Goal: Transaction & Acquisition: Purchase product/service

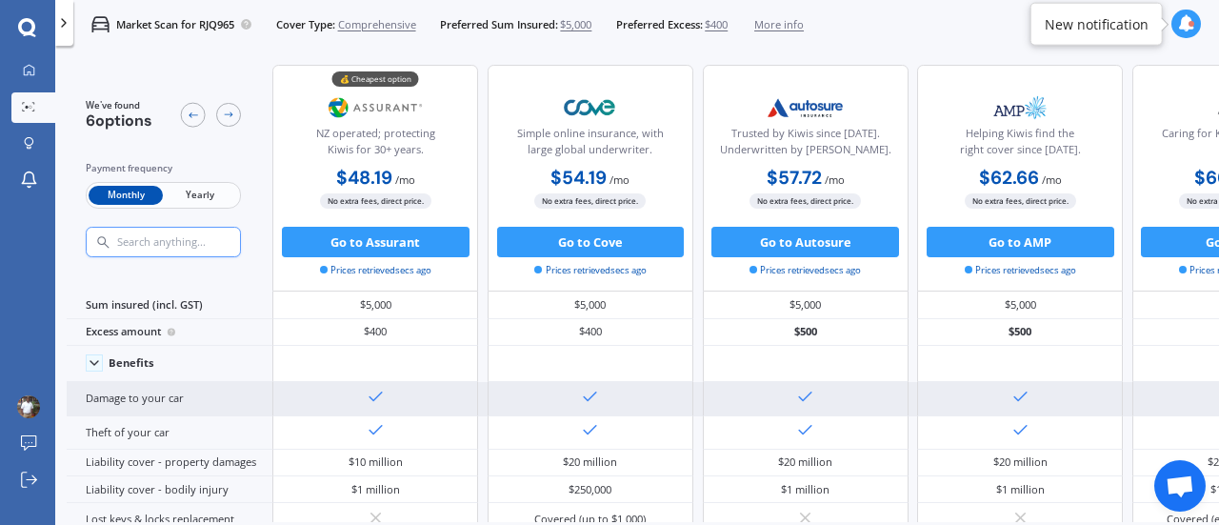
scroll to position [0, 427]
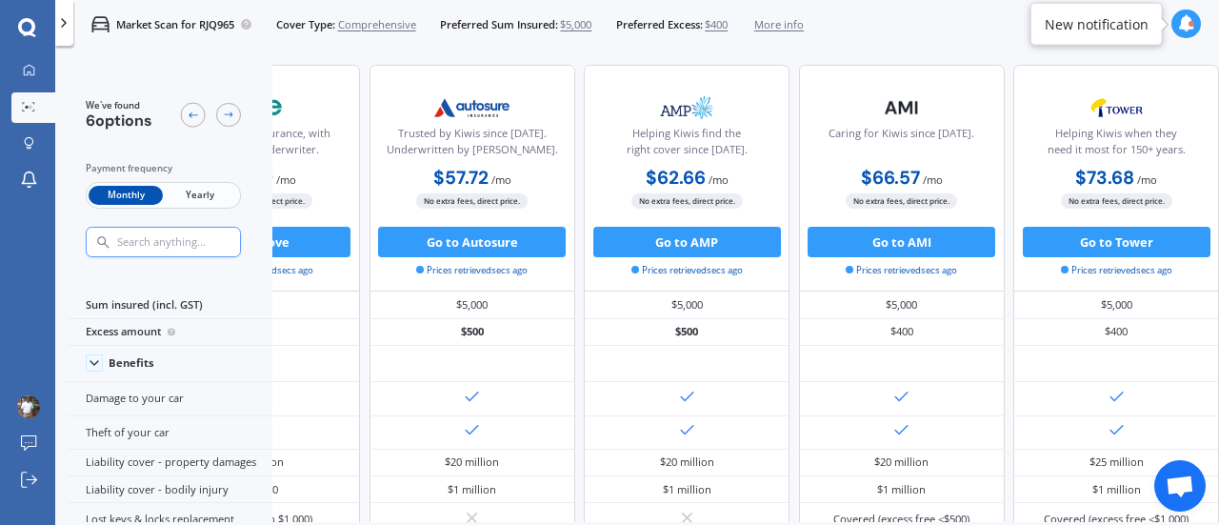
click at [120, 521] on div "We've found 6 options Payment frequency Monthly Yearly 💰 Cheapest option NZ ope…" at bounding box center [643, 287] width 1152 height 470
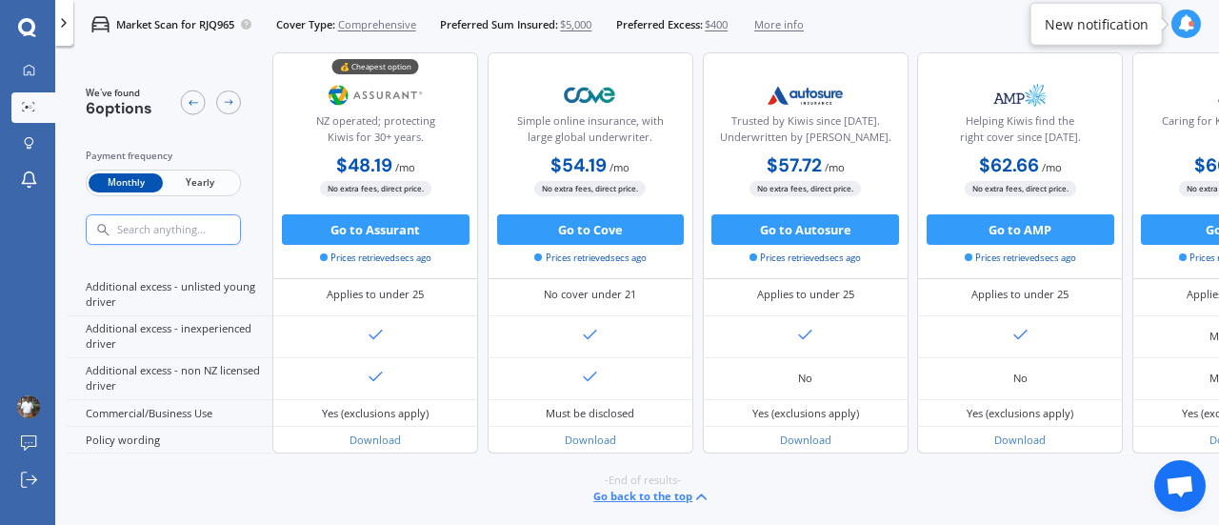
scroll to position [1036, 0]
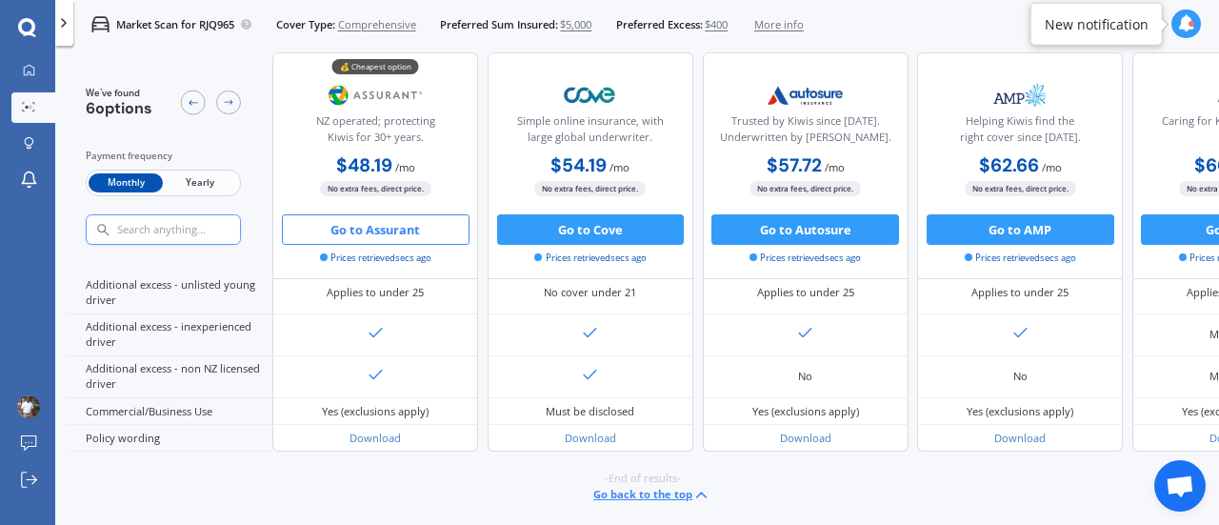
click at [383, 241] on button "Go to Assurant" at bounding box center [376, 229] width 188 height 30
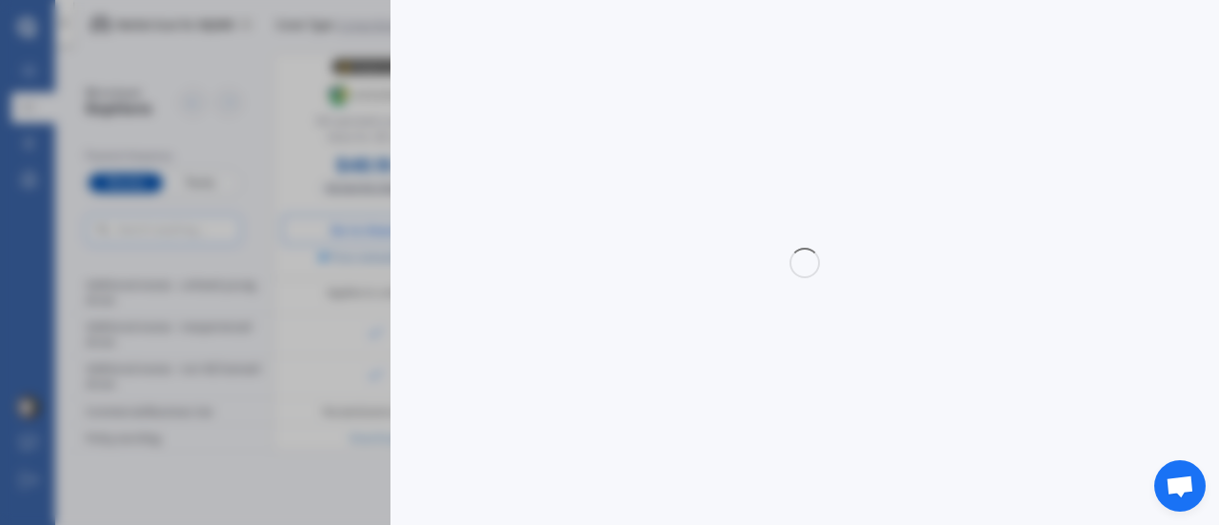
select select "Monthly"
select select "full"
select select "0"
select select "[GEOGRAPHIC_DATA]"
select select "TOYOTA"
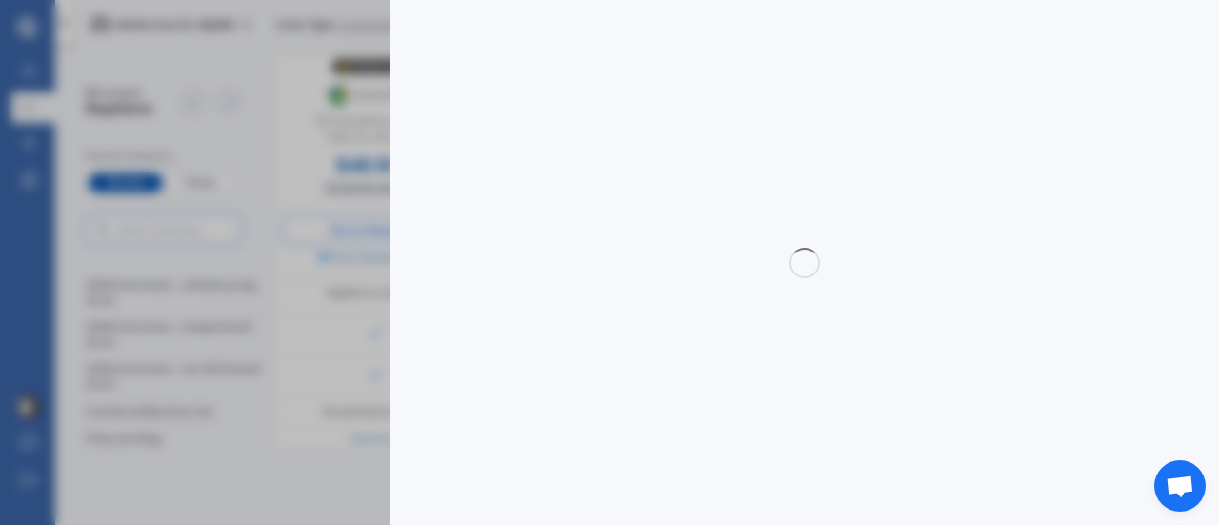
select select "VITZ"
select select "(ALL)"
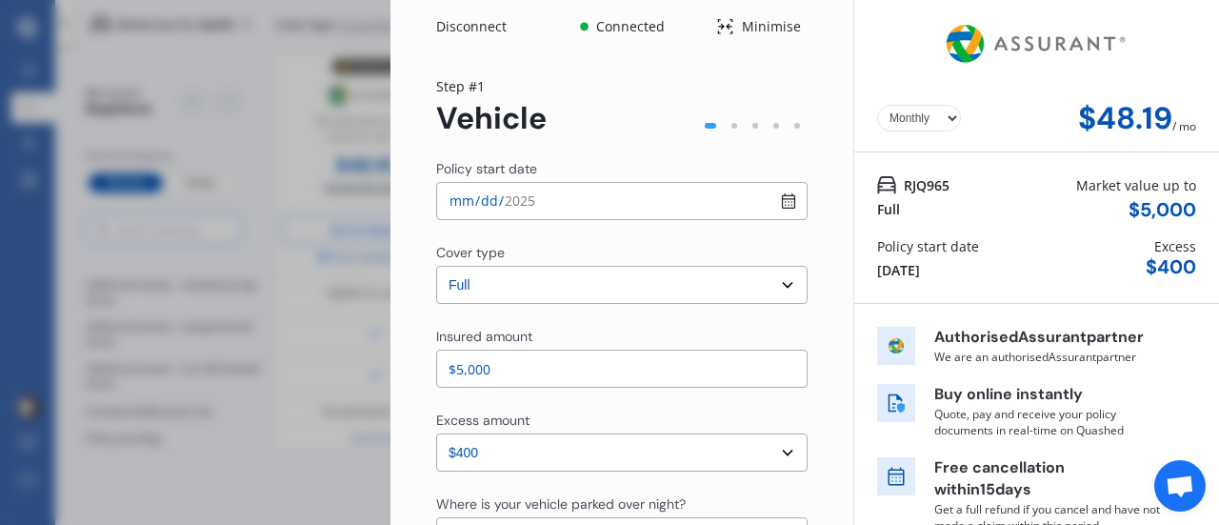
click at [779, 209] on input "[DATE]" at bounding box center [621, 201] width 371 height 38
type input "[DATE]"
click at [785, 298] on select "Select cover type 3rd Party 3rd Party Fire & Theft Full" at bounding box center [621, 285] width 371 height 38
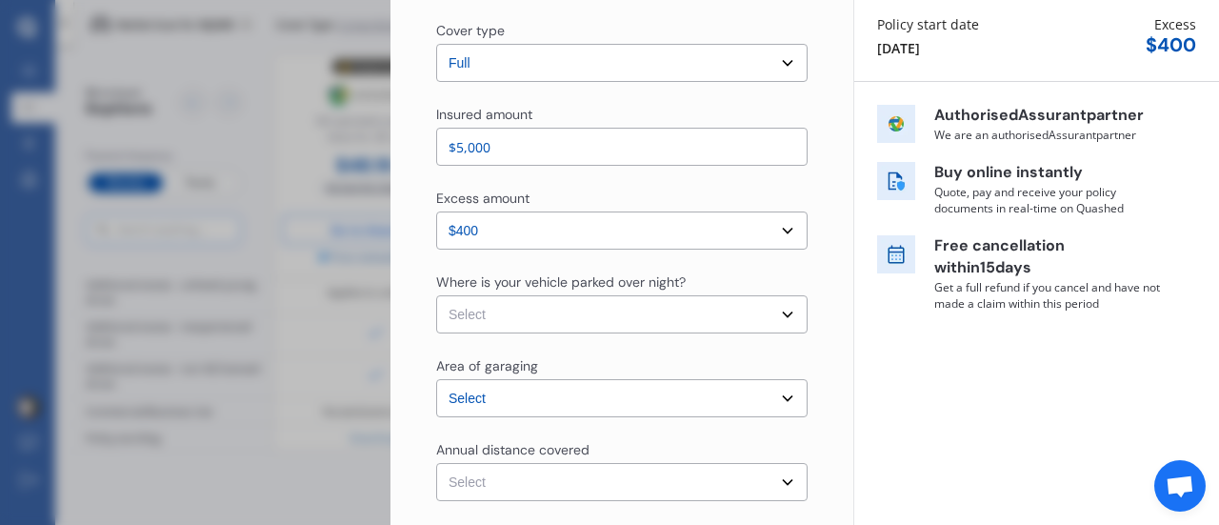
scroll to position [243, 0]
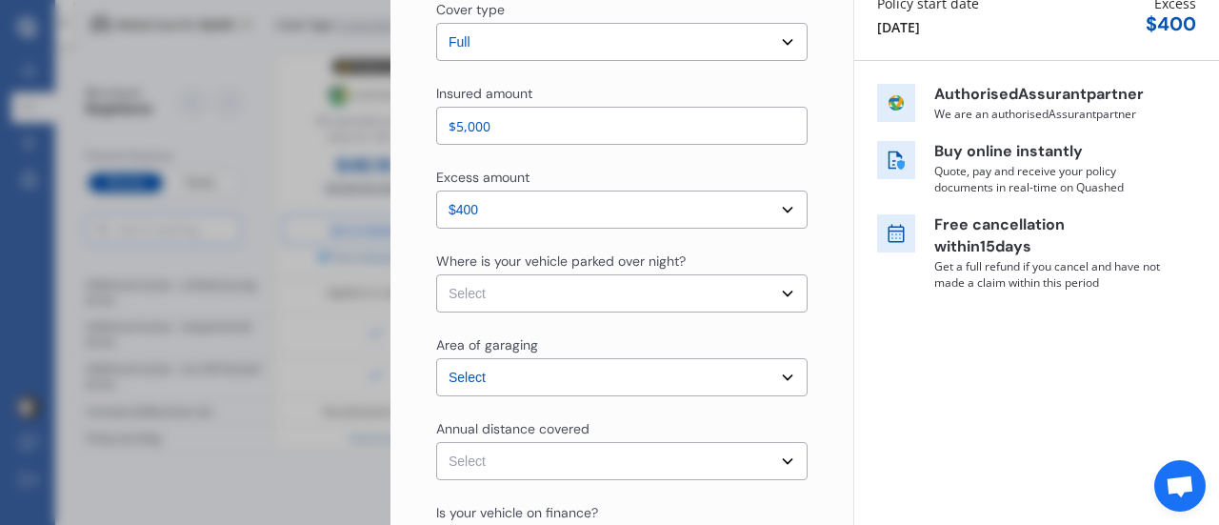
click at [768, 288] on select "Select In a garage On own property On street or road" at bounding box center [621, 293] width 371 height 38
select select "On street or road"
click at [436, 274] on select "Select In a garage On own property On street or road" at bounding box center [621, 293] width 371 height 38
click at [853, 369] on div "Yearly Monthly $48.19 / mo RJQ965 Full Market value up to $ 5,000 Policy start …" at bounding box center [1036, 438] width 366 height 1363
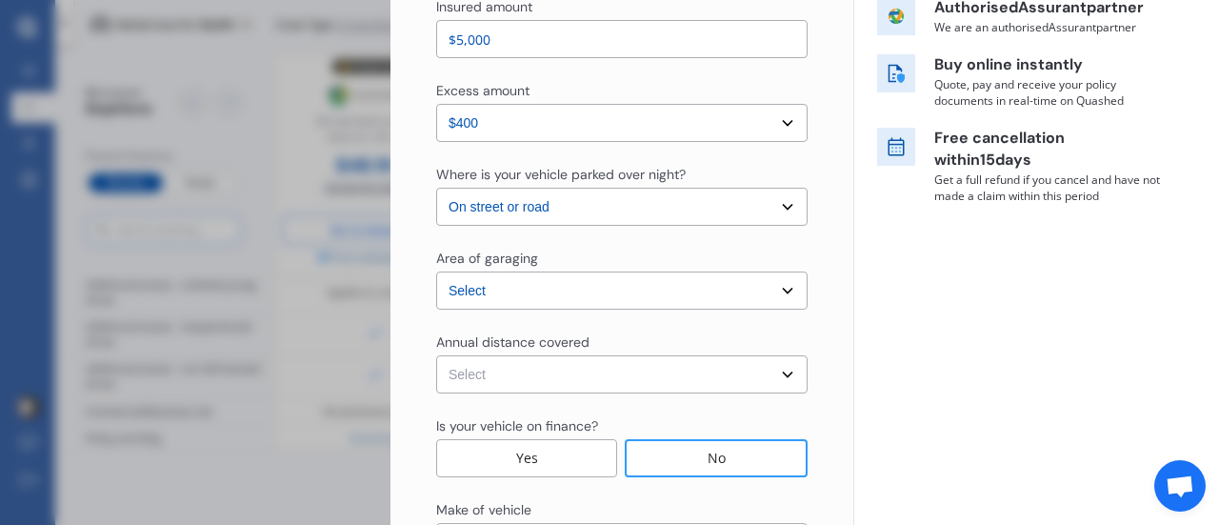
scroll to position [330, 0]
click at [607, 295] on select "Select [GEOGRAPHIC_DATA] [GEOGRAPHIC_DATA] [GEOGRAPHIC_DATA] / [PERSON_NAME] / …" at bounding box center [621, 289] width 371 height 38
click at [890, 308] on div "Yearly Monthly $48.19 / mo RJQ965 Full Market value up to $ 5,000 Policy start …" at bounding box center [1036, 351] width 366 height 1363
click at [623, 377] on select "Select Low (less than 15,000km per year) Average (15,000-30,000km per year) Hig…" at bounding box center [621, 373] width 371 height 38
select select "15000"
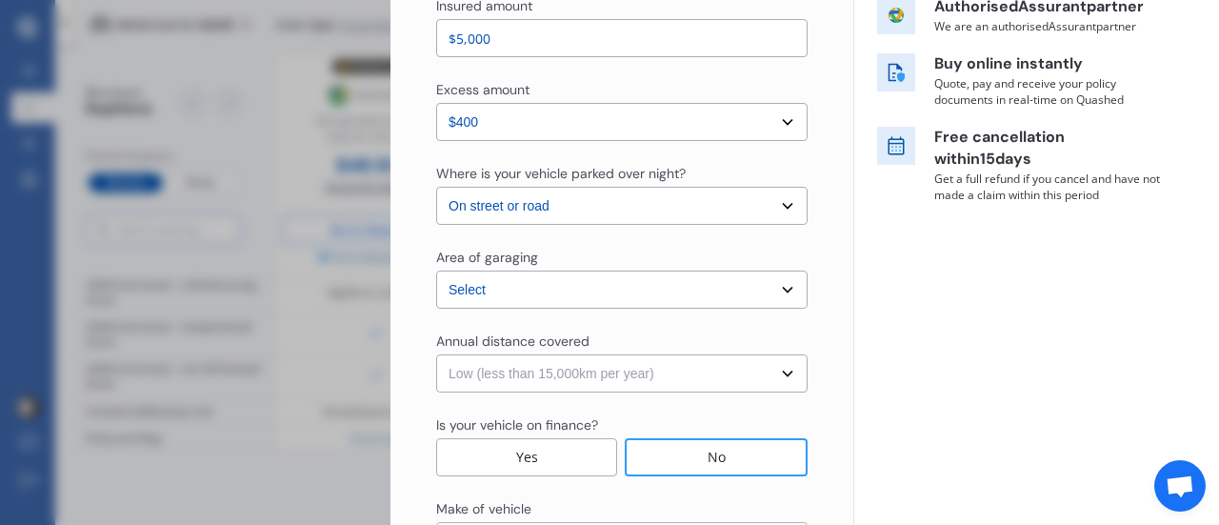
click at [436, 354] on select "Select Low (less than 15,000km per year) Average (15,000-30,000km per year) Hig…" at bounding box center [621, 373] width 371 height 38
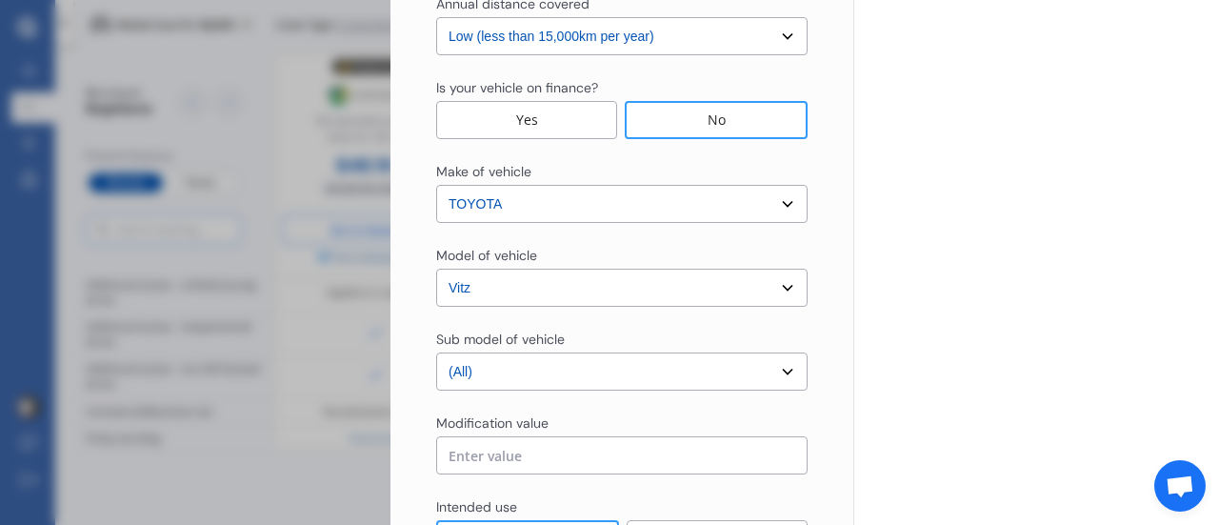
scroll to position [671, 0]
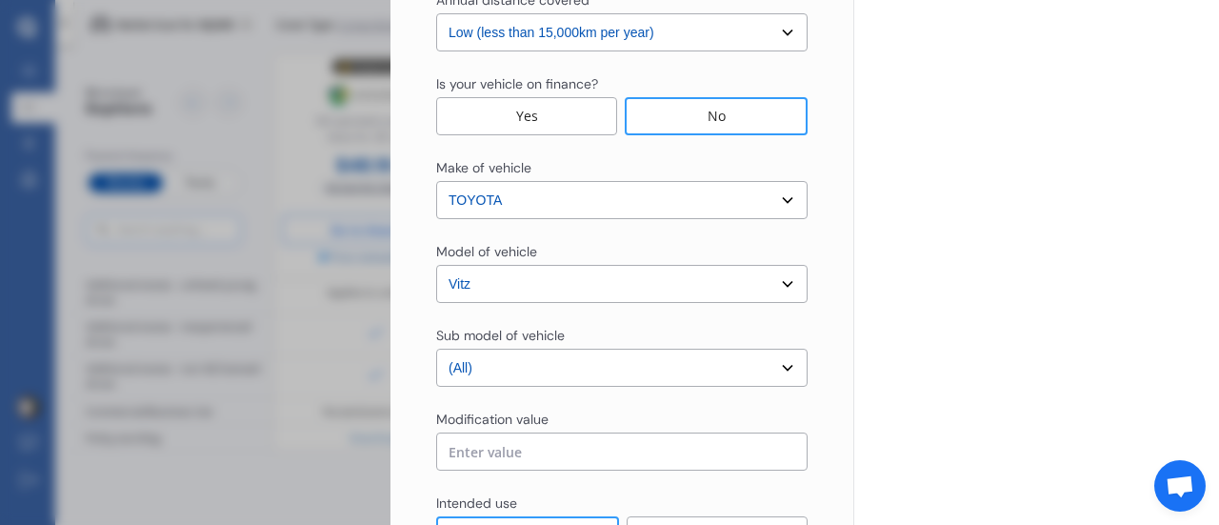
click at [584, 367] on select "Select sub-model (All) Hybrid RS RS Turbo" at bounding box center [621, 368] width 371 height 38
click at [436, 349] on select "Select sub-model (All) Hybrid RS RS Turbo" at bounding box center [621, 368] width 371 height 38
click at [860, 408] on div "Yearly Monthly $48.19 / mo RJQ965 Full Market value up to $ 5,000 Policy start …" at bounding box center [1036, 10] width 366 height 1363
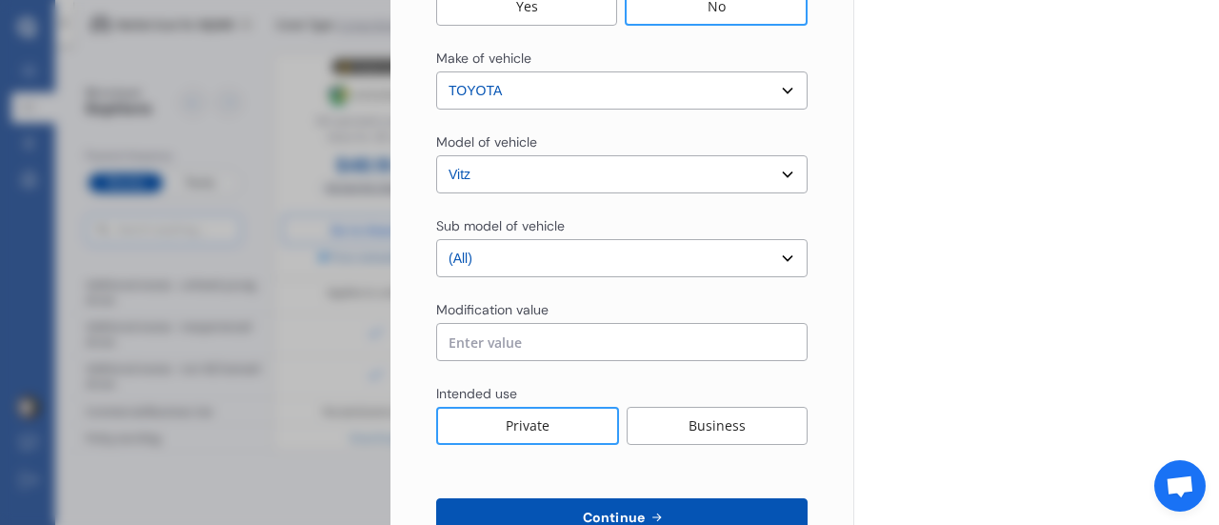
scroll to position [838, 0]
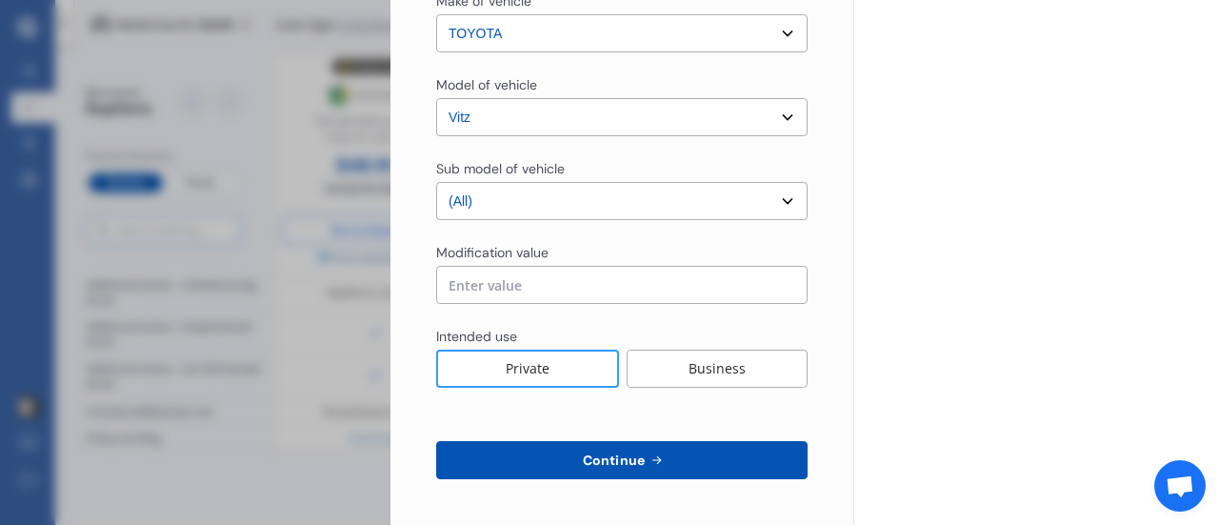
click at [584, 473] on button "Continue" at bounding box center [621, 460] width 371 height 38
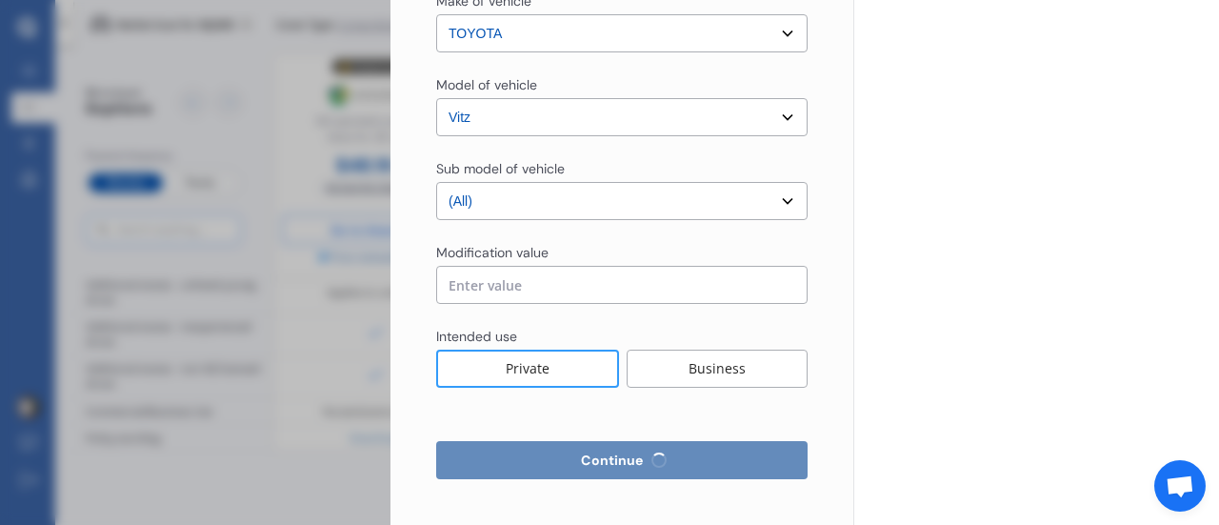
select select "Mr"
select select "17"
select select "03"
select select "1982"
select select "full"
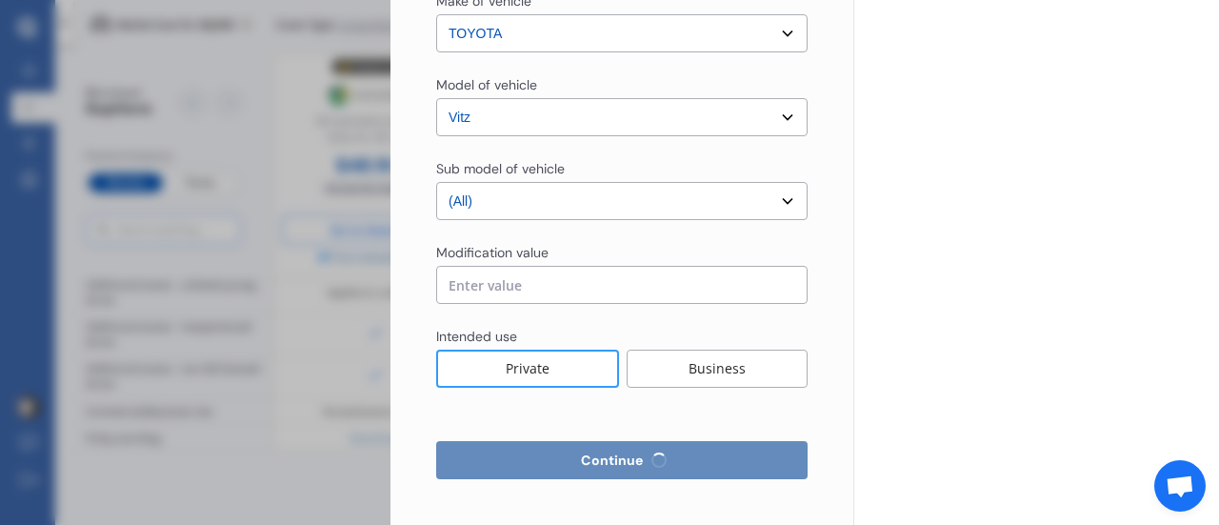
select select "more than 4 years"
select select "[GEOGRAPHIC_DATA]"
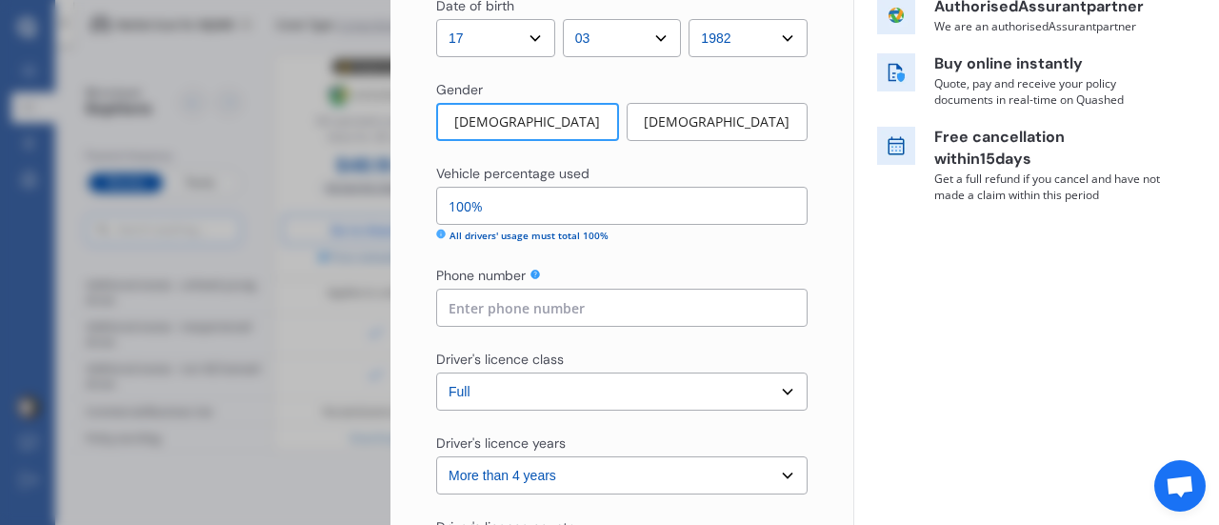
scroll to position [372, 0]
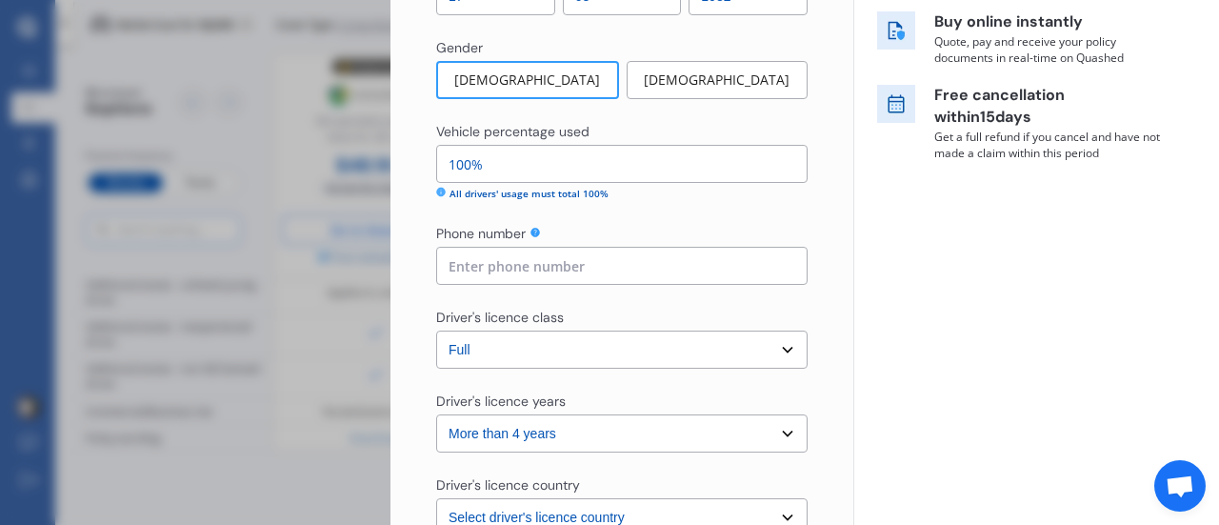
click at [584, 268] on input at bounding box center [621, 266] width 371 height 38
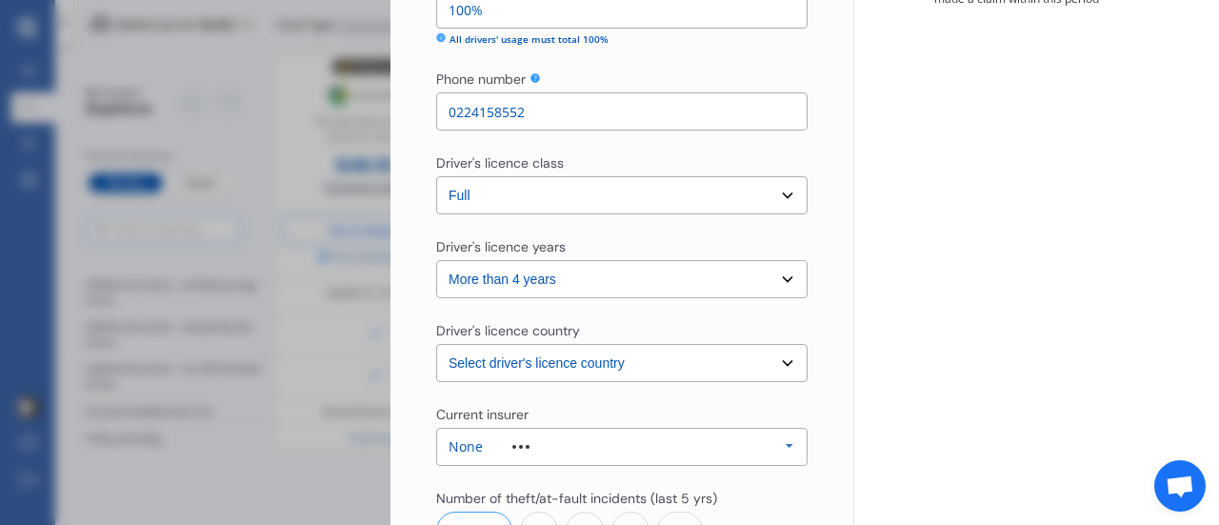
scroll to position [546, 0]
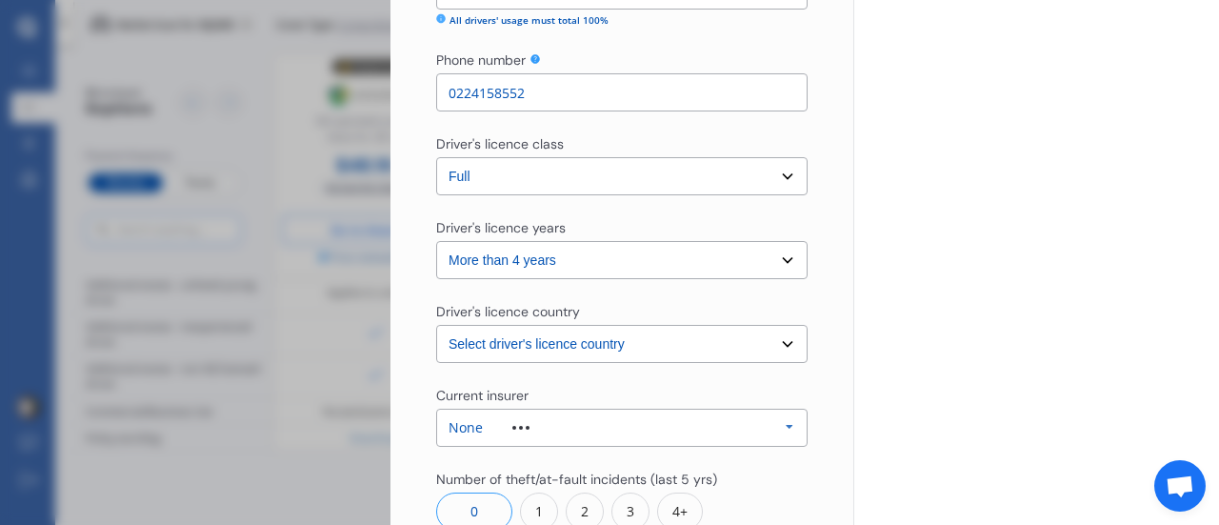
type input "0224158552"
click at [584, 268] on select "Select driver's licence years Less than 1 year 1-2 years 2-4 years More than 4 …" at bounding box center [621, 260] width 371 height 38
click at [995, 215] on div "Yearly Monthly $51.47 / mo RJQ965 Full Market value up to $ 5,000 Policy start …" at bounding box center [1036, 108] width 366 height 1309
click at [584, 239] on div "Driver's licence years" at bounding box center [621, 229] width 371 height 23
click at [572, 252] on select "Select driver's licence years Less than 1 year 1-2 years 2-4 years More than 4 …" at bounding box center [621, 260] width 371 height 38
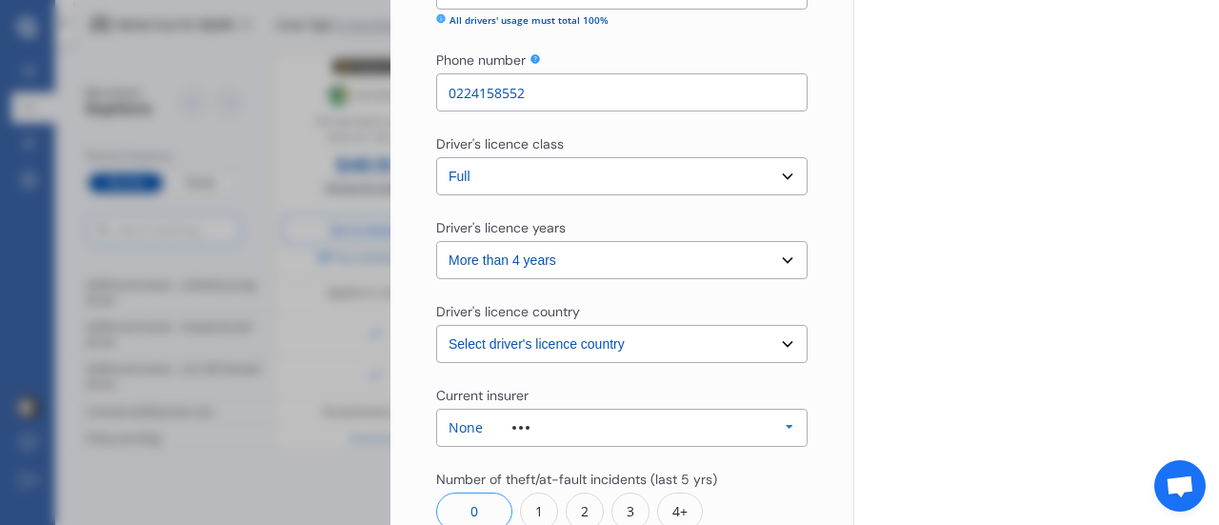
select select "1-2 years"
click at [436, 241] on select "Select driver's licence years Less than 1 year 1-2 years 2-4 years More than 4 …" at bounding box center [621, 260] width 371 height 38
click at [804, 305] on div "Yearly Monthly $51.47 / mo Step # 2 Drivers Title Select Mr Mrs Miss Ms Dr Firs…" at bounding box center [621, 136] width 463 height 1256
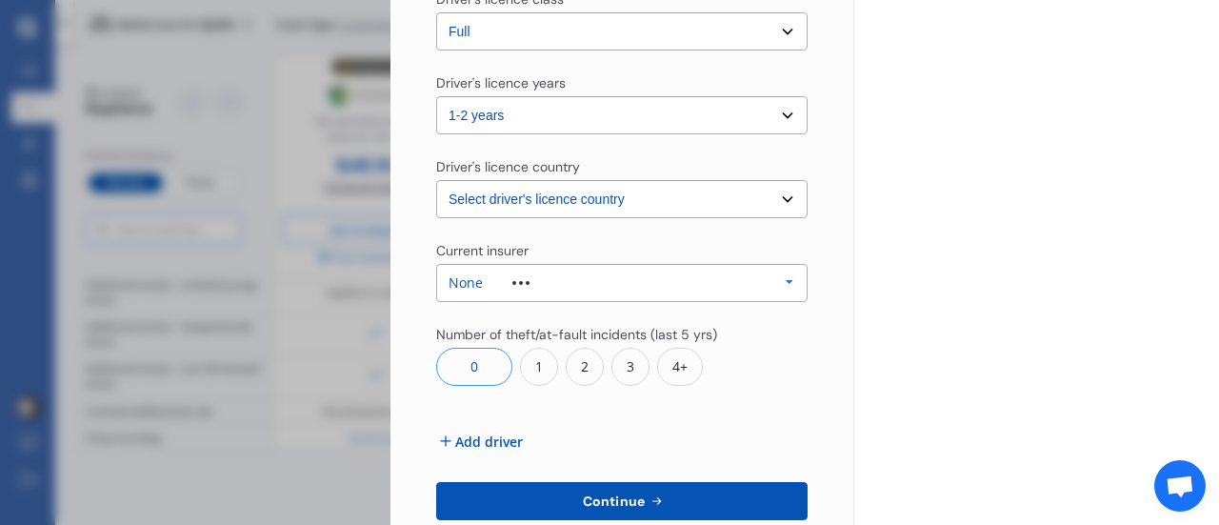
scroll to position [704, 0]
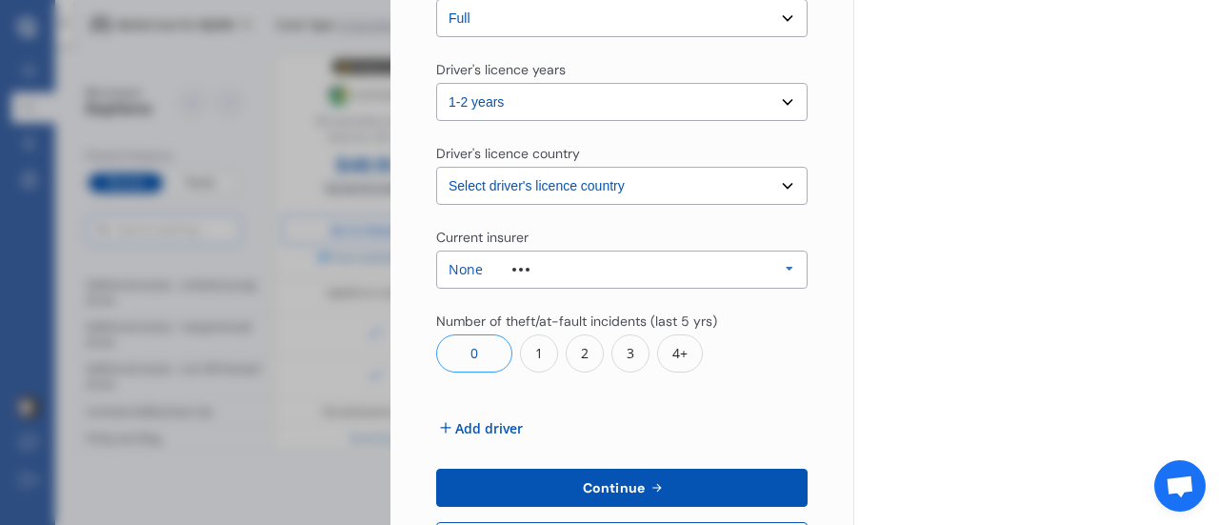
click at [587, 262] on div "None Allianz AAI AMI IAG - NZI/State Lumley Vero Unknown Other Insurer None Pro…" at bounding box center [621, 269] width 371 height 38
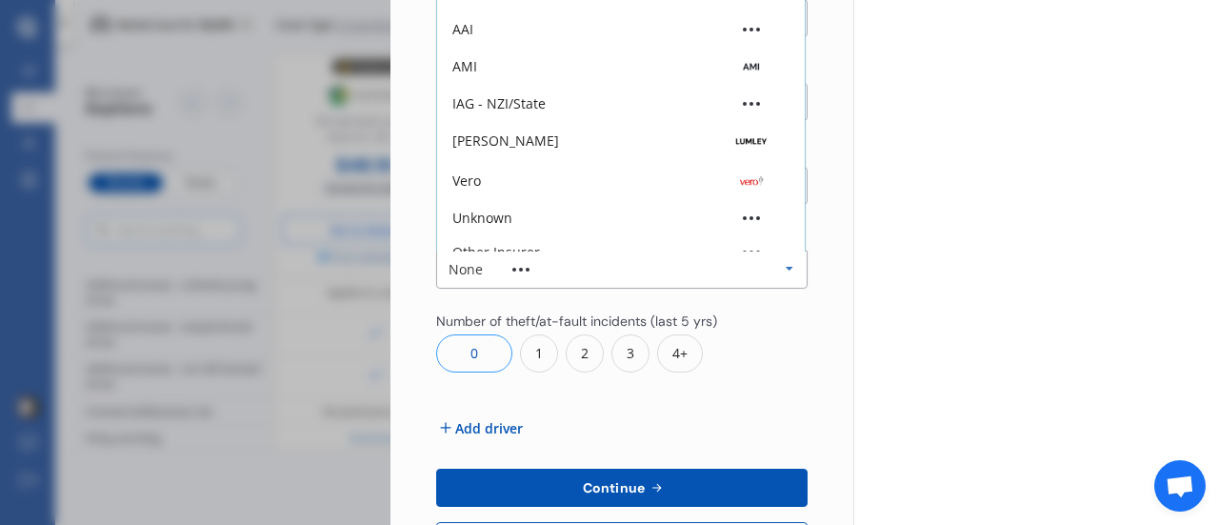
scroll to position [52, 0]
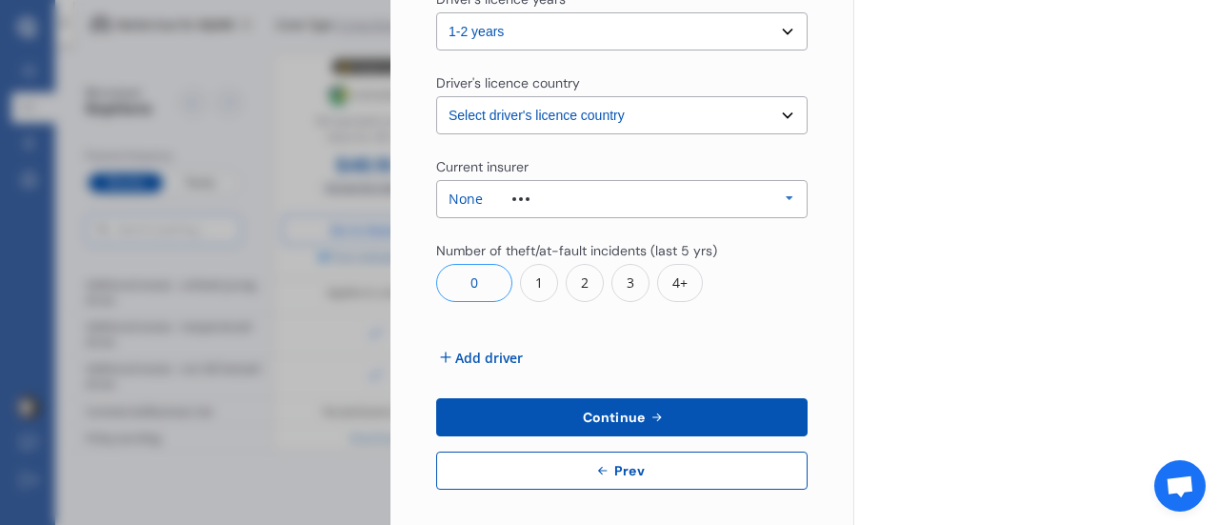
scroll to position [785, 0]
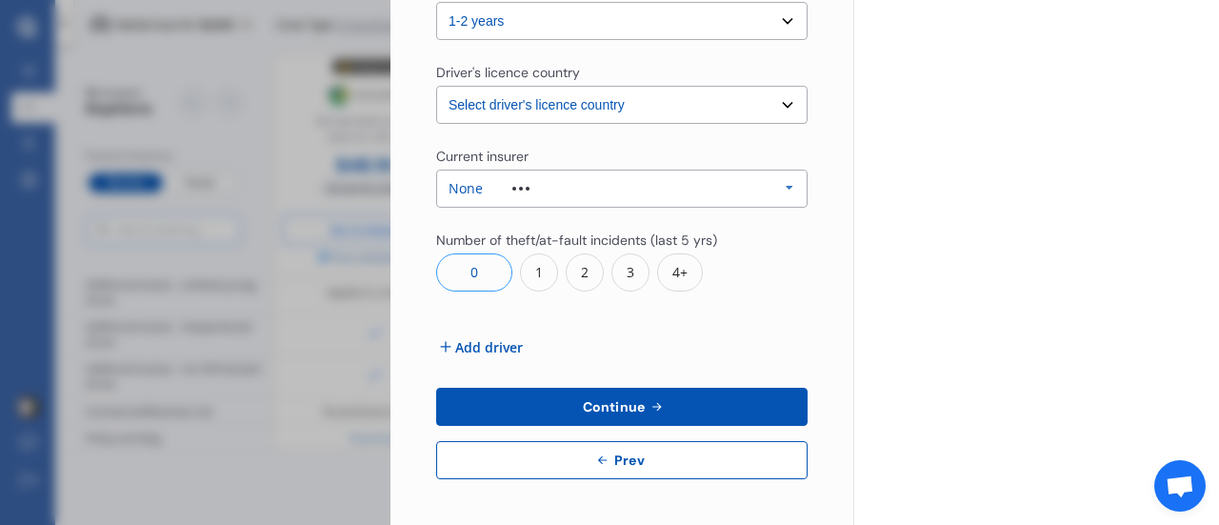
click at [496, 350] on span "Add driver" at bounding box center [489, 347] width 68 height 20
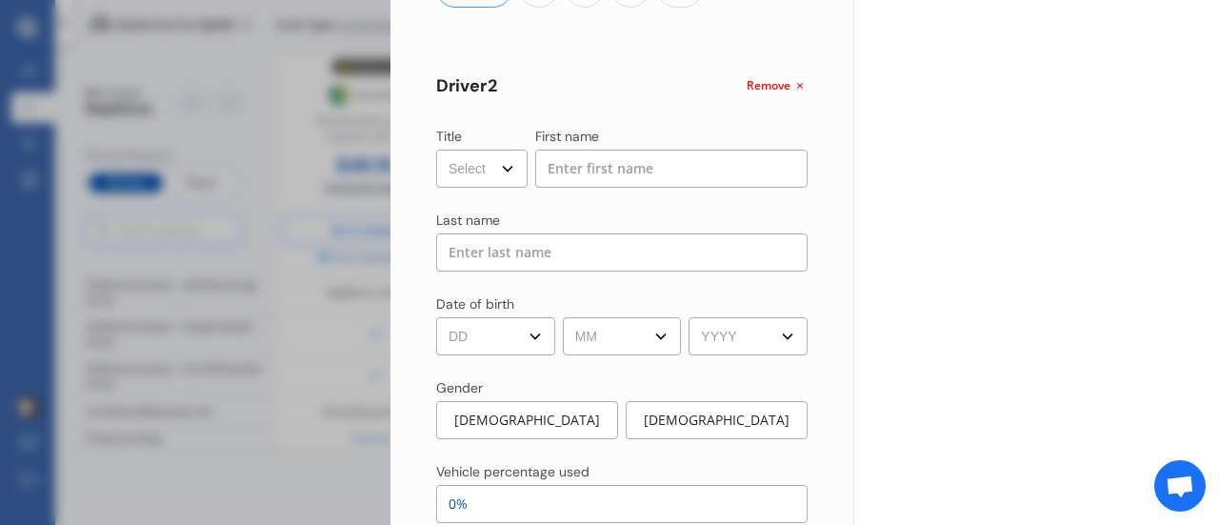
scroll to position [1067, 0]
click at [493, 165] on select "Select Mr Mrs Miss Ms Dr" at bounding box center [481, 170] width 91 height 38
select select "Mrs"
click at [436, 151] on select "Select Mr Mrs Miss Ms Dr" at bounding box center [481, 170] width 91 height 38
click at [623, 189] on input at bounding box center [671, 170] width 273 height 38
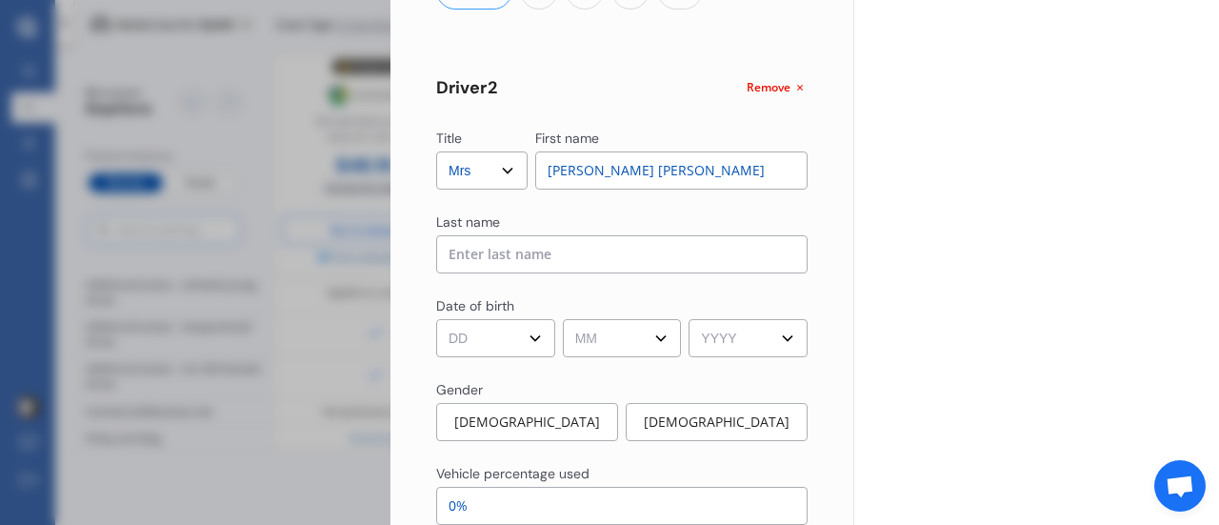
click at [715, 169] on input "[PERSON_NAME] [PERSON_NAME]" at bounding box center [671, 170] width 273 height 38
type input "[PERSON_NAME]"
click at [475, 332] on select "DD 01 02 03 04 05 06 07 08 09 10 11 12 13 14 15 16 17 18 19 20 21 22 23 24 25 2…" at bounding box center [495, 338] width 119 height 38
select select "04"
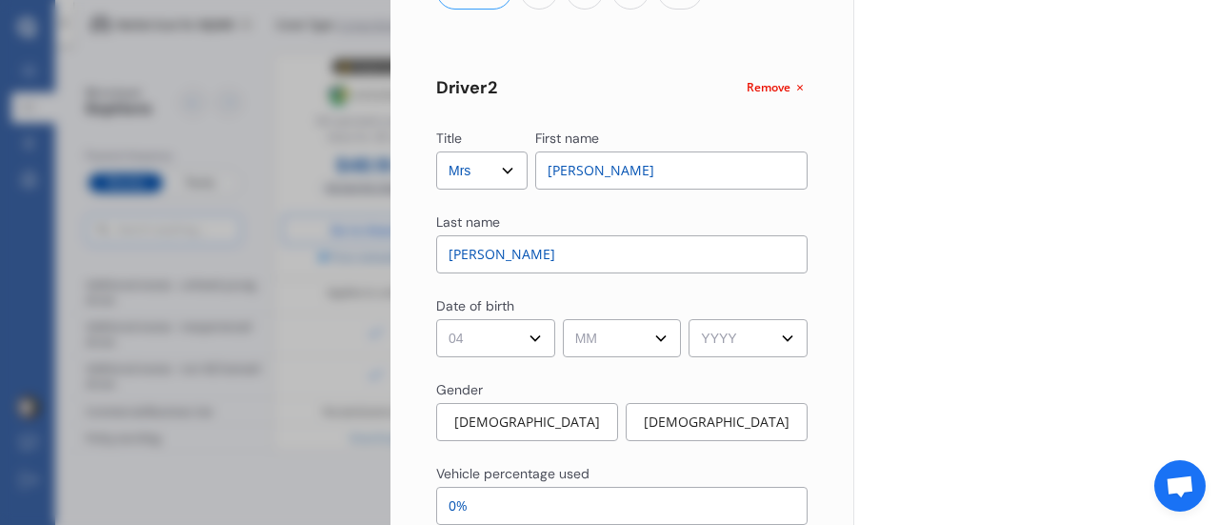
click at [436, 319] on select "DD 01 02 03 04 05 06 07 08 09 10 11 12 13 14 15 16 17 18 19 20 21 22 23 24 25 2…" at bounding box center [495, 338] width 119 height 38
click at [596, 339] on select "MM 01 02 03 04 05 06 07 08 09 10 11 12" at bounding box center [622, 338] width 119 height 38
select select "07"
click at [563, 319] on select "MM 01 02 03 04 05 06 07 08 09 10 11 12" at bounding box center [622, 338] width 119 height 38
click at [758, 342] on select "YYYY 2009 2008 2007 2006 2005 2004 2003 2002 2001 2000 1999 1998 1997 1996 1995…" at bounding box center [748, 338] width 119 height 38
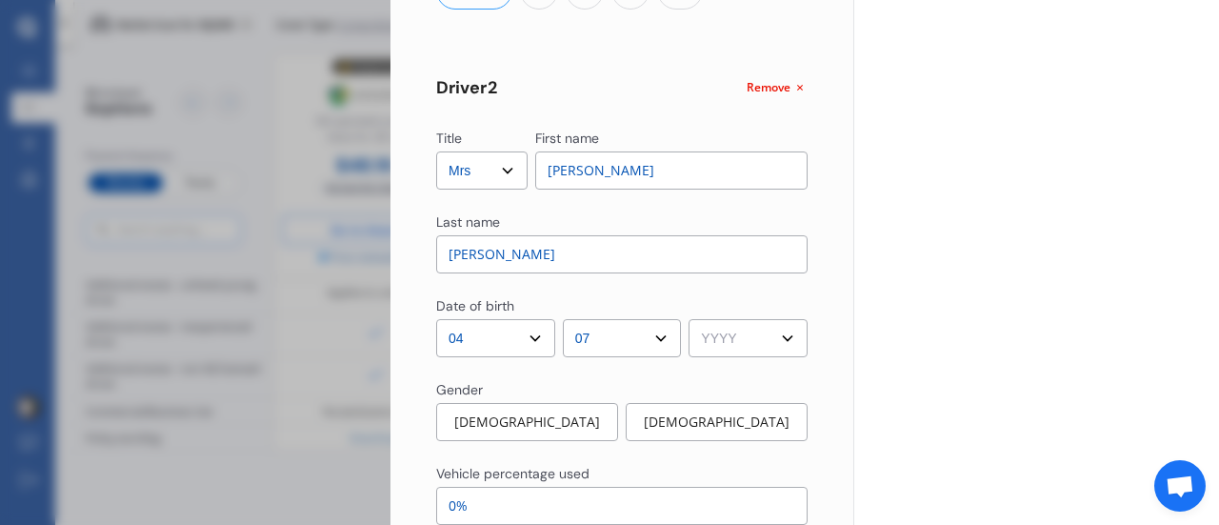
select select "1986"
click at [689, 319] on select "YYYY 2009 2008 2007 2006 2005 2004 2003 2002 2001 2000 1999 1998 1997 1996 1995…" at bounding box center [748, 338] width 119 height 38
click at [669, 431] on div "[DEMOGRAPHIC_DATA]" at bounding box center [717, 422] width 182 height 38
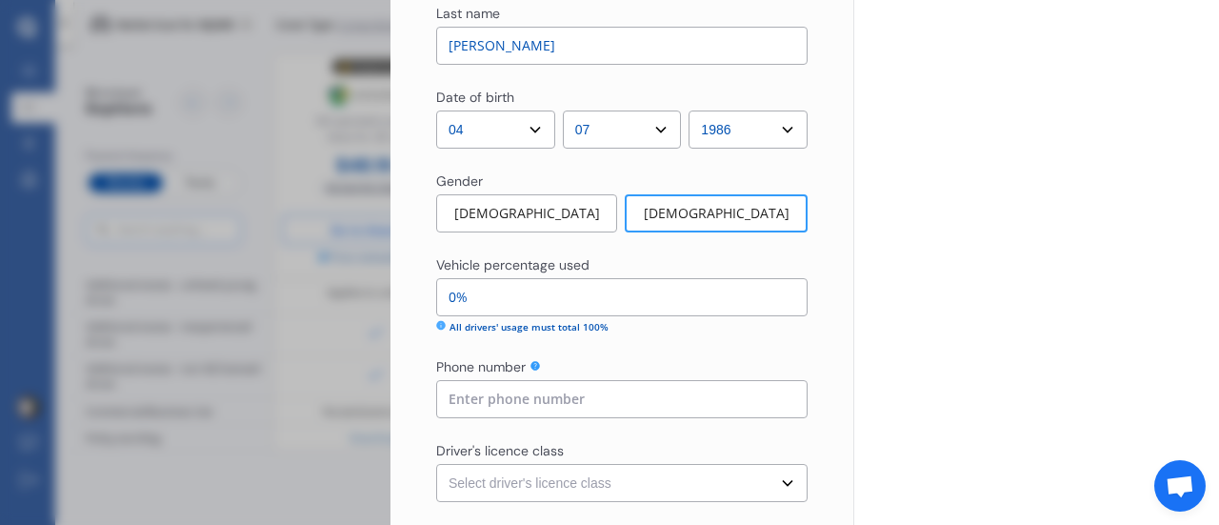
scroll to position [1282, 0]
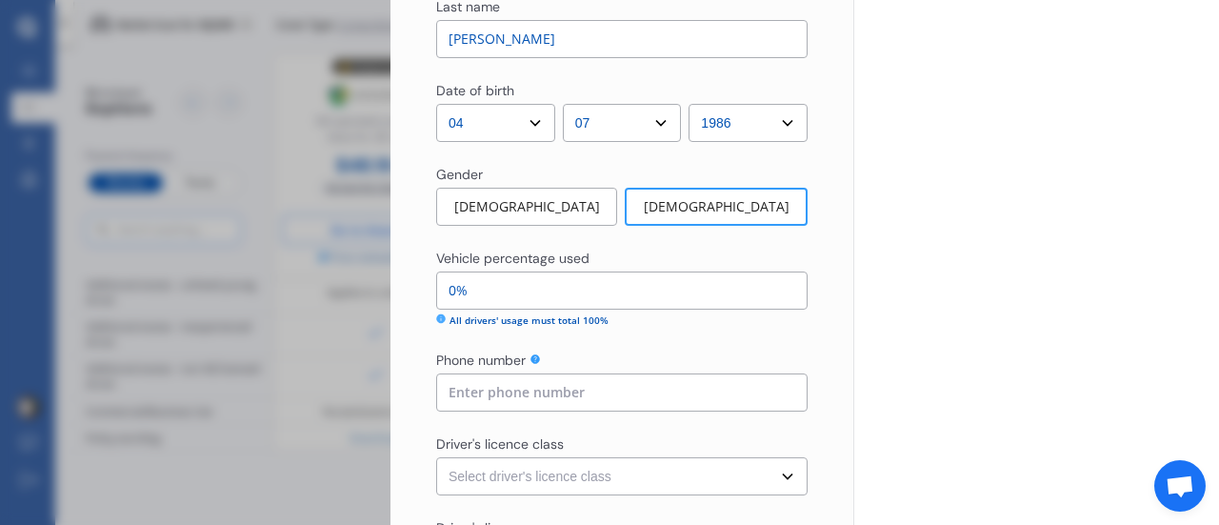
click at [588, 285] on input "0%" at bounding box center [621, 290] width 371 height 38
type input "99%"
type input "10%"
type input "90%"
type input "100%"
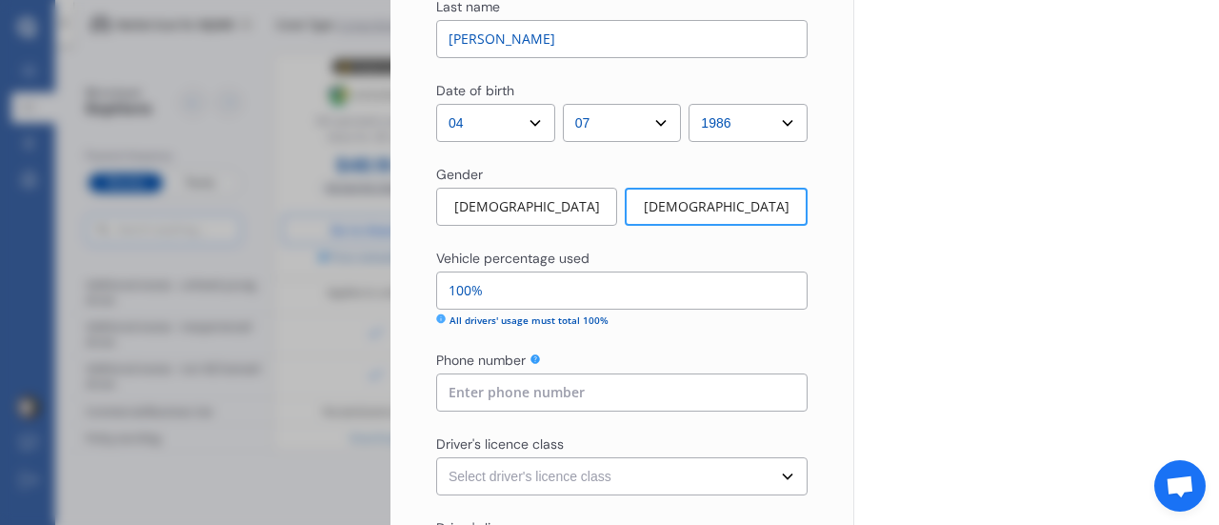
type input "0%"
type input "100%"
click at [646, 388] on input at bounding box center [621, 392] width 371 height 38
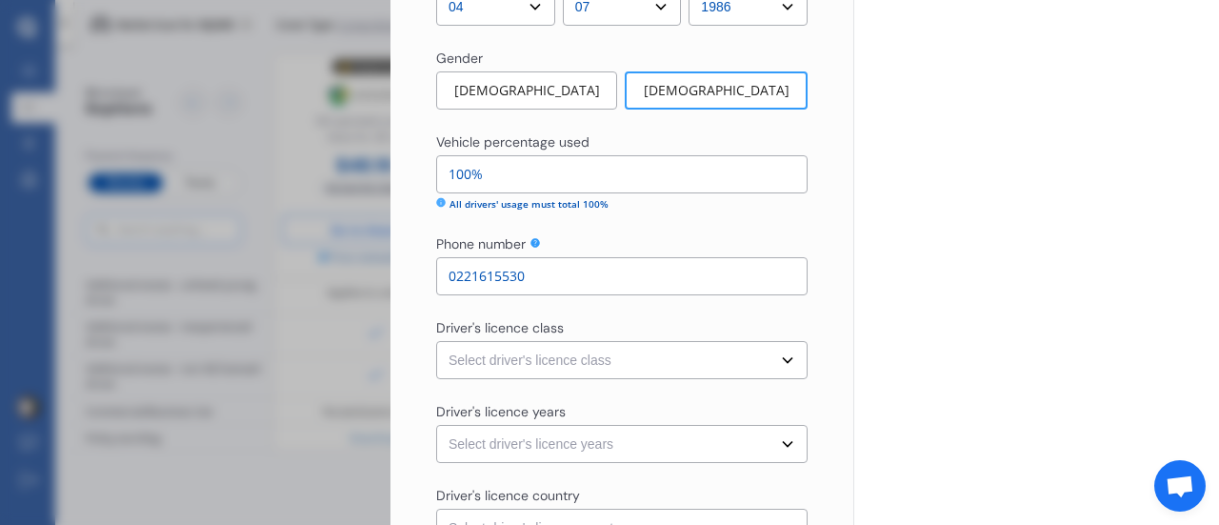
scroll to position [1400, 0]
type input "0221615530"
click at [621, 356] on select "Select driver's licence class None Learner Restricted Full" at bounding box center [621, 358] width 371 height 38
select select "learner"
click at [436, 339] on select "Select driver's licence class None Learner Restricted Full" at bounding box center [621, 358] width 371 height 38
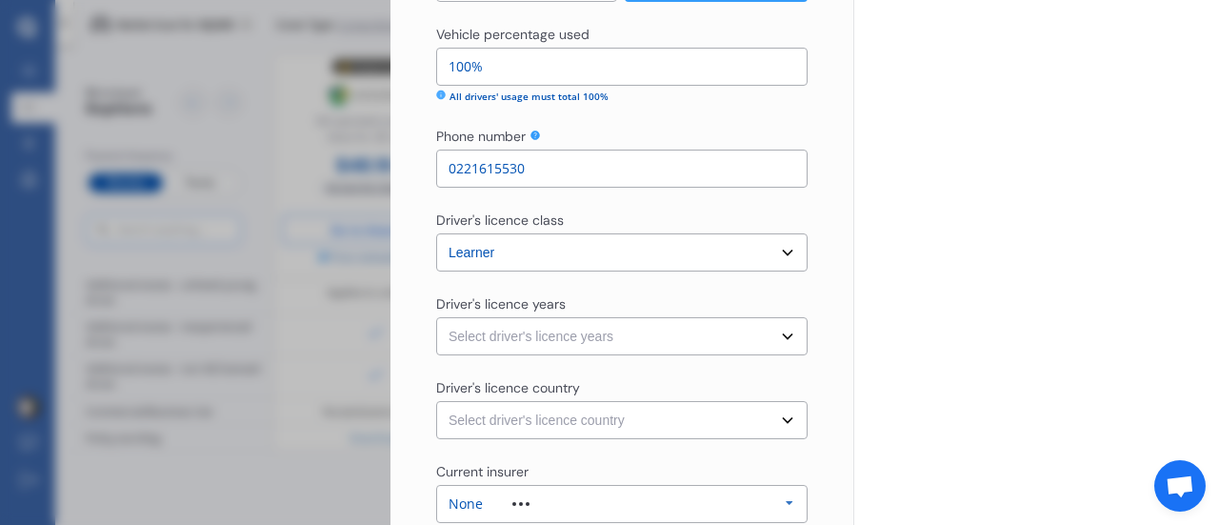
scroll to position [1507, 0]
click at [630, 335] on select "Select driver's licence years Less than 1 year 1-2 years 2-4 years More than 4 …" at bounding box center [621, 335] width 371 height 38
select select "less than 1 year"
click at [436, 316] on select "Select driver's licence years Less than 1 year 1-2 years 2-4 years More than 4 …" at bounding box center [621, 335] width 371 height 38
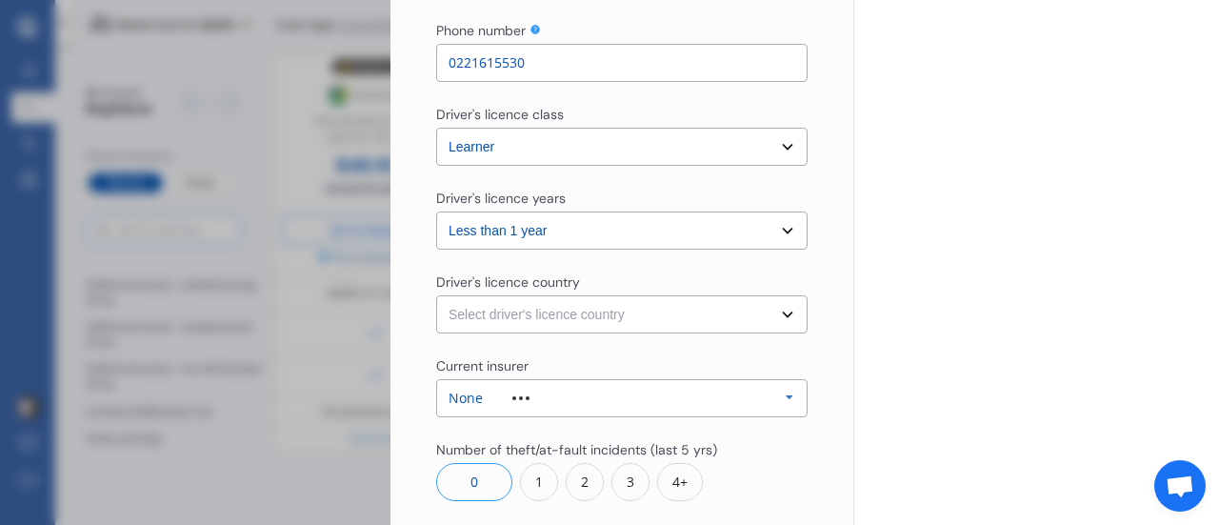
scroll to position [1644, 0]
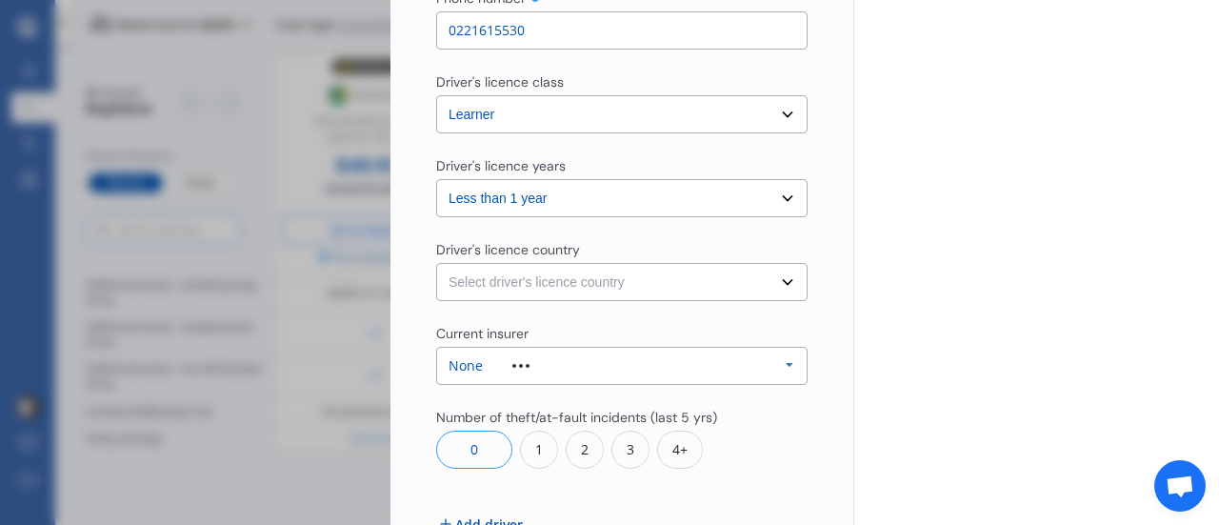
click at [622, 289] on select "Select driver's licence country [GEOGRAPHIC_DATA] [GEOGRAPHIC_DATA] [GEOGRAPHIC…" at bounding box center [621, 282] width 371 height 38
select select "[GEOGRAPHIC_DATA]"
click at [436, 263] on select "Select driver's licence country [GEOGRAPHIC_DATA] [GEOGRAPHIC_DATA] [GEOGRAPHIC…" at bounding box center [621, 282] width 371 height 38
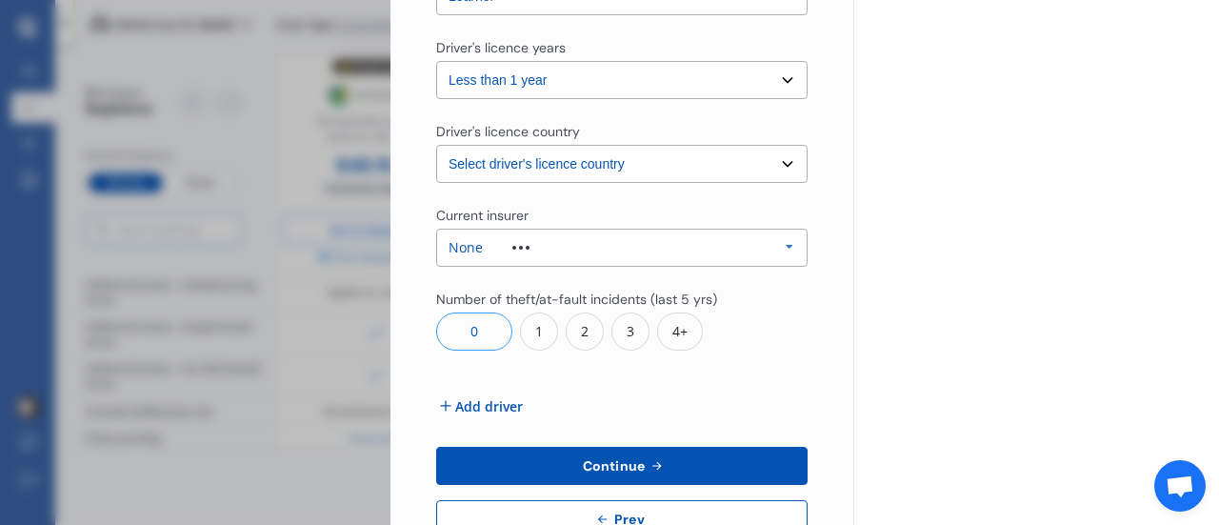
scroll to position [1795, 0]
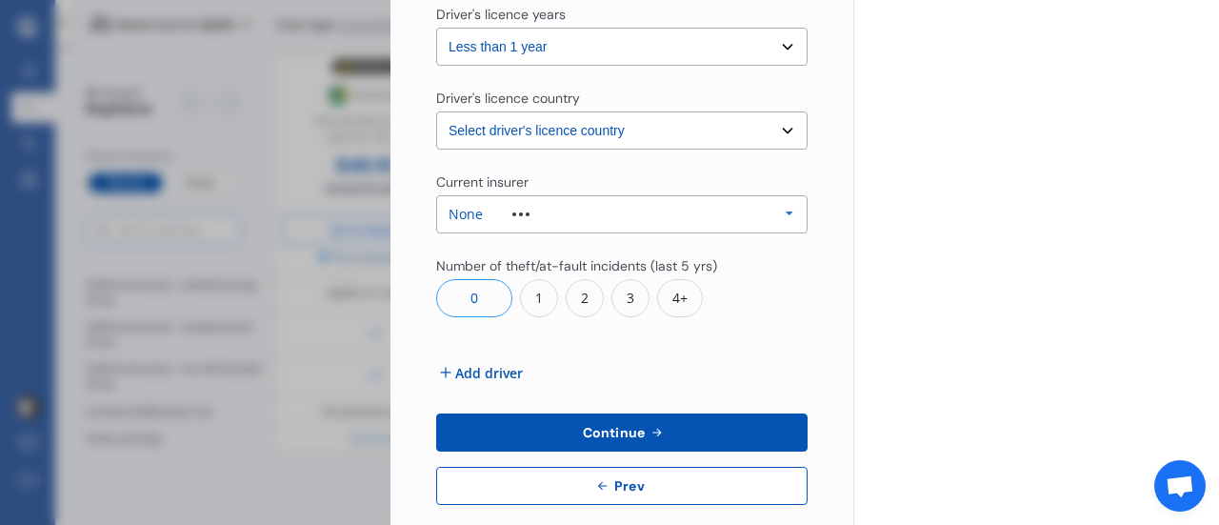
click at [657, 430] on icon at bounding box center [657, 432] width 16 height 15
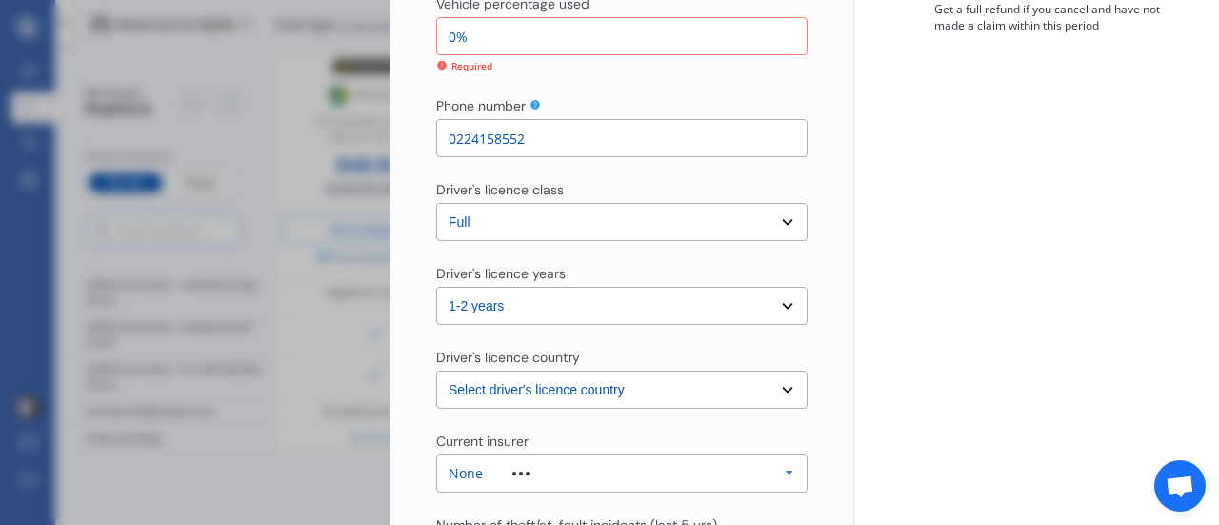
scroll to position [494, 0]
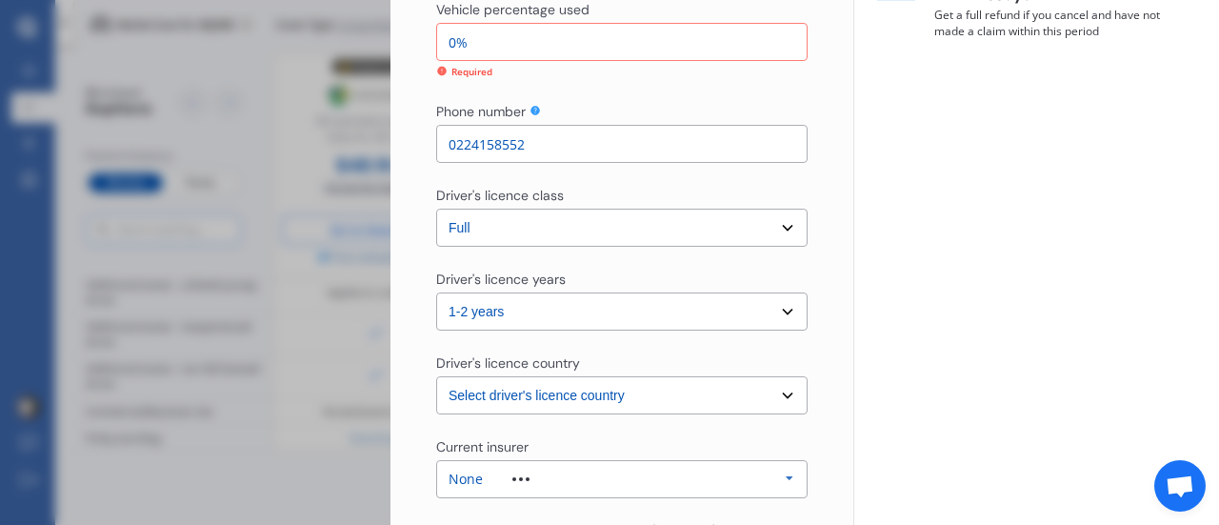
click at [456, 37] on input "0%" at bounding box center [621, 42] width 371 height 38
type input "5%"
type input "95%"
type input "50%"
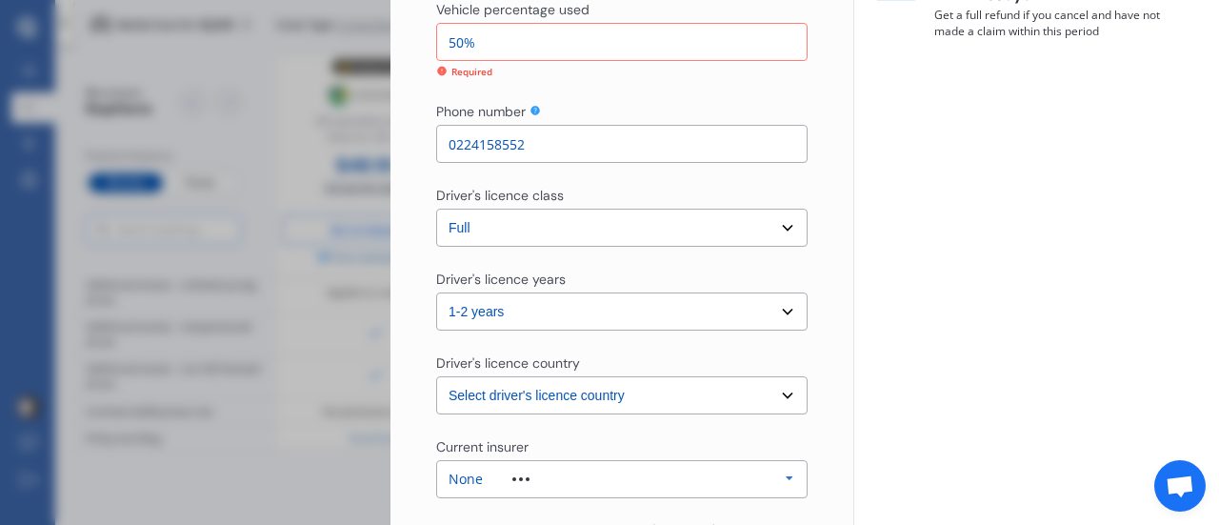
click at [461, 41] on input "50%" at bounding box center [621, 42] width 371 height 38
type input "5%"
type input "95%"
type input "0%"
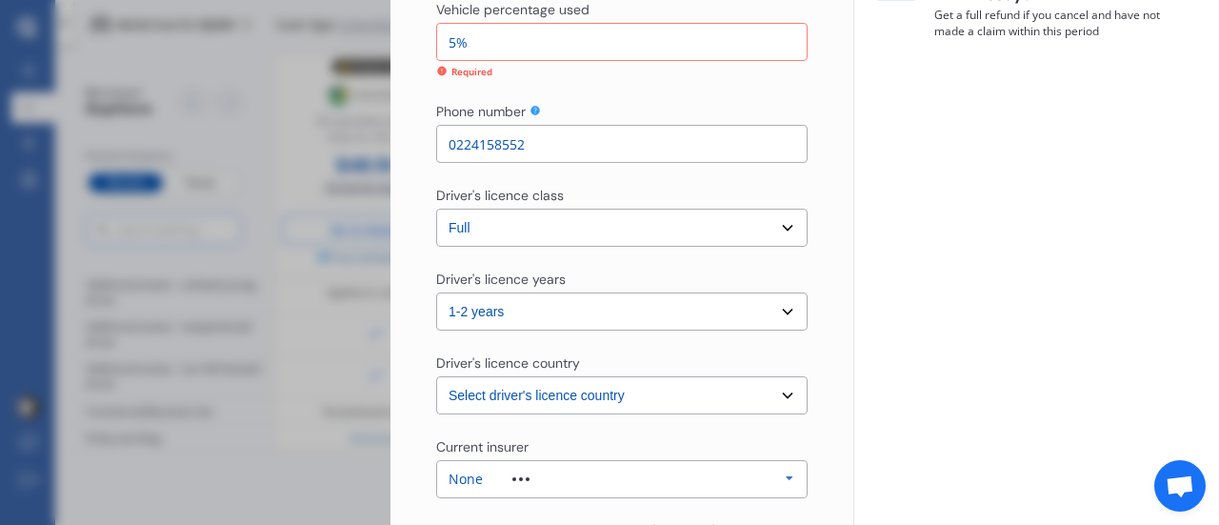
type input "100%"
type input "10%"
type input "90%"
type input "100%"
type input "0%"
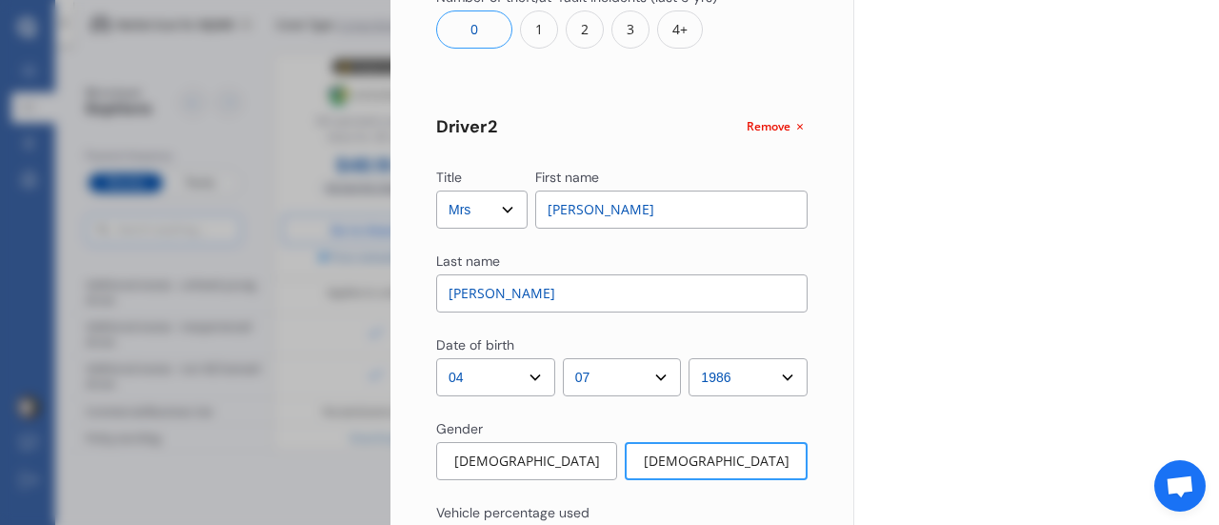
click at [727, 110] on div "Title Select Mr Mrs Miss Ms Dr First name [PERSON_NAME] [PERSON_NAME] name [PER…" at bounding box center [621, 201] width 371 height 2141
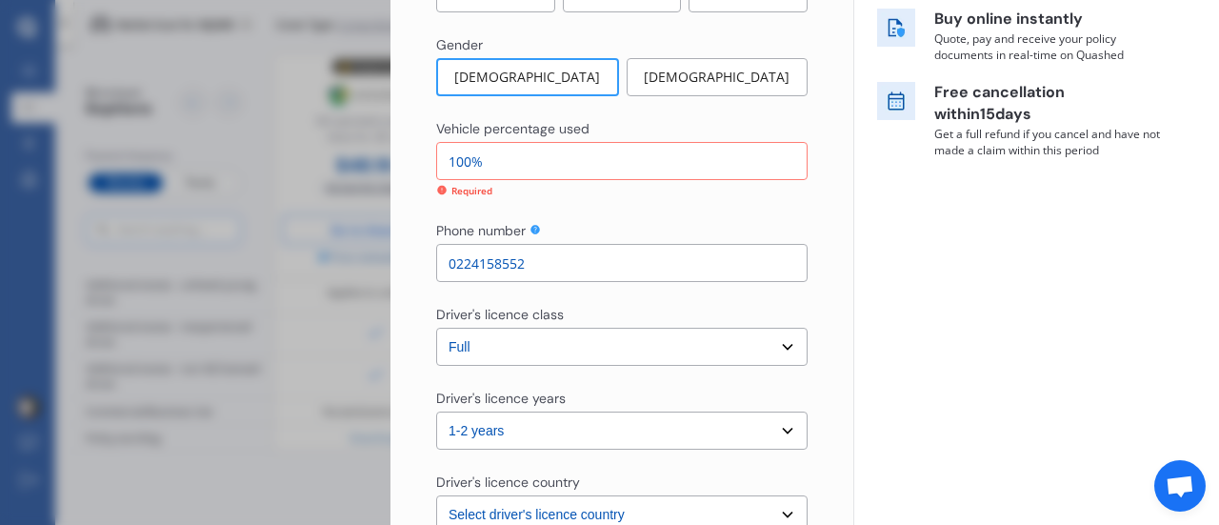
scroll to position [327, 0]
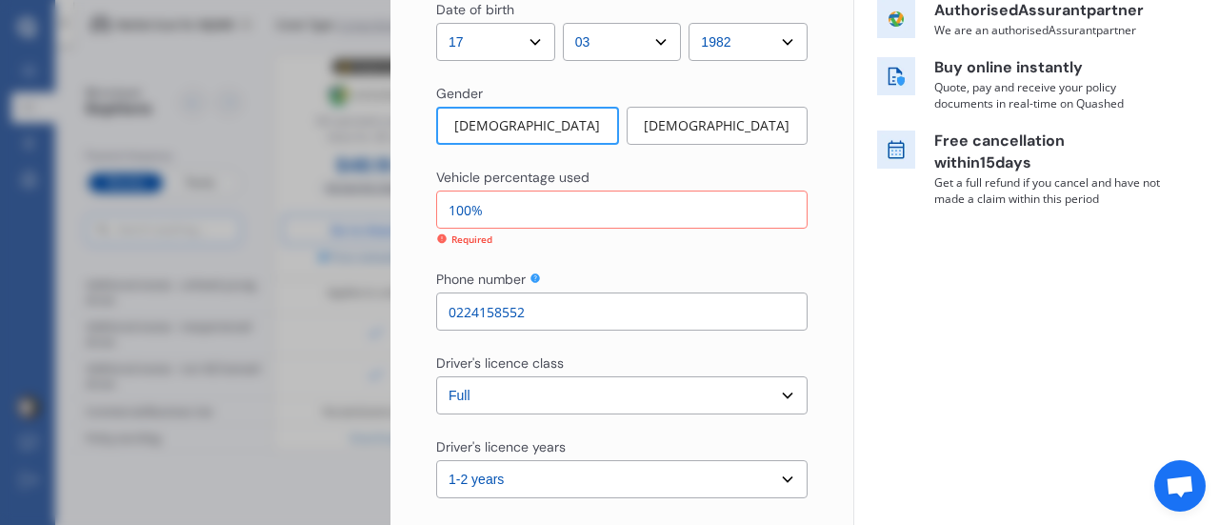
click at [467, 203] on input "100%" at bounding box center [621, 209] width 371 height 38
type input "10%"
type input "90%"
type input "0%"
type input "100%"
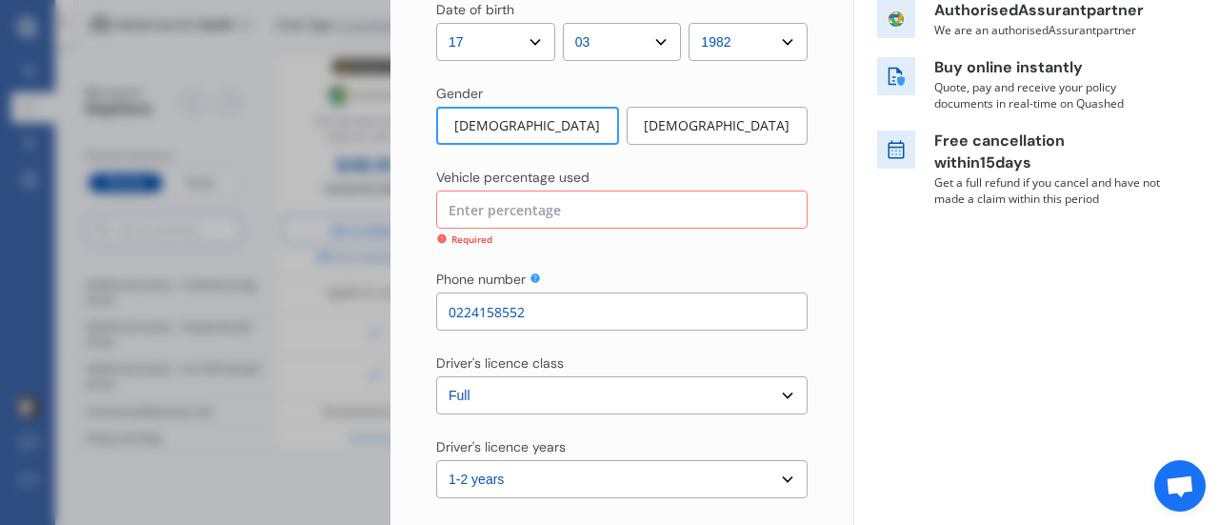
type input "7%"
type input "93%"
type input "75%"
type input "25%"
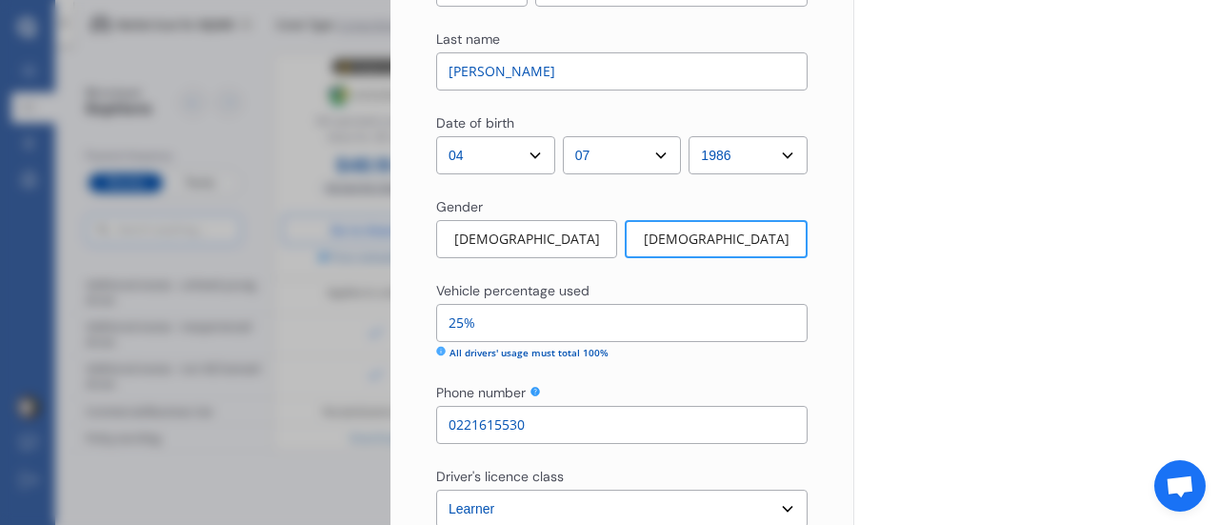
scroll to position [1398, 0]
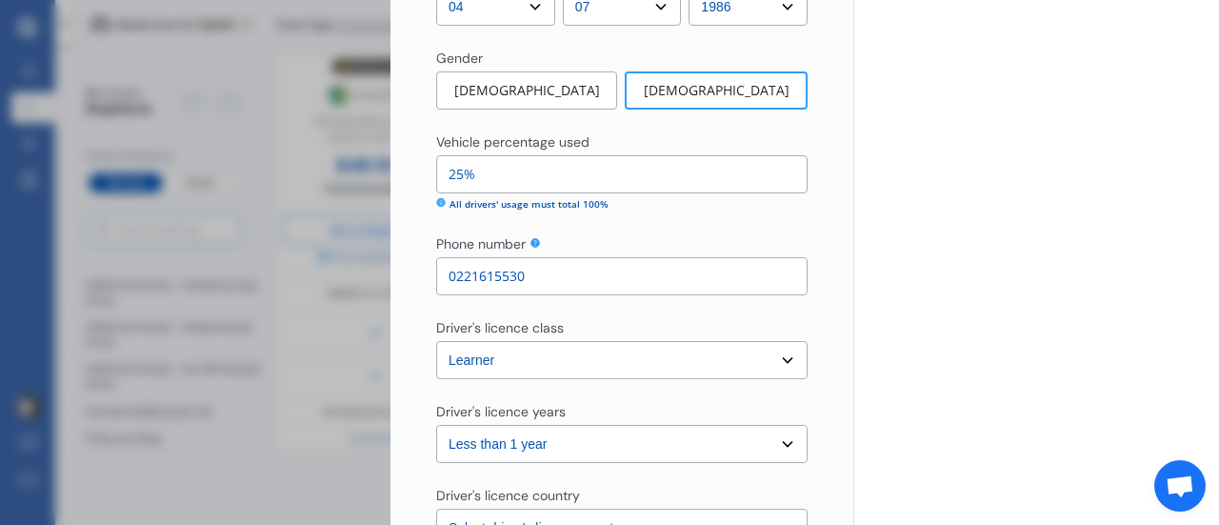
click at [456, 172] on input "25%" at bounding box center [621, 174] width 371 height 38
type input "95%"
type input "5%"
type input "25%"
type input "75%"
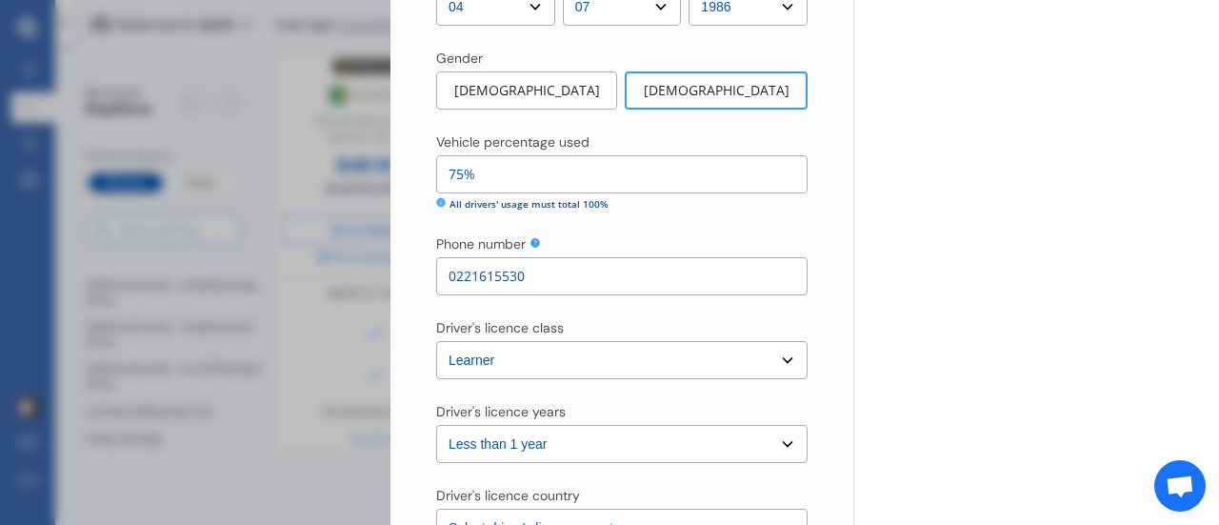
click at [752, 231] on div "Vehicle percentage used 75% All drivers' usage must total 100% Phone number [PH…" at bounding box center [621, 213] width 371 height 163
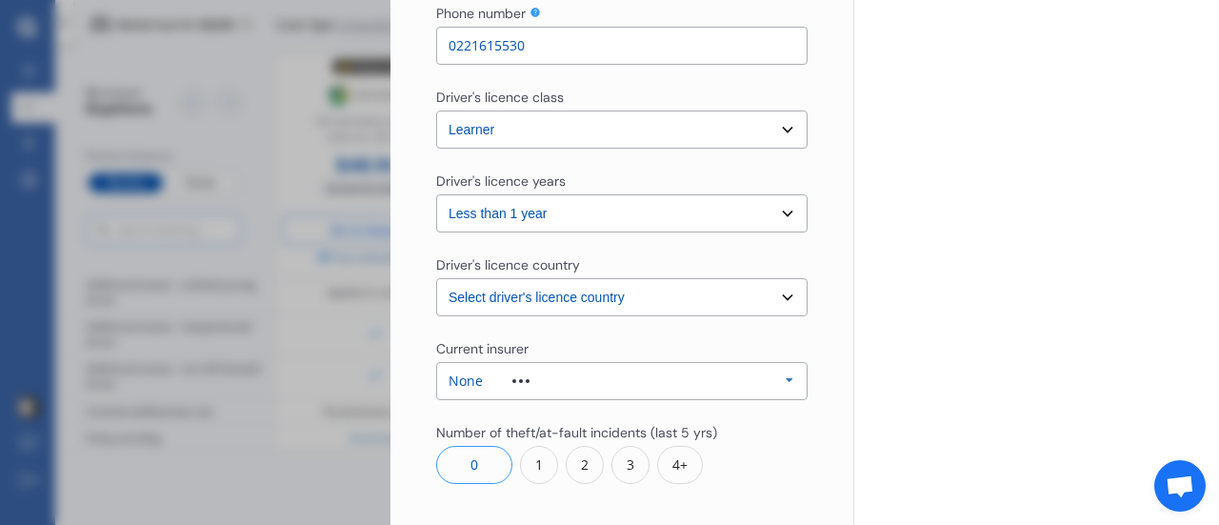
scroll to position [1820, 0]
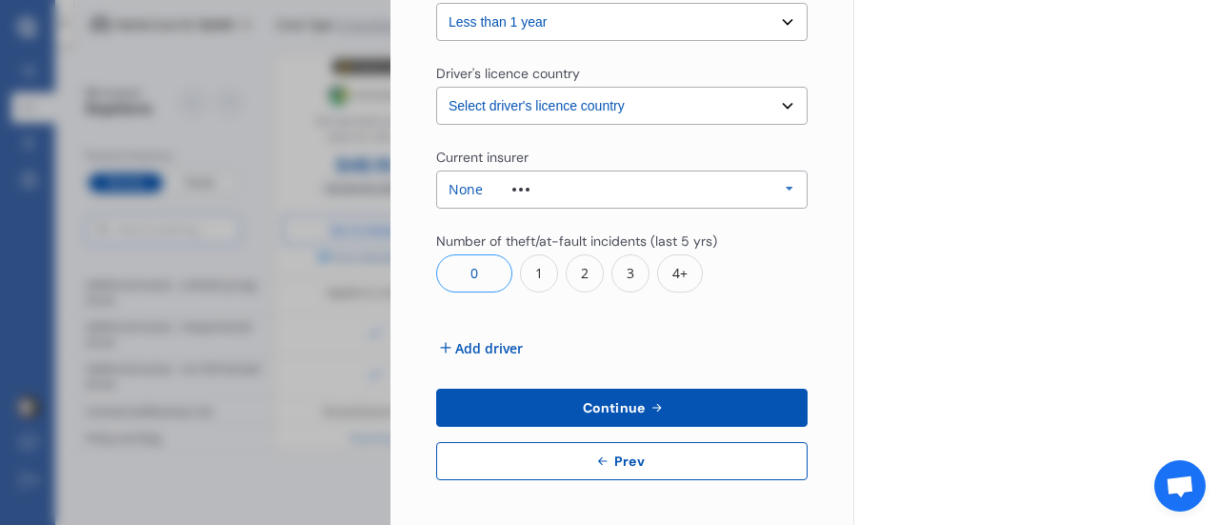
click at [662, 414] on button "Continue" at bounding box center [621, 408] width 371 height 38
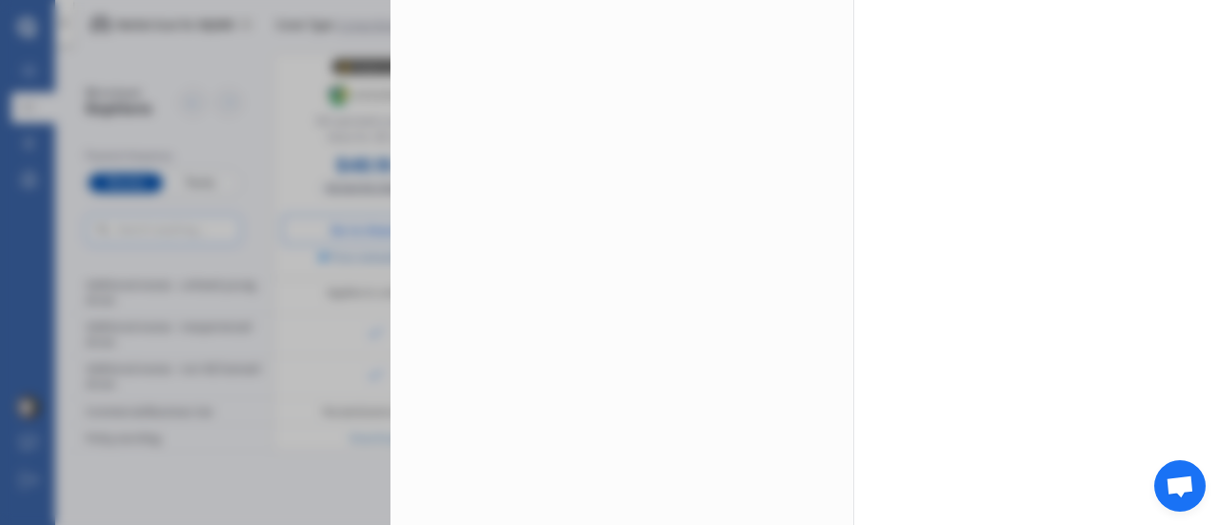
scroll to position [0, 0]
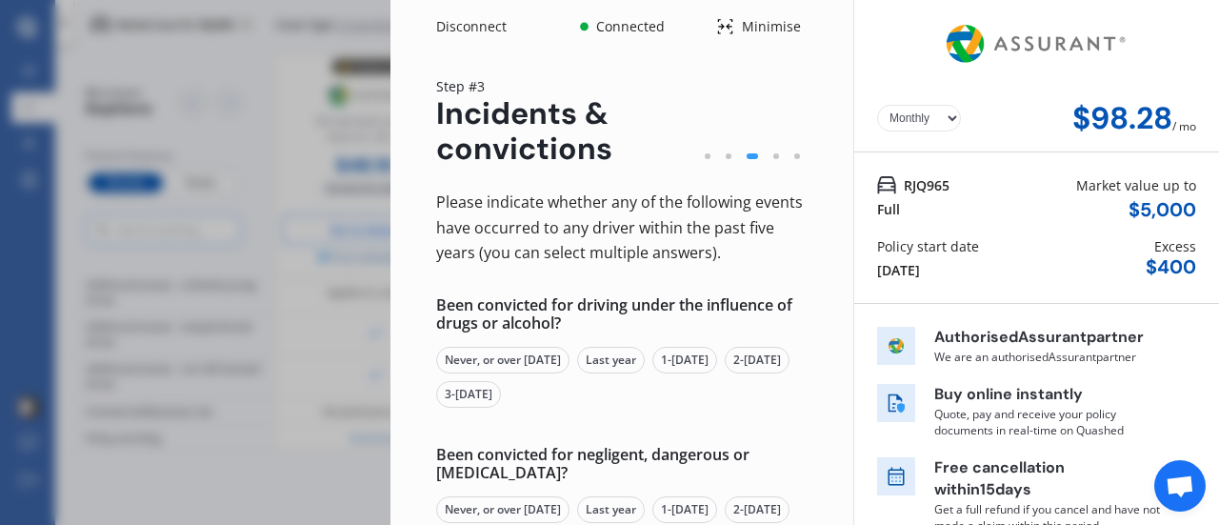
click at [501, 361] on div "Never, or over [DATE]" at bounding box center [502, 360] width 133 height 27
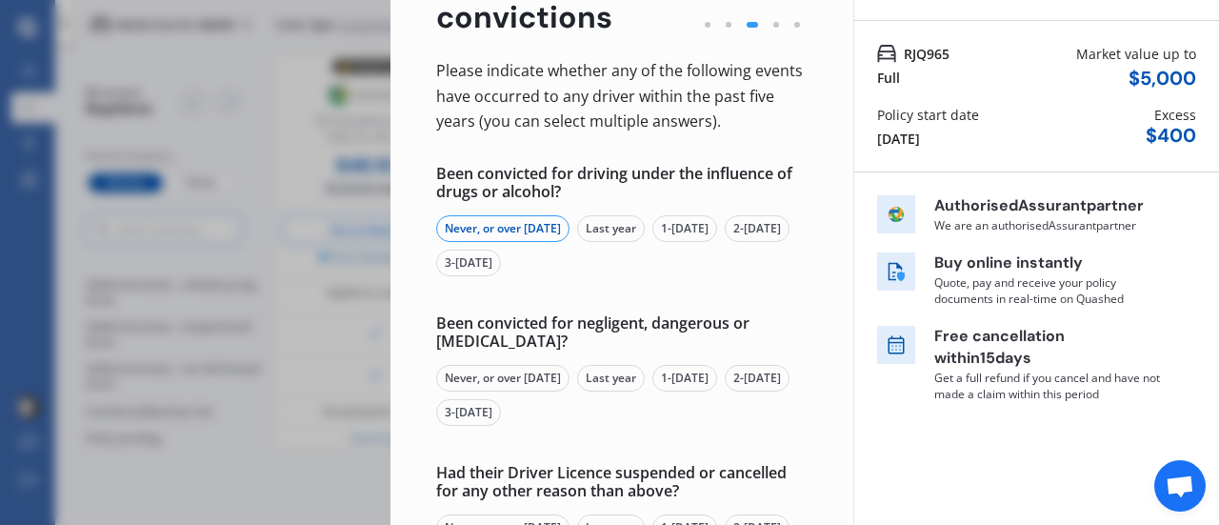
scroll to position [193, 0]
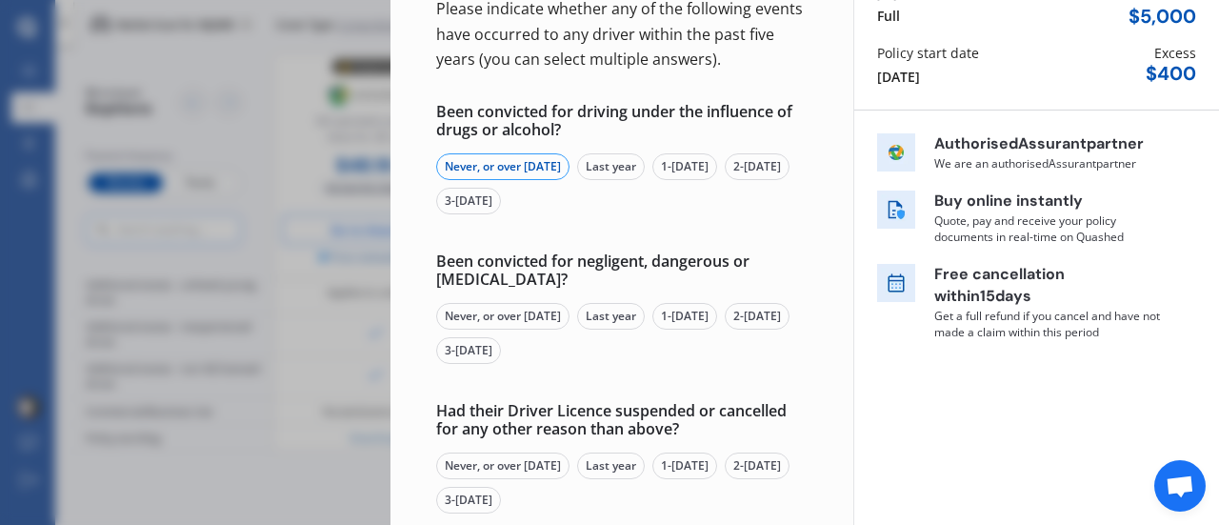
click at [480, 322] on div "Never, or over [DATE]" at bounding box center [502, 316] width 133 height 27
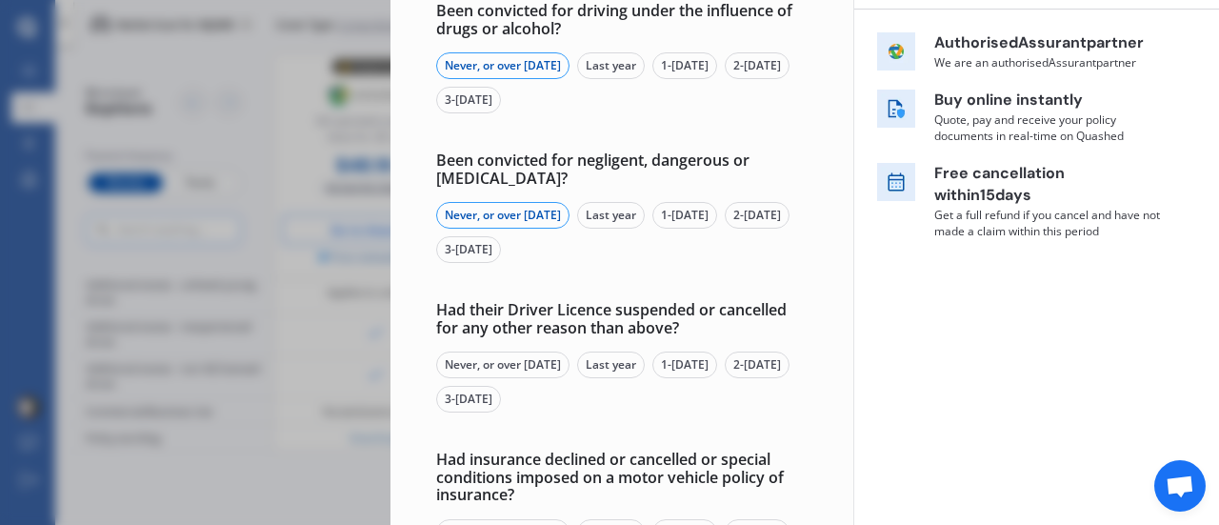
scroll to position [384, 0]
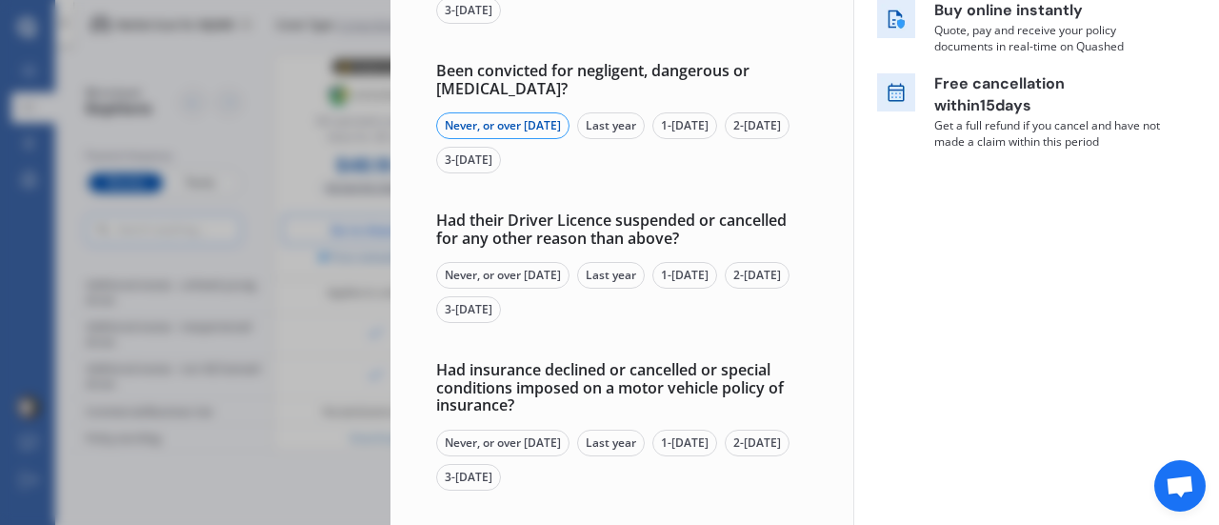
click at [535, 273] on div "Never, or over [DATE]" at bounding box center [502, 275] width 133 height 27
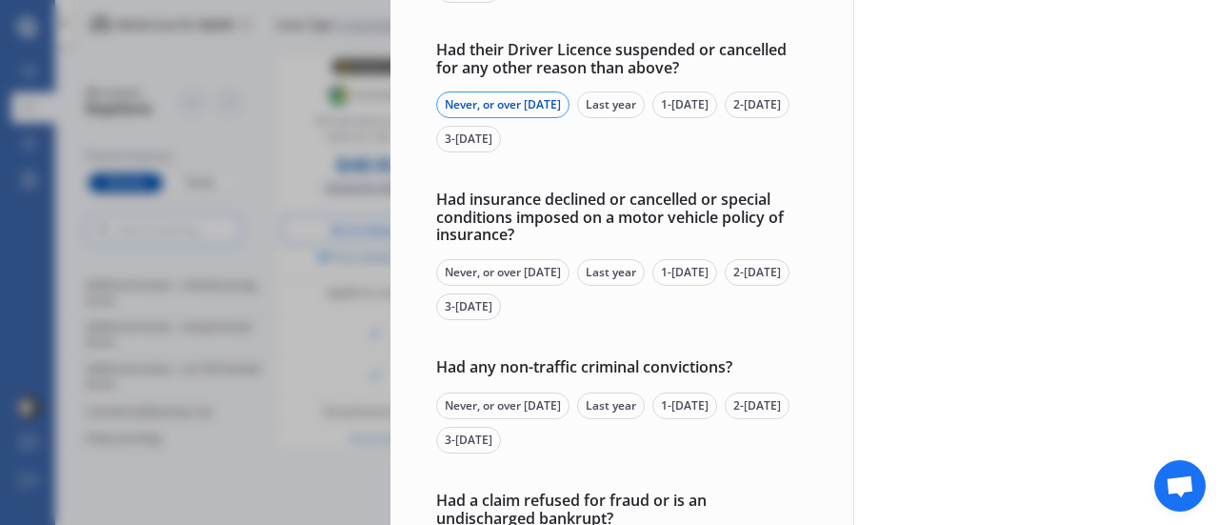
scroll to position [606, 0]
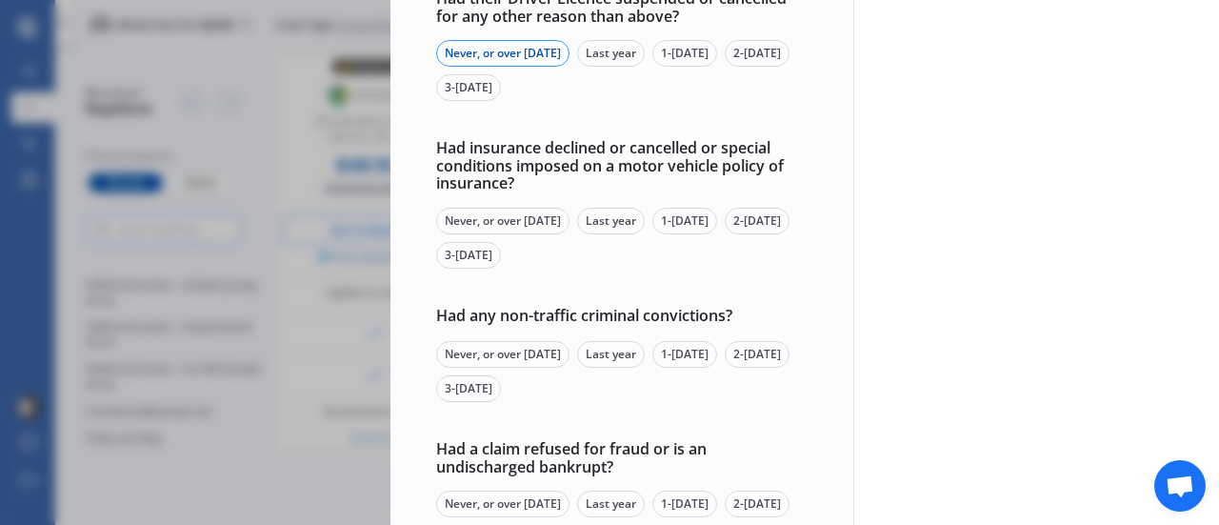
click at [492, 212] on div "Never, or over [DATE]" at bounding box center [502, 221] width 133 height 27
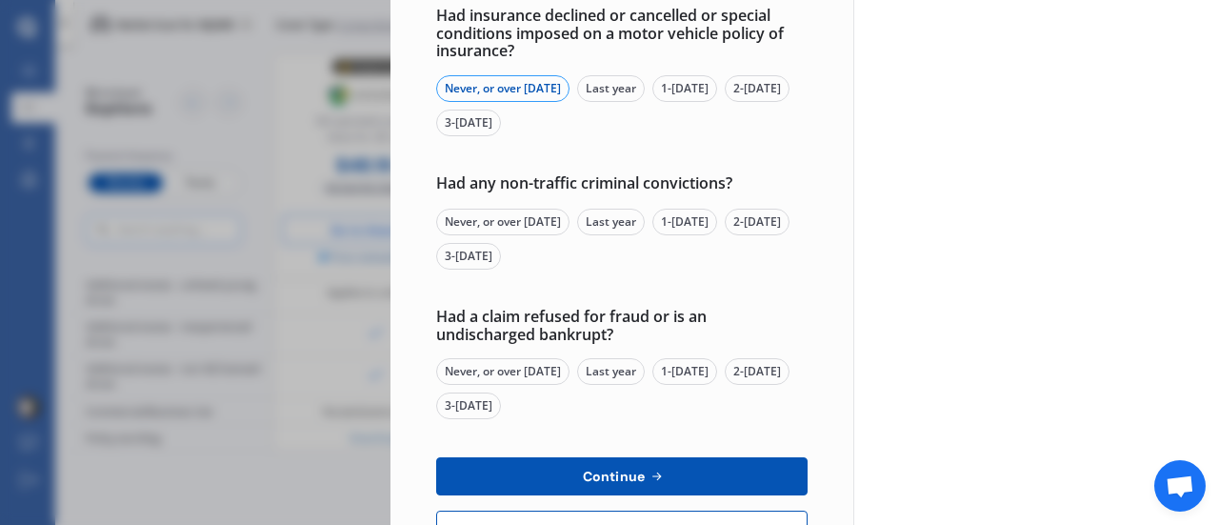
scroll to position [767, 0]
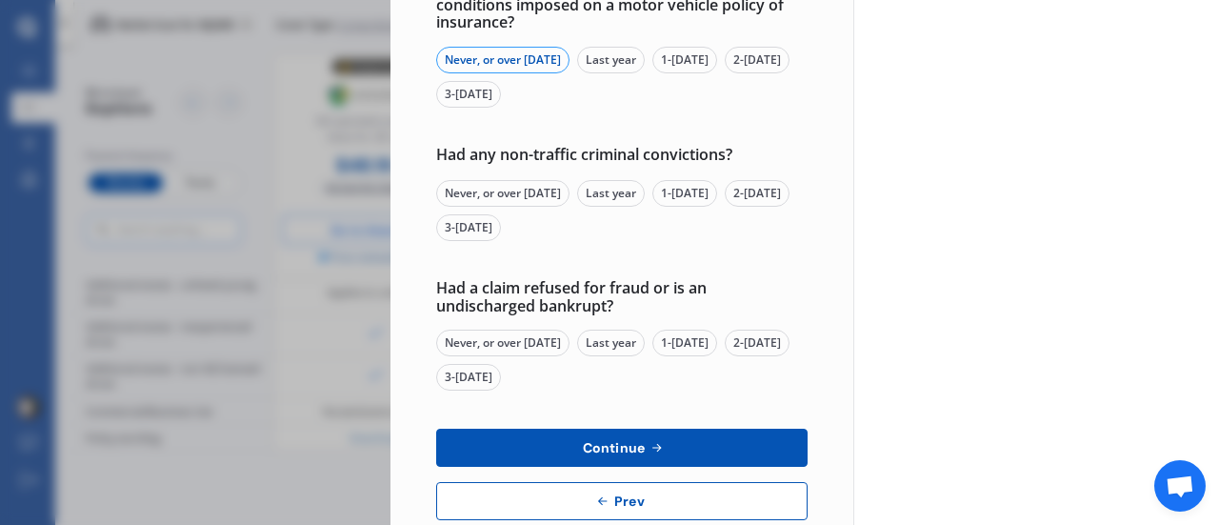
click at [548, 191] on div "Never, or over [DATE]" at bounding box center [502, 193] width 133 height 27
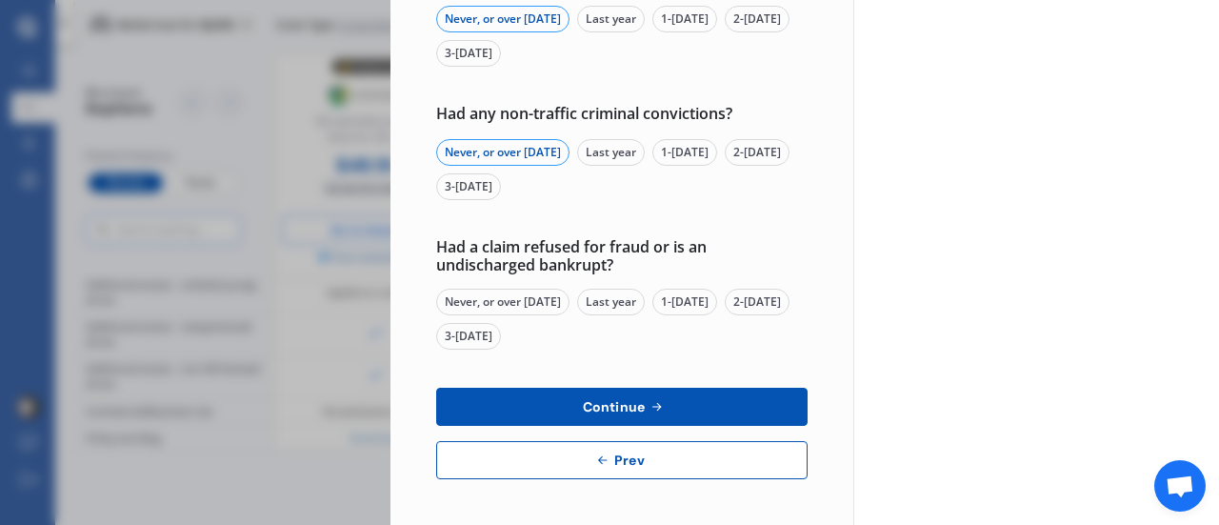
click at [534, 304] on div "Never, or over [DATE]" at bounding box center [502, 302] width 133 height 27
click at [605, 420] on button "Continue" at bounding box center [621, 407] width 371 height 38
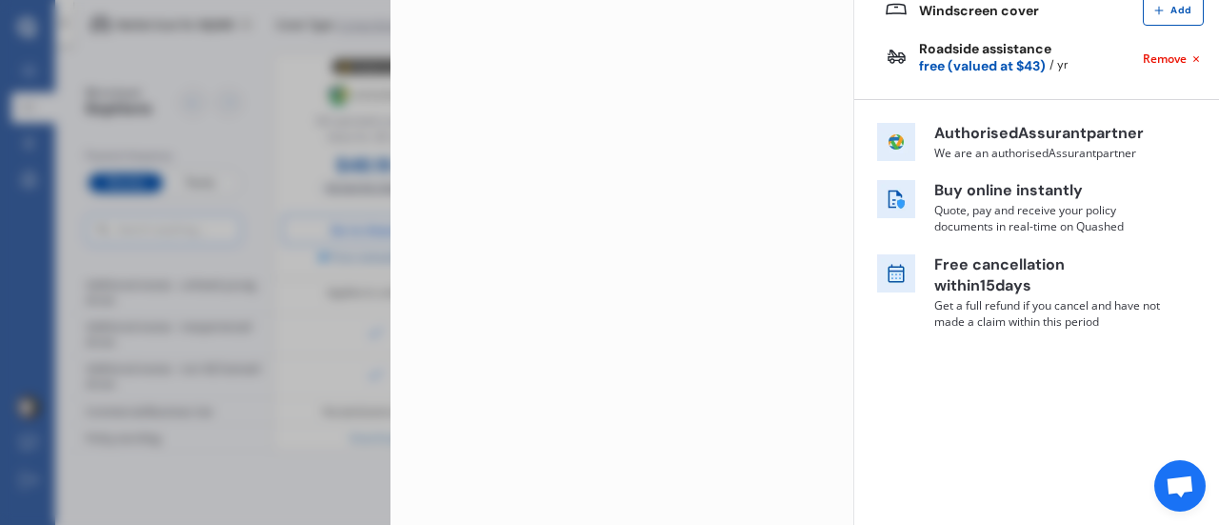
scroll to position [0, 0]
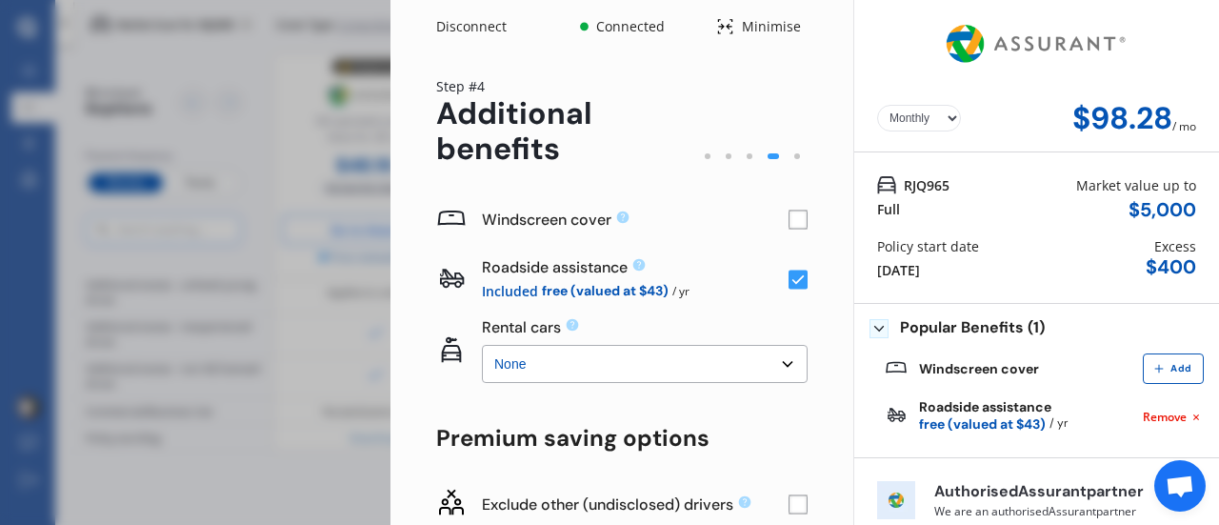
click at [796, 221] on rect at bounding box center [798, 219] width 19 height 19
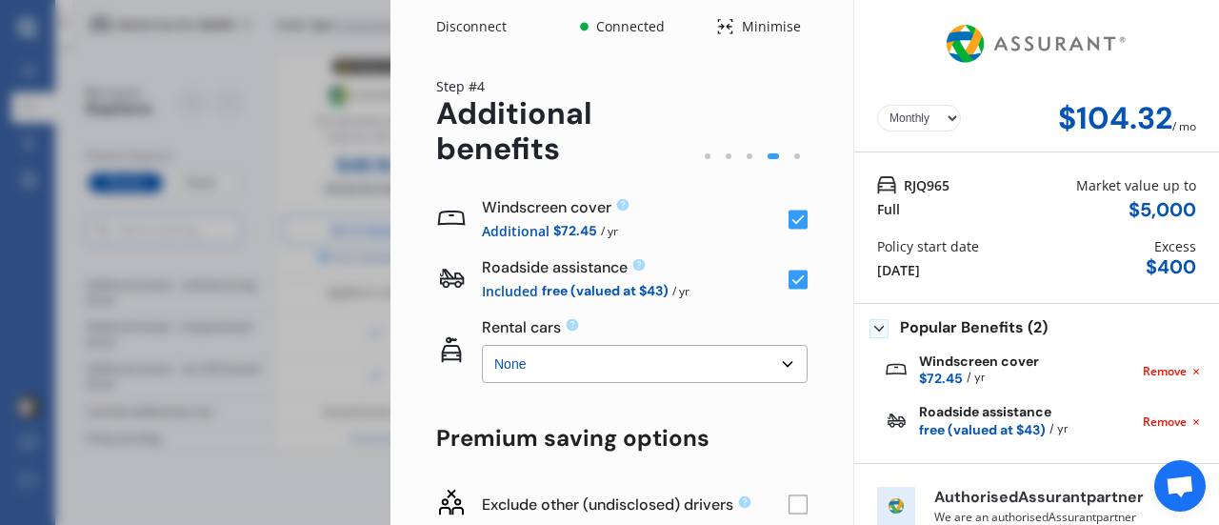
click at [744, 363] on select "None $2,500 $5,000" at bounding box center [645, 364] width 326 height 38
click at [815, 330] on div "Yearly Monthly $104.32 / mo Step # 4 Additional benefits Windscreen cover Addit…" at bounding box center [621, 468] width 463 height 830
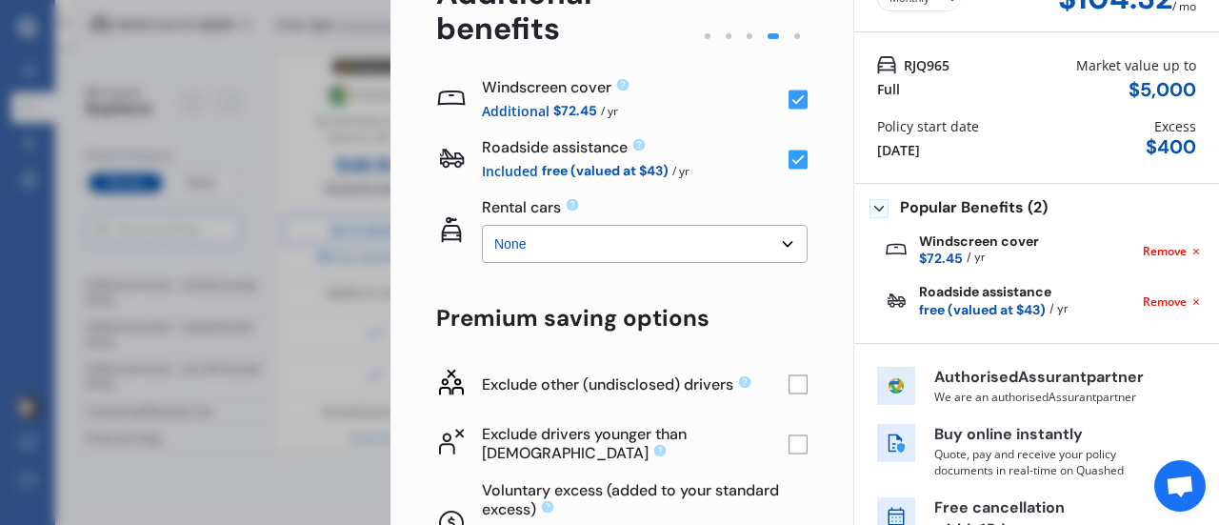
scroll to position [131, 0]
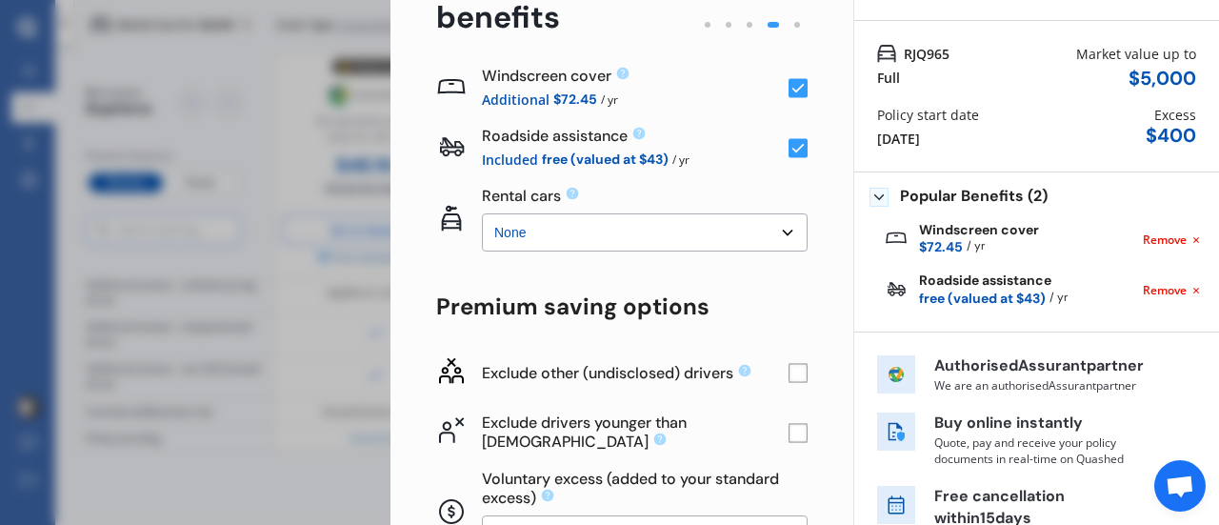
click at [615, 235] on select "None $2,500 $5,000" at bounding box center [645, 232] width 326 height 38
click at [482, 213] on select "None $2,500 $5,000" at bounding box center [645, 232] width 326 height 38
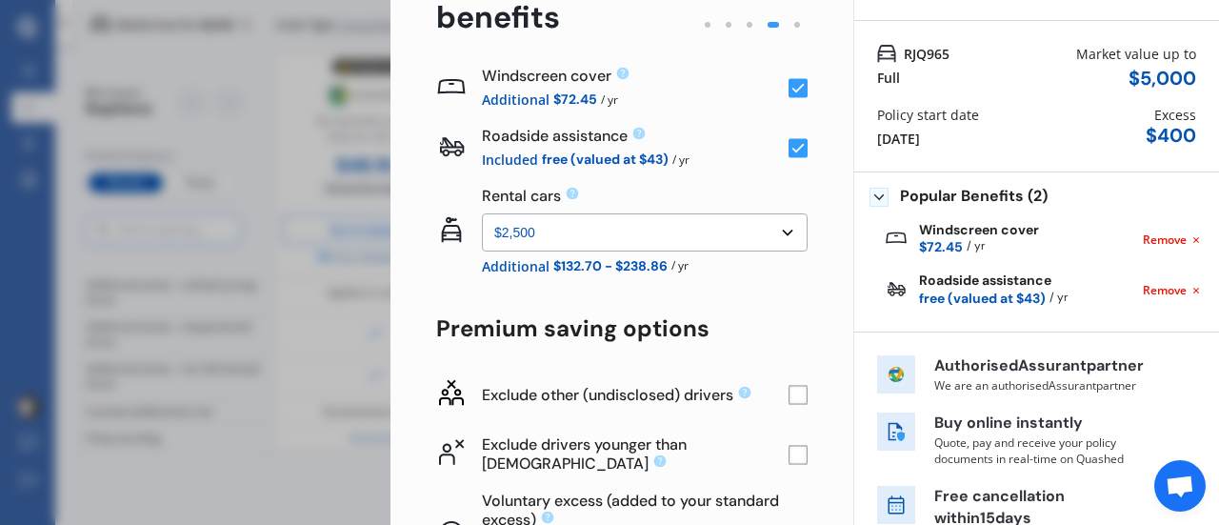
click at [524, 242] on select "None $2,500 $5,000" at bounding box center [645, 232] width 326 height 38
select select "0"
click at [482, 213] on select "None $2,500 $5,000" at bounding box center [645, 232] width 326 height 38
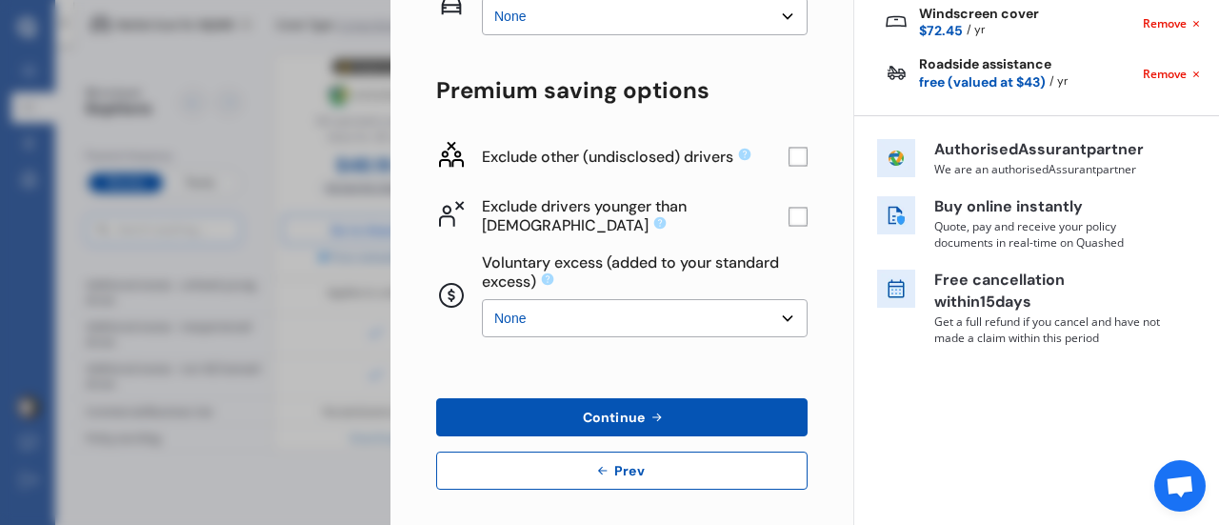
scroll to position [356, 0]
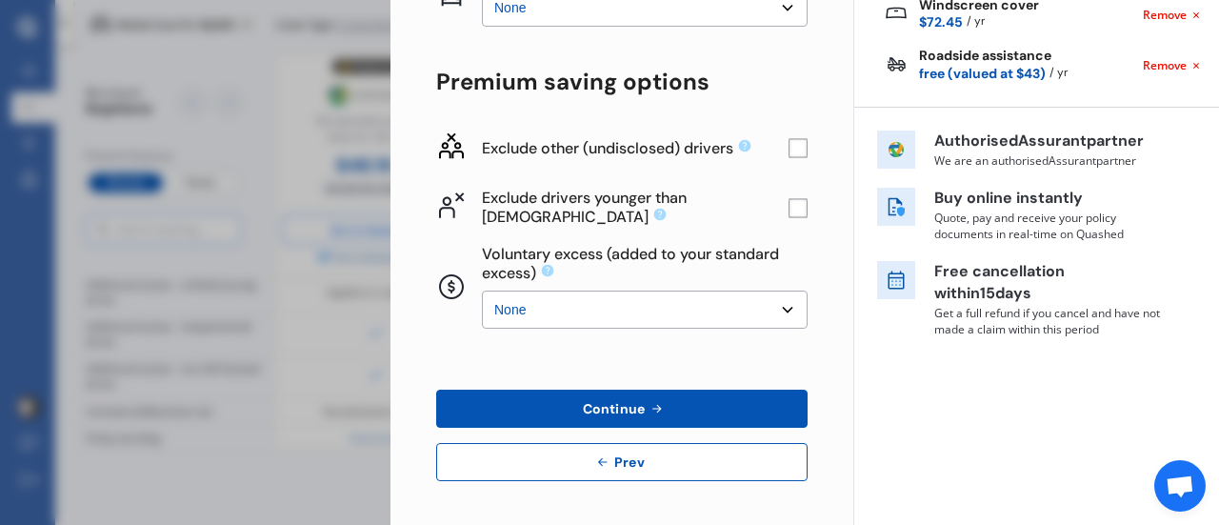
click at [625, 409] on span "Continue" at bounding box center [614, 408] width 70 height 15
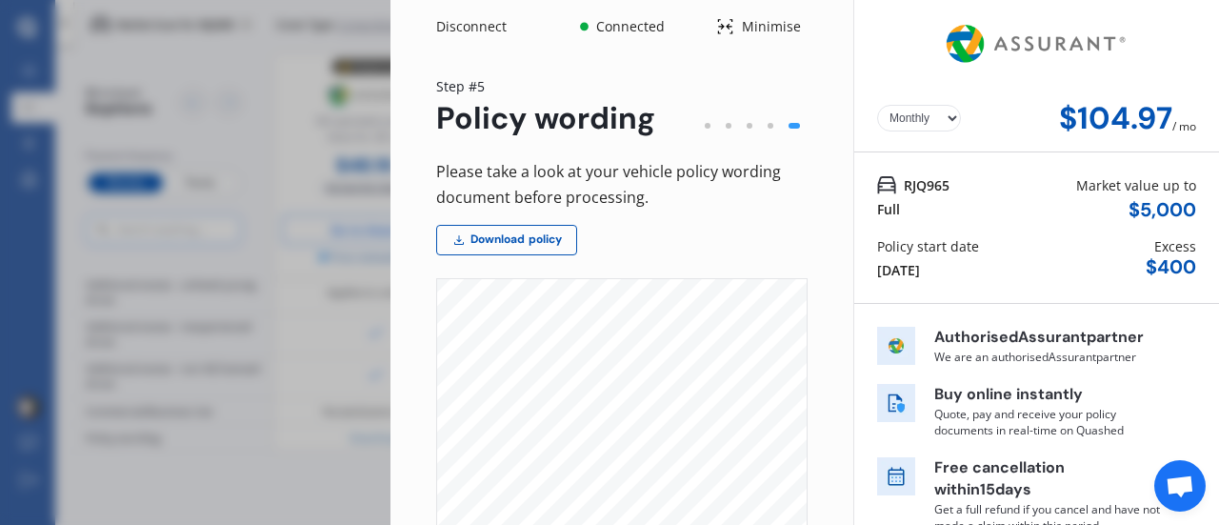
scroll to position [131, 0]
click at [935, 118] on select "Yearly Monthly" at bounding box center [919, 118] width 84 height 27
click at [877, 105] on select "Yearly Monthly" at bounding box center [919, 118] width 84 height 27
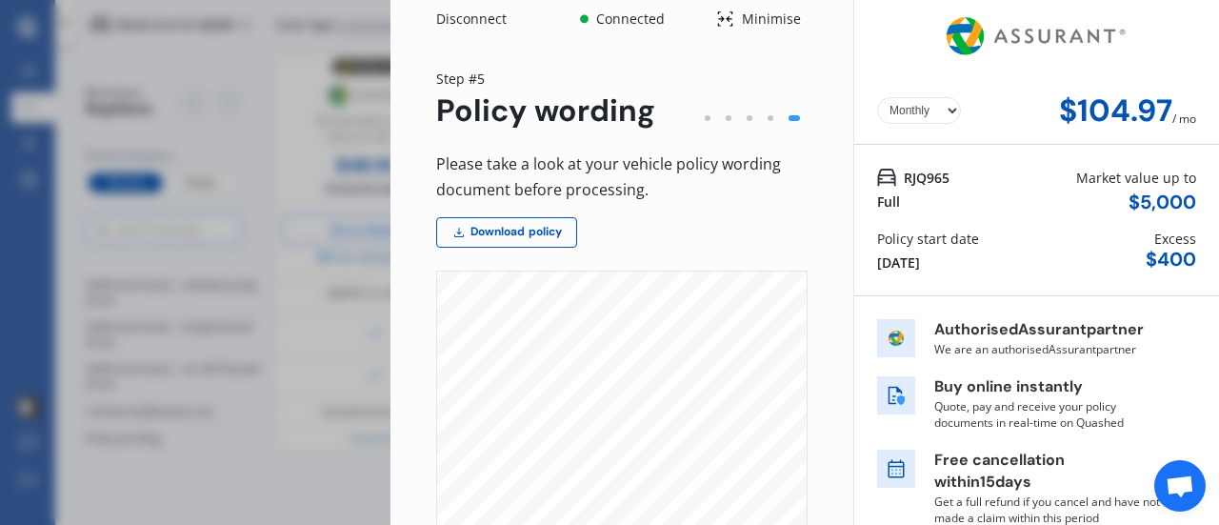
scroll to position [0, 0]
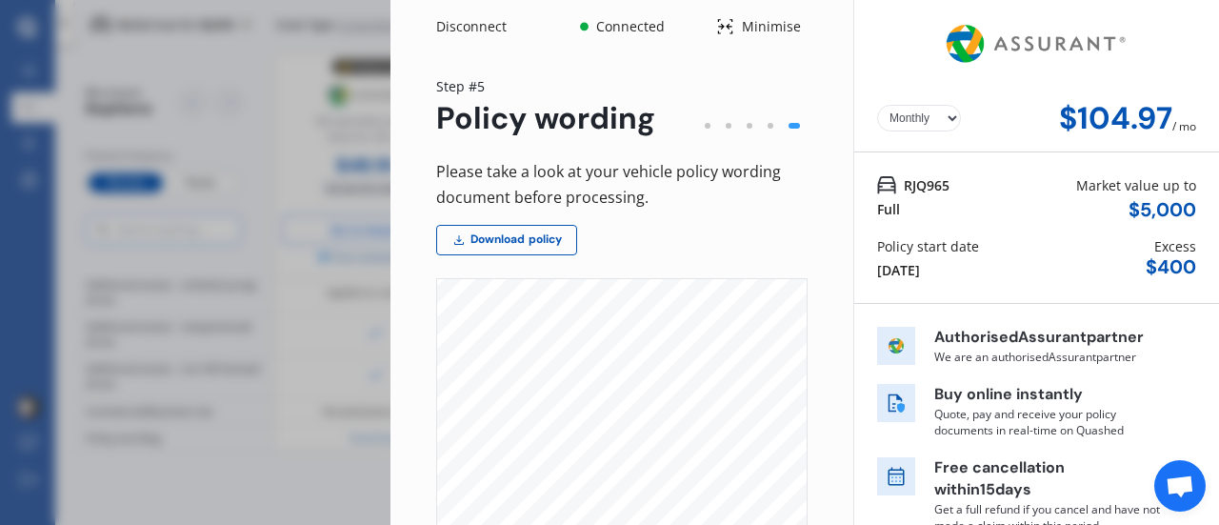
click at [920, 119] on select "Yearly Monthly" at bounding box center [919, 118] width 84 height 27
click at [877, 105] on select "Yearly Monthly" at bounding box center [919, 118] width 84 height 27
click at [923, 116] on select "Yearly Monthly" at bounding box center [919, 118] width 84 height 27
select select "Monthly"
click at [877, 105] on select "Yearly Monthly" at bounding box center [919, 118] width 84 height 27
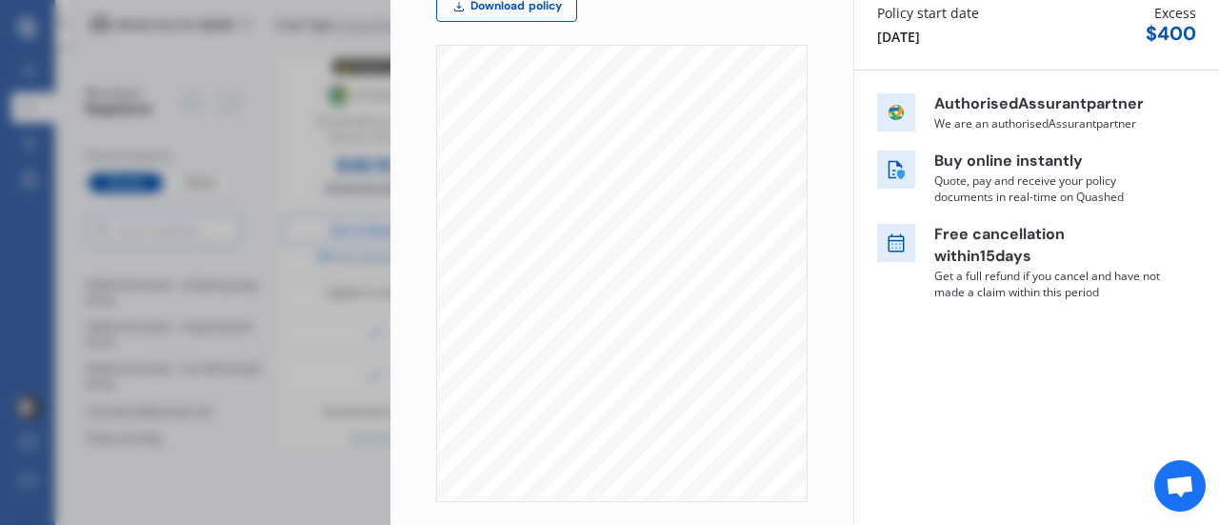
scroll to position [484, 0]
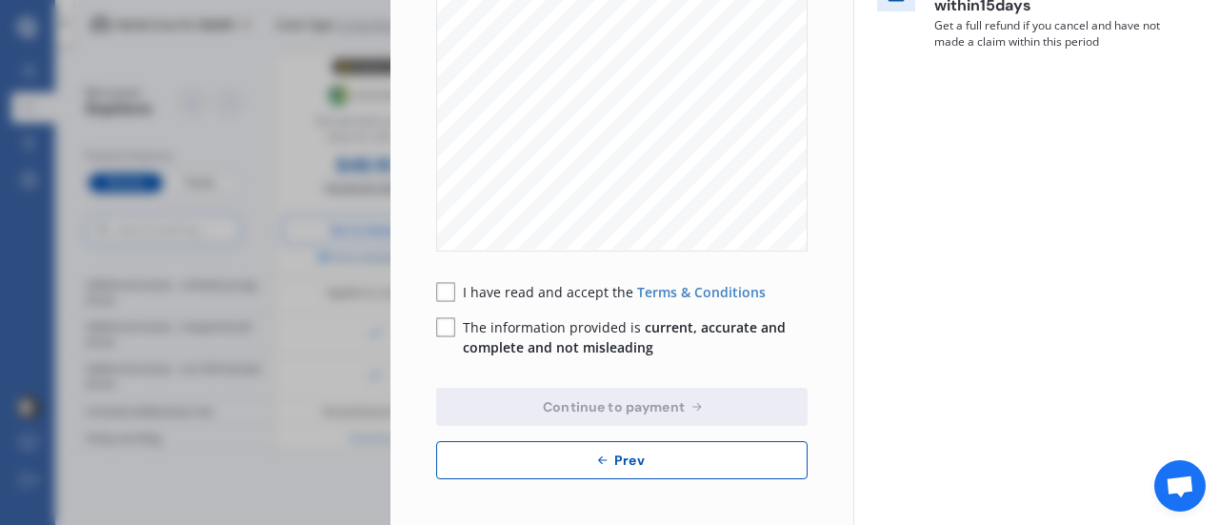
click at [577, 465] on button "Prev" at bounding box center [621, 460] width 371 height 38
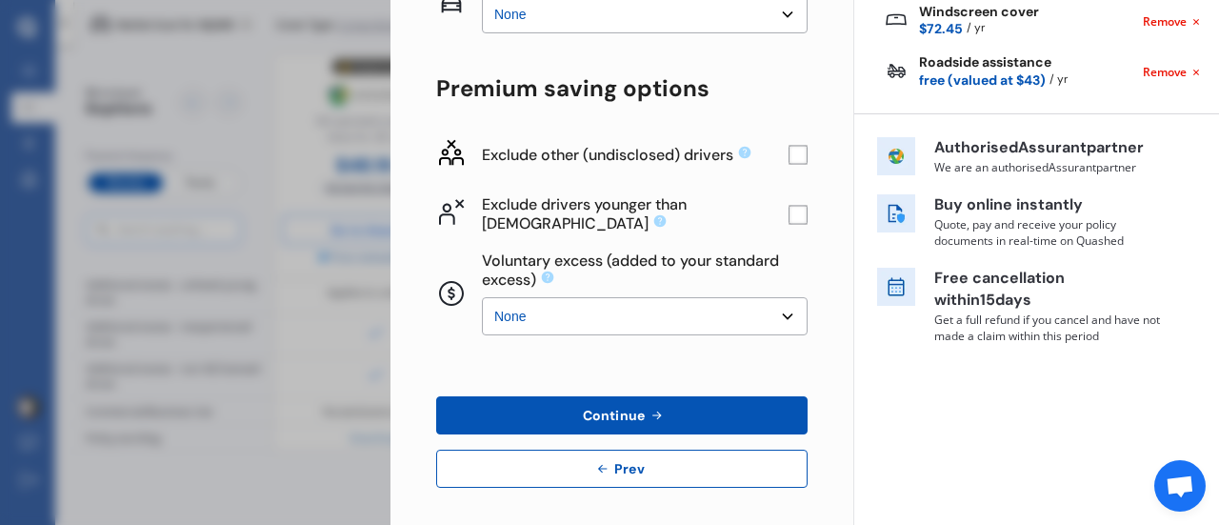
scroll to position [350, 0]
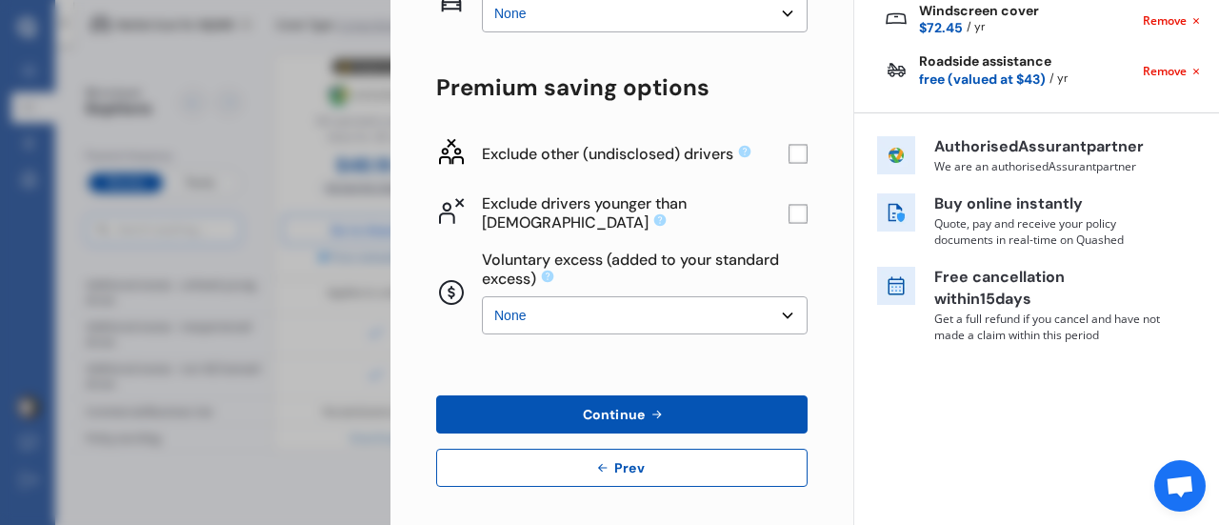
click at [600, 468] on icon at bounding box center [602, 467] width 15 height 15
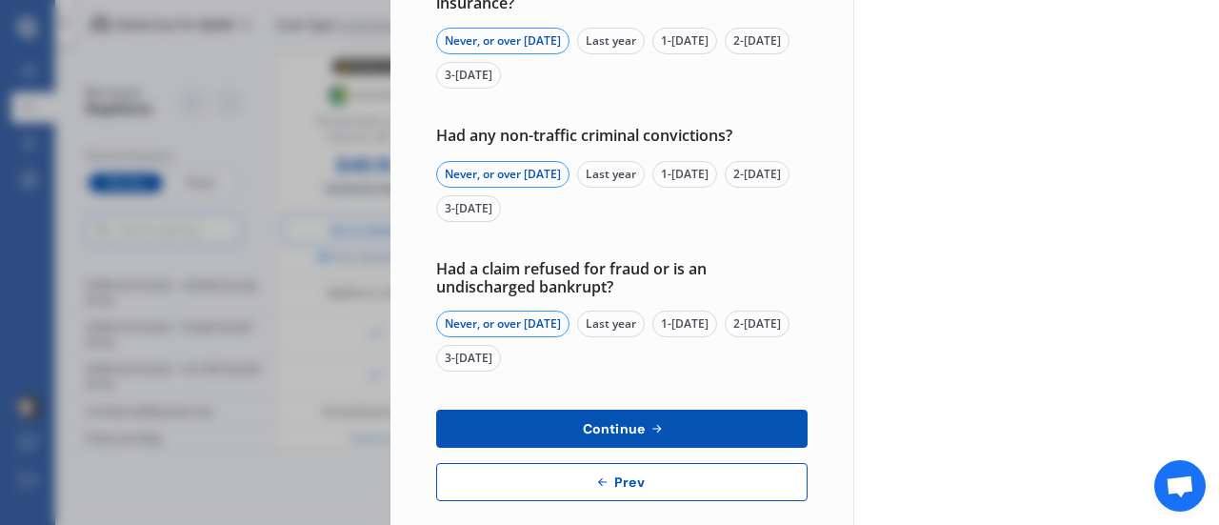
scroll to position [808, 0]
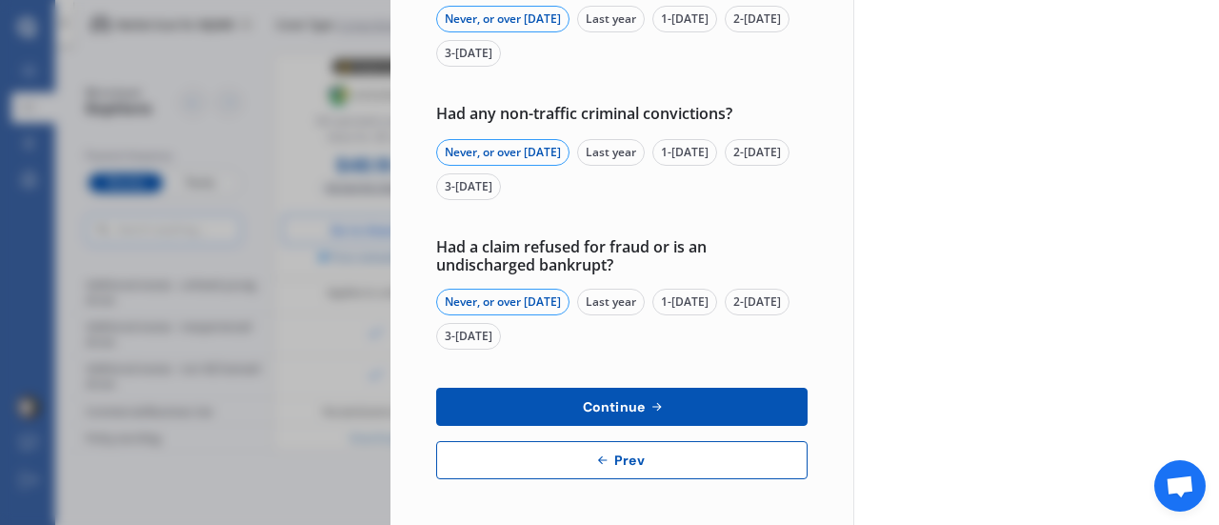
click at [549, 467] on button "Prev" at bounding box center [621, 460] width 371 height 38
select select "Mr"
select select "17"
select select "03"
select select "1982"
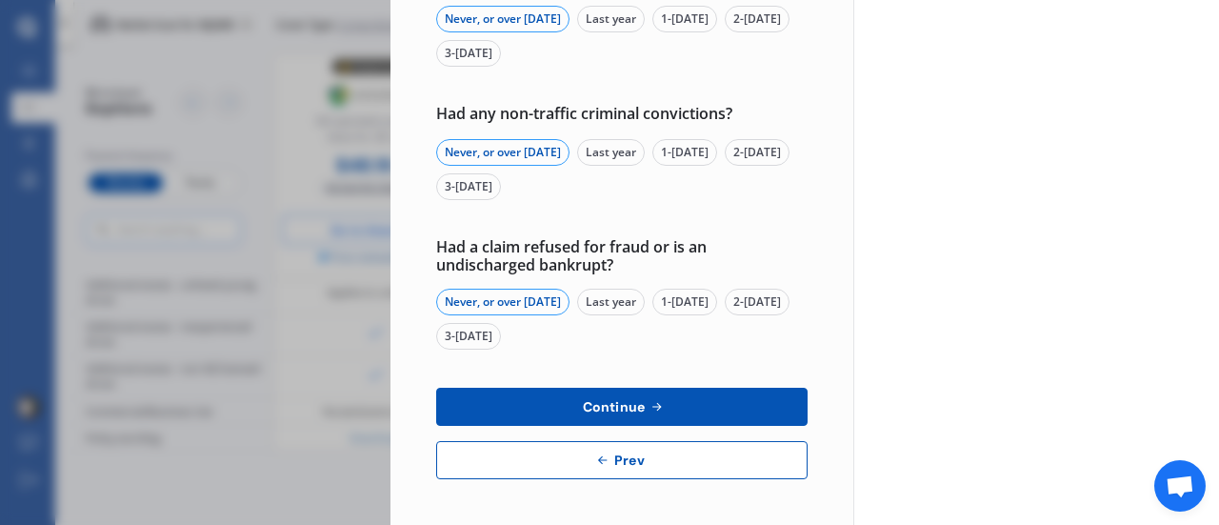
select select "full"
select select "1-2 years"
select select "[GEOGRAPHIC_DATA]"
select select "Mrs"
select select "04"
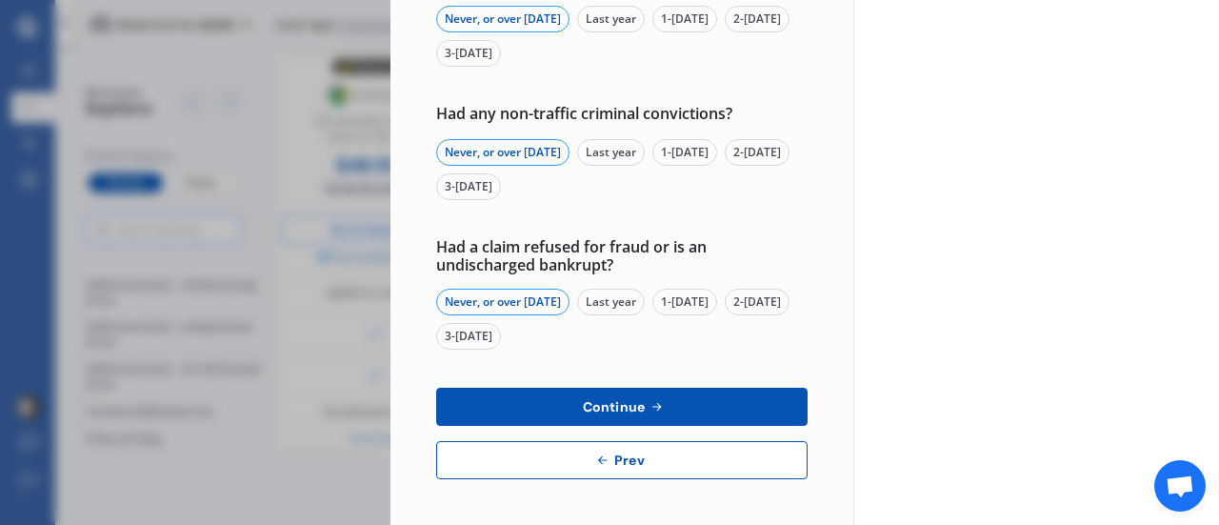
select select "07"
select select "1986"
select select "learner"
select select "less than 1 year"
select select "[GEOGRAPHIC_DATA]"
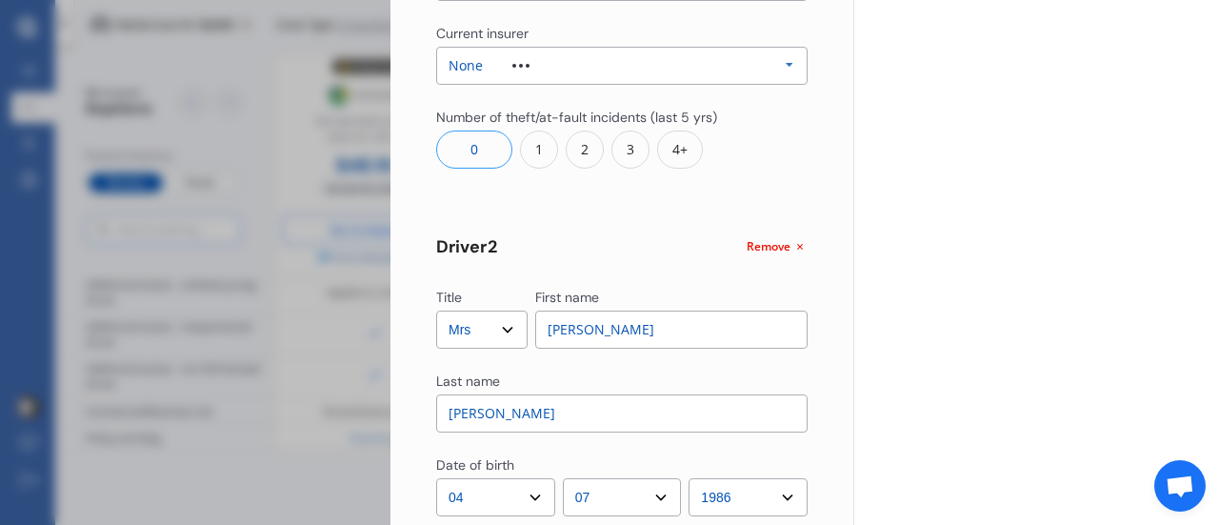
scroll to position [922, 0]
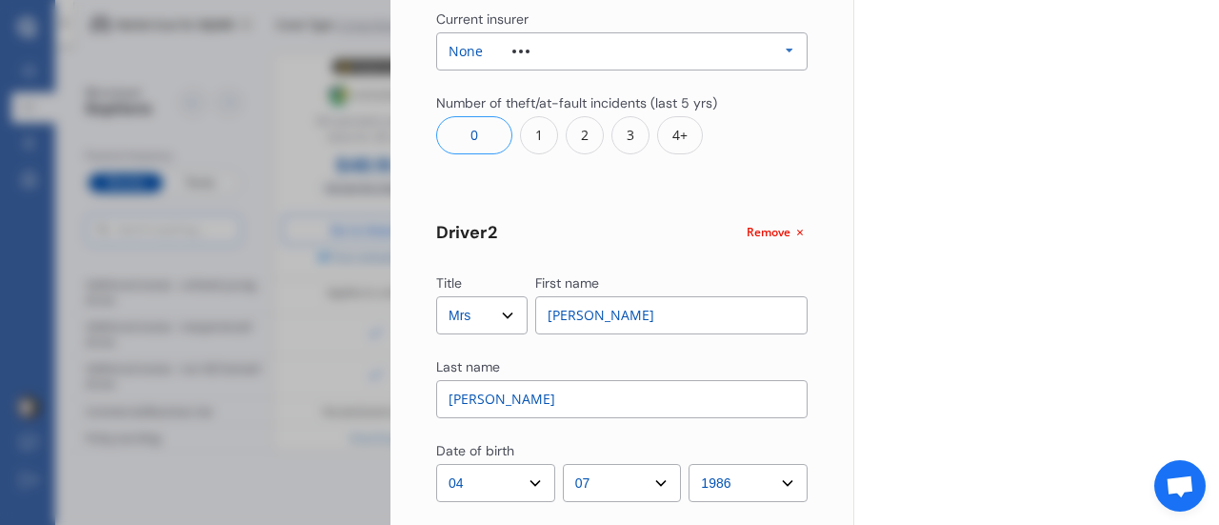
click at [792, 237] on icon at bounding box center [799, 232] width 15 height 15
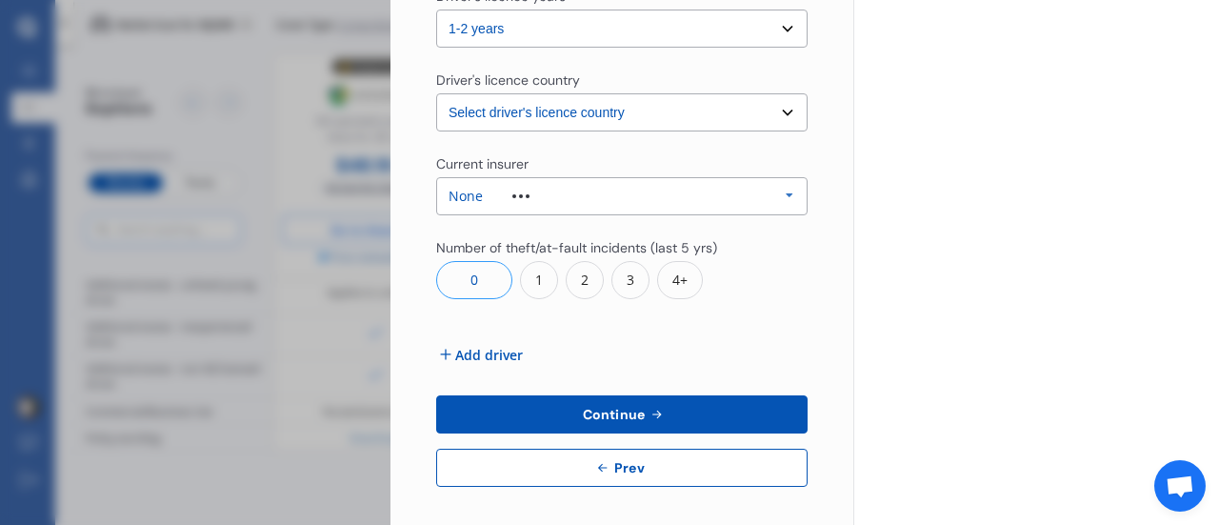
scroll to position [785, 0]
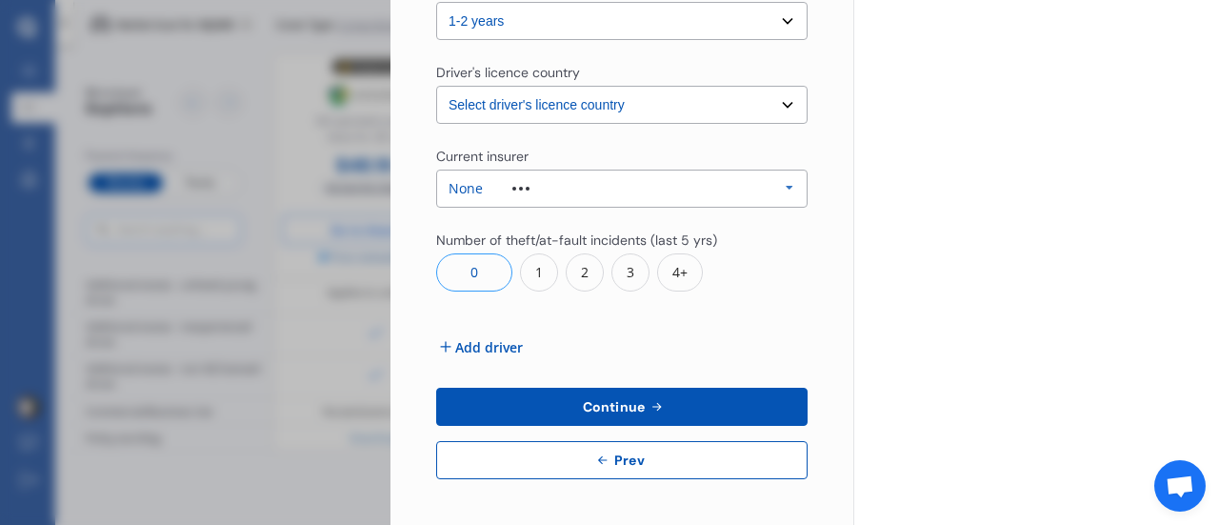
click at [578, 453] on button "Prev" at bounding box center [621, 460] width 371 height 38
select select "full"
select select "0"
select select "On street or road"
select select "[GEOGRAPHIC_DATA]"
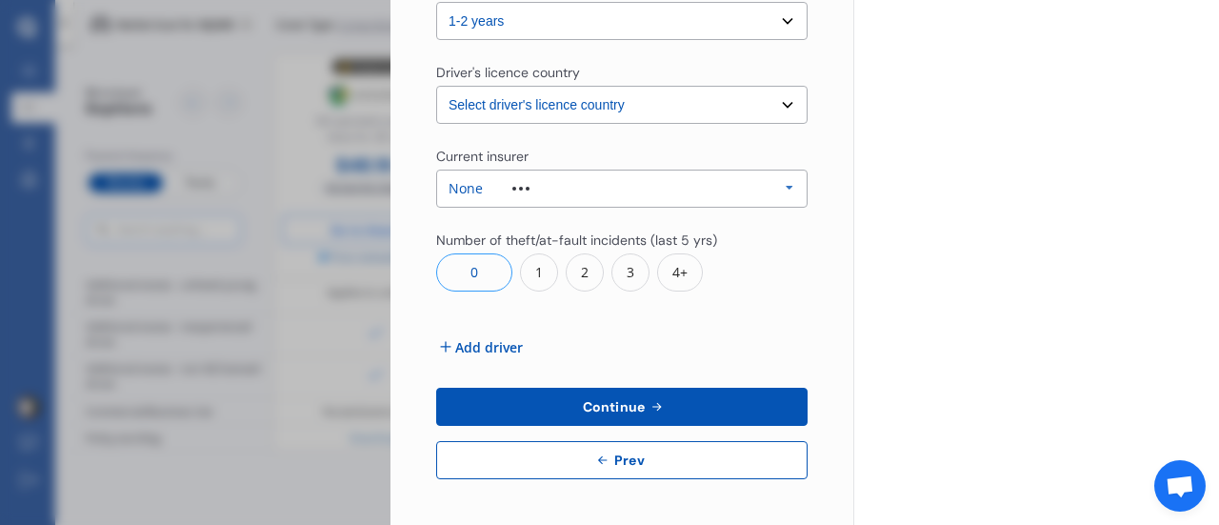
select select "15000"
select select "TOYOTA"
select select "VITZ"
select select "(ALL)"
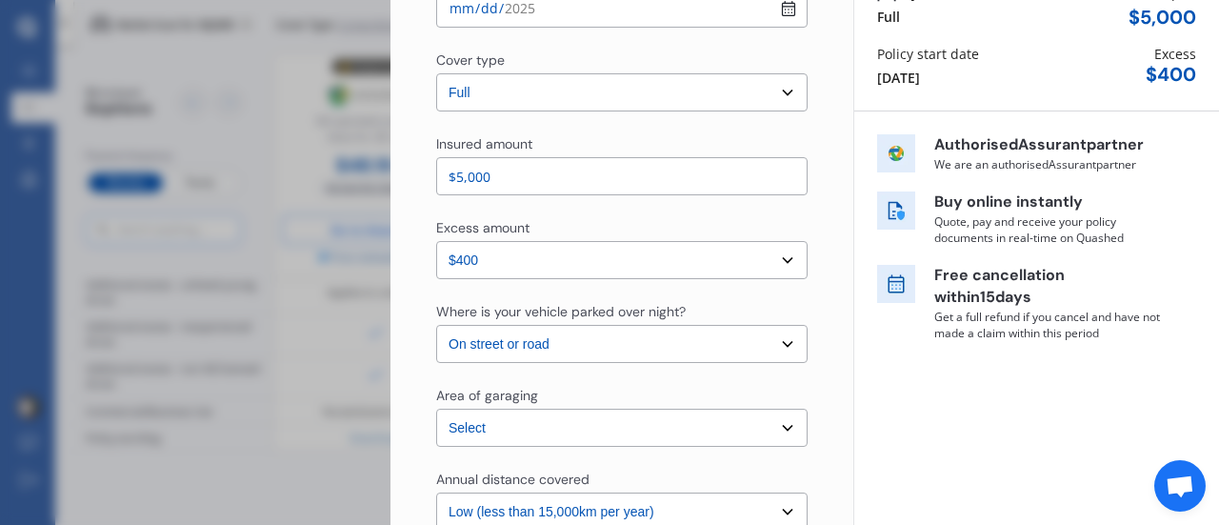
scroll to position [193, 0]
click at [550, 338] on select "Select In a garage On own property On street or road" at bounding box center [621, 343] width 371 height 38
select select "In a garage"
click at [436, 324] on select "Select In a garage On own property On street or road" at bounding box center [621, 343] width 371 height 38
click at [887, 411] on div "Yearly Monthly $104.97 / mo RJQ965 Full Market value up to $ 5,000 Policy start…" at bounding box center [1036, 488] width 366 height 1363
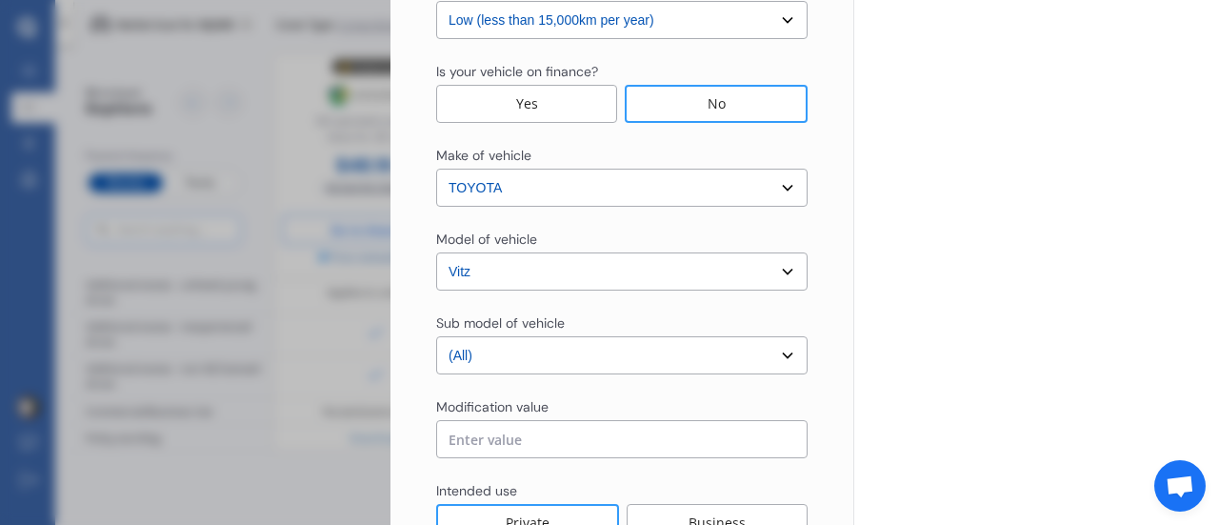
scroll to position [838, 0]
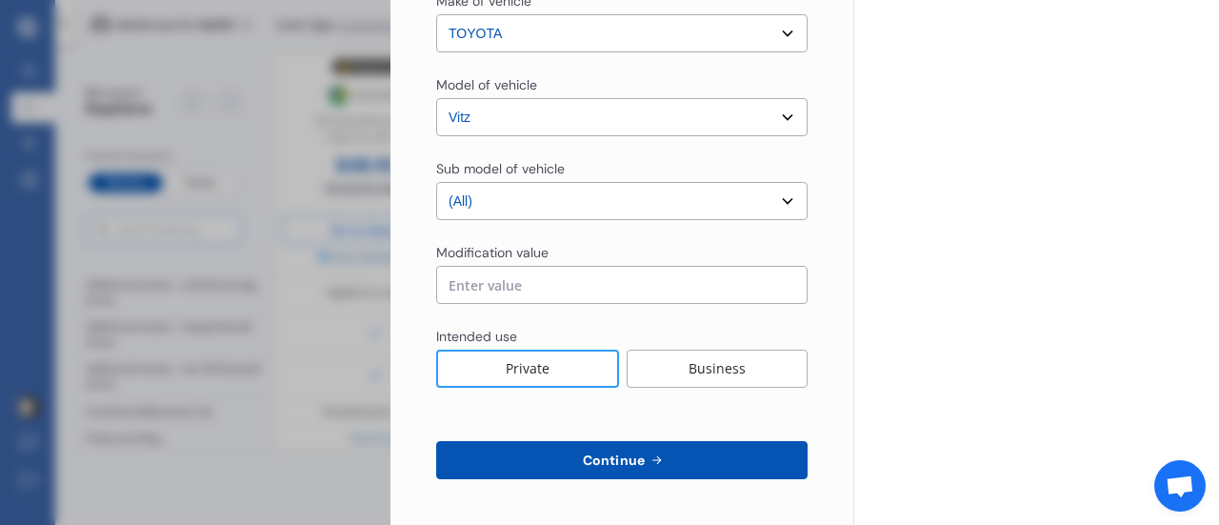
click at [649, 466] on icon at bounding box center [657, 459] width 16 height 15
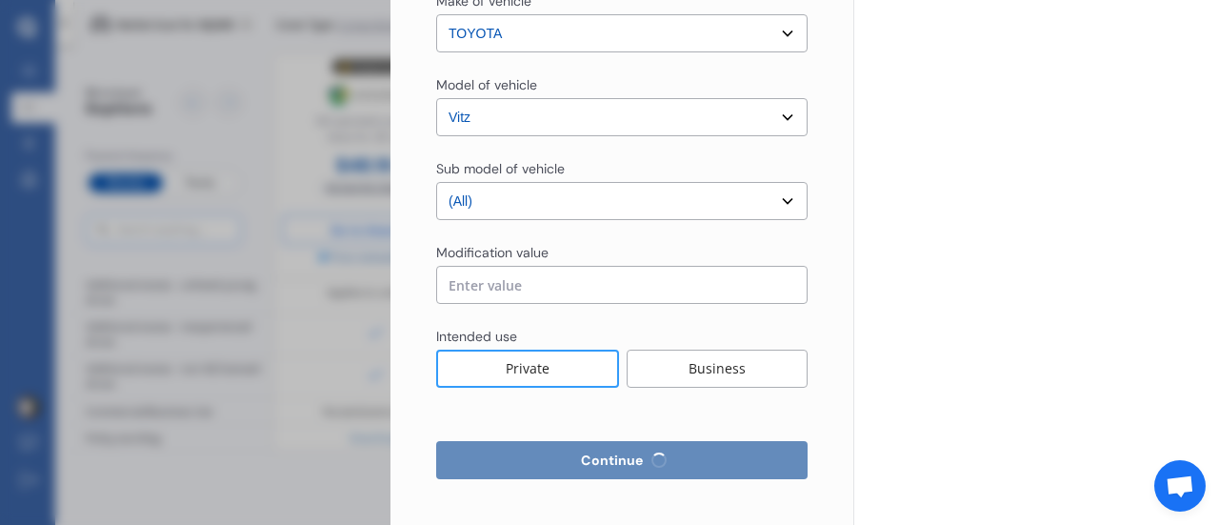
select select "Mr"
select select "17"
select select "03"
select select "1982"
select select "full"
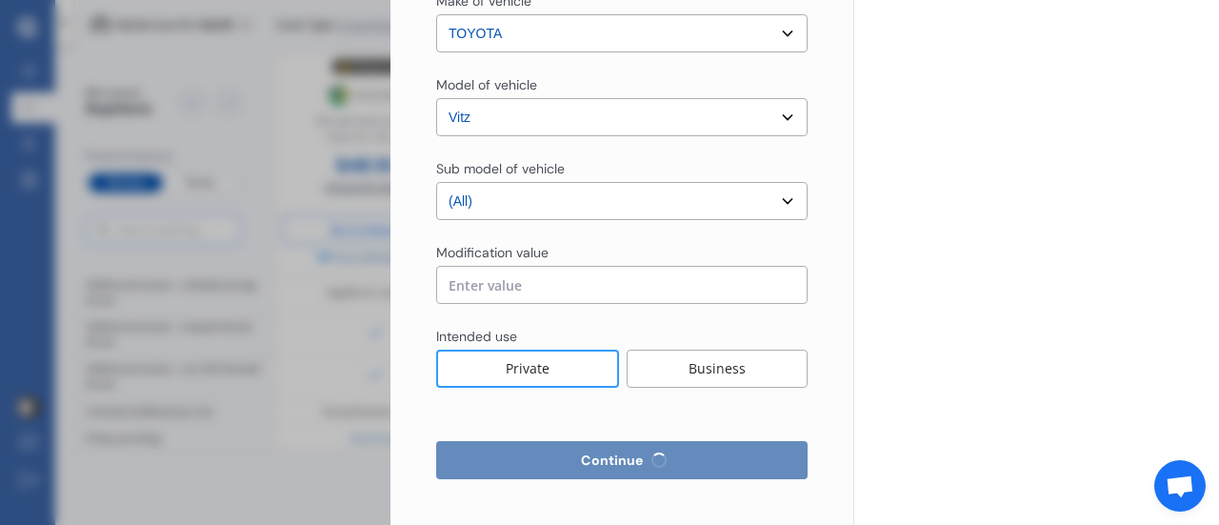
select select "1-2 years"
select select "[GEOGRAPHIC_DATA]"
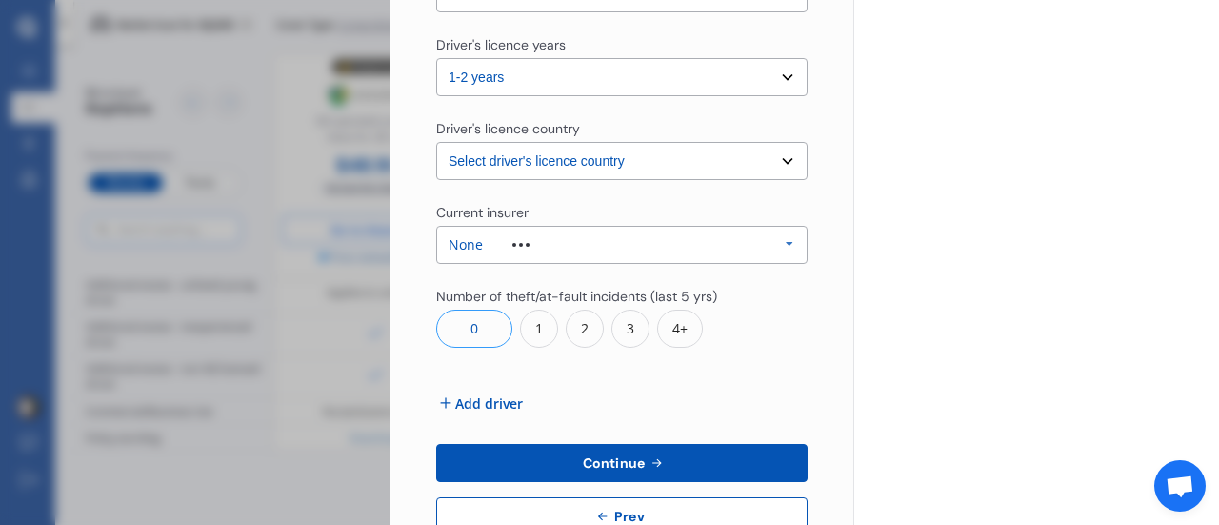
scroll to position [785, 0]
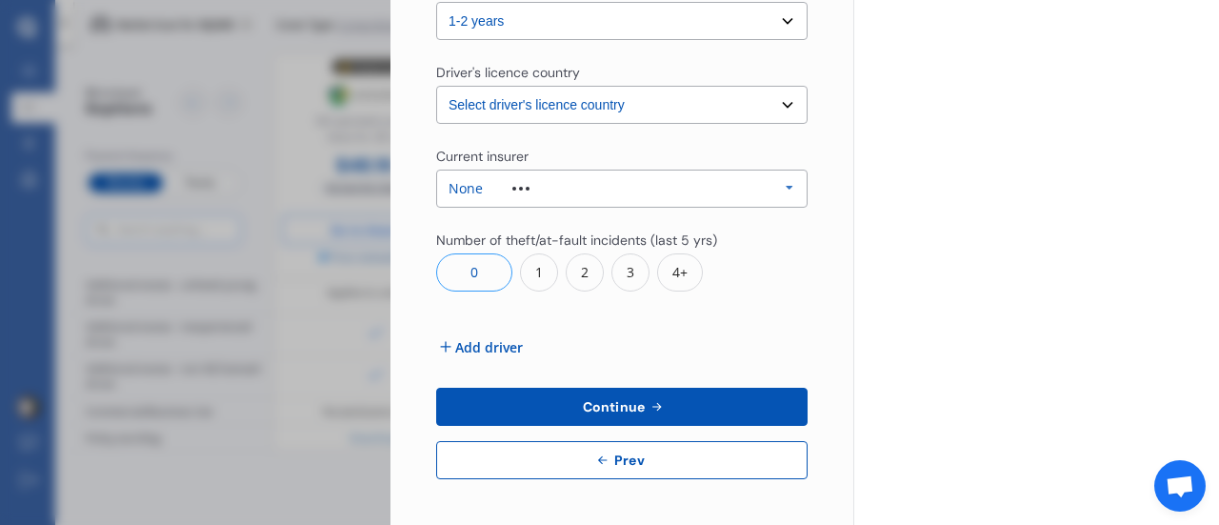
click at [548, 467] on button "Prev" at bounding box center [621, 460] width 371 height 38
select select "full"
select select "0"
select select "In a garage"
select select "[GEOGRAPHIC_DATA]"
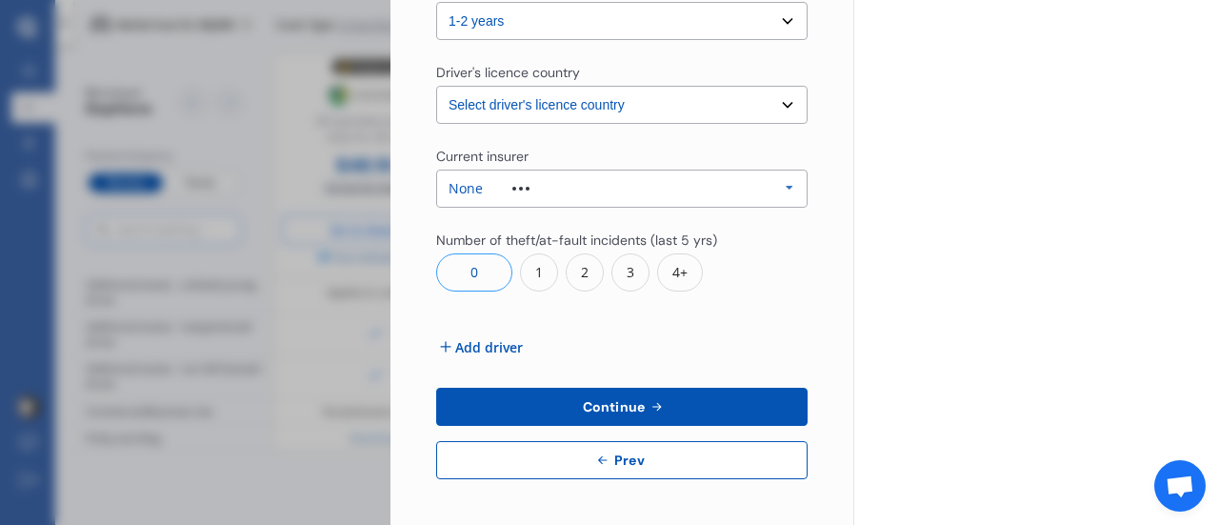
select select "15000"
select select "TOYOTA"
select select "VITZ"
select select "(ALL)"
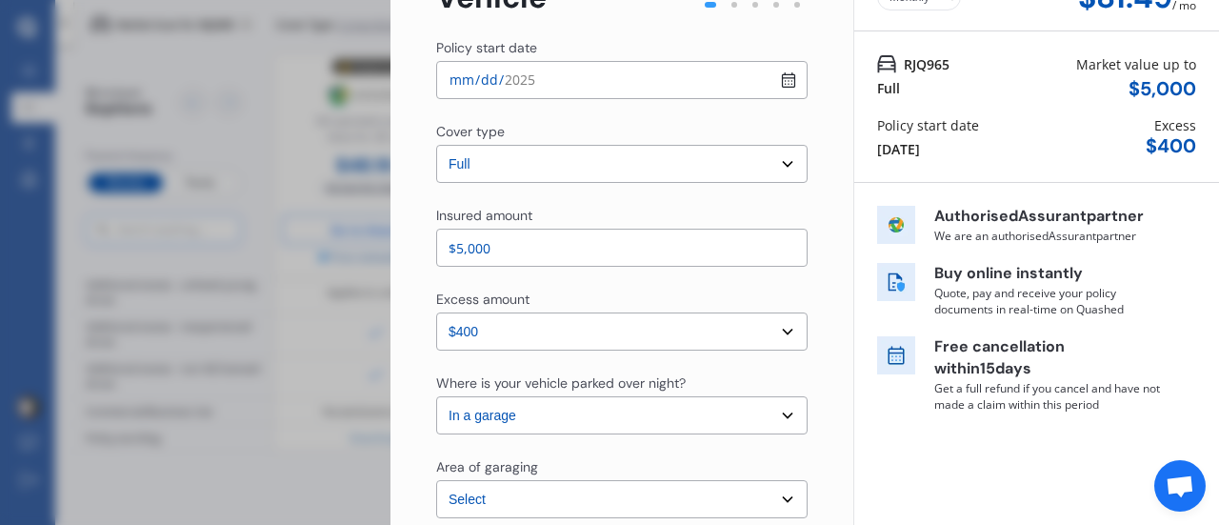
scroll to position [0, 0]
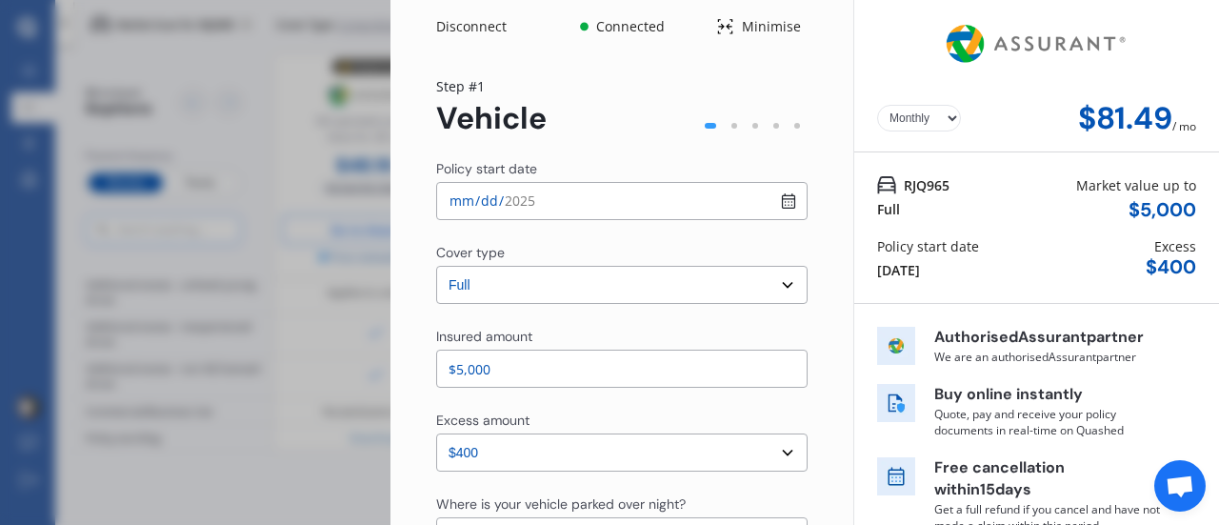
click at [253, 275] on div "Disconnect Connected Minimise Yearly Monthly $81.49 / mo Step # 1 Vehicle Polic…" at bounding box center [609, 262] width 1219 height 525
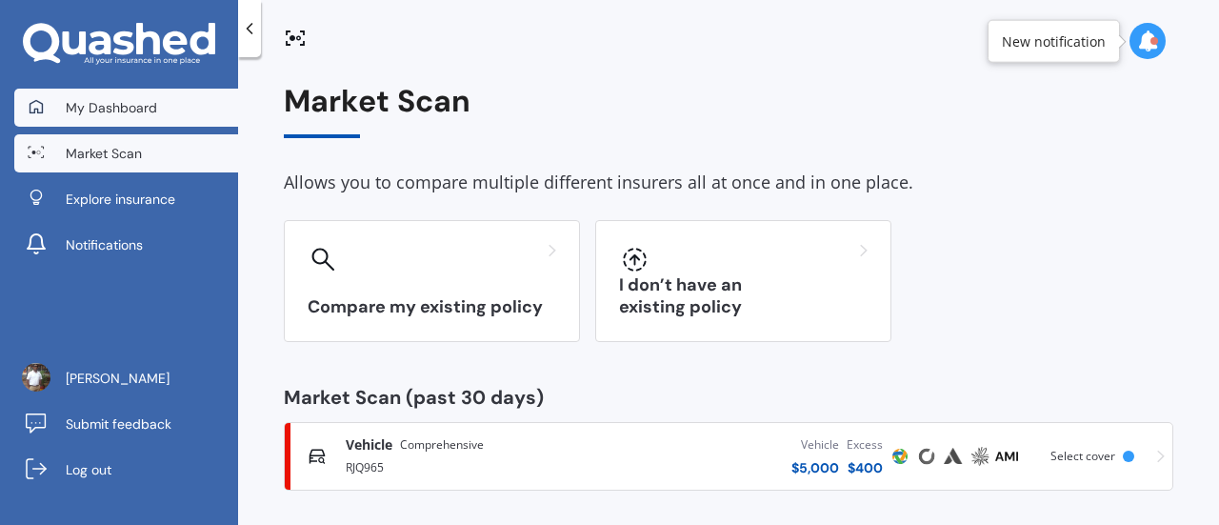
click at [107, 111] on span "My Dashboard" at bounding box center [111, 107] width 91 height 19
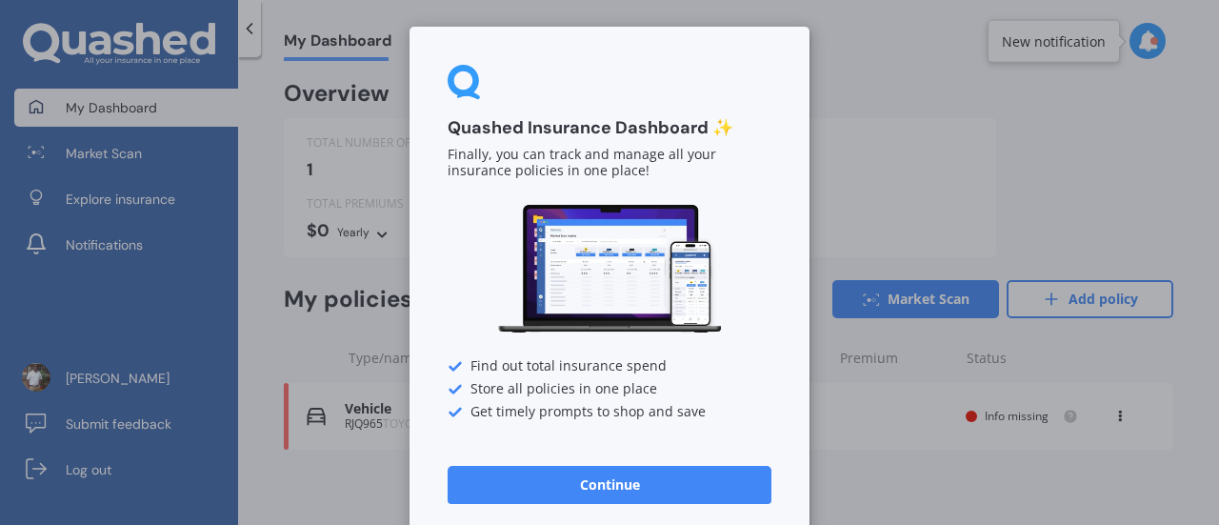
click at [619, 487] on button "Continue" at bounding box center [610, 485] width 324 height 38
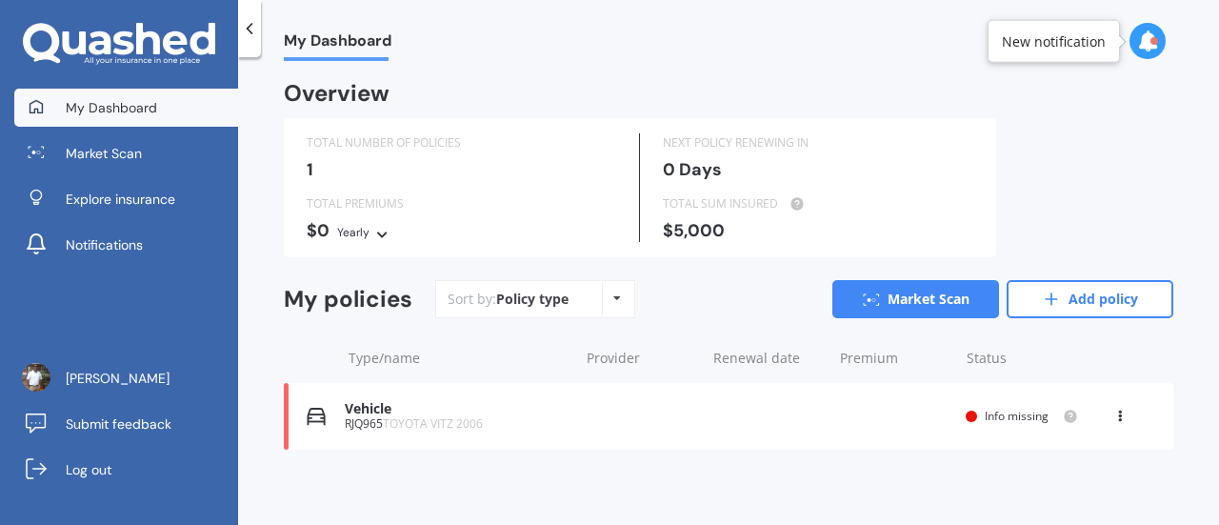
scroll to position [4, 0]
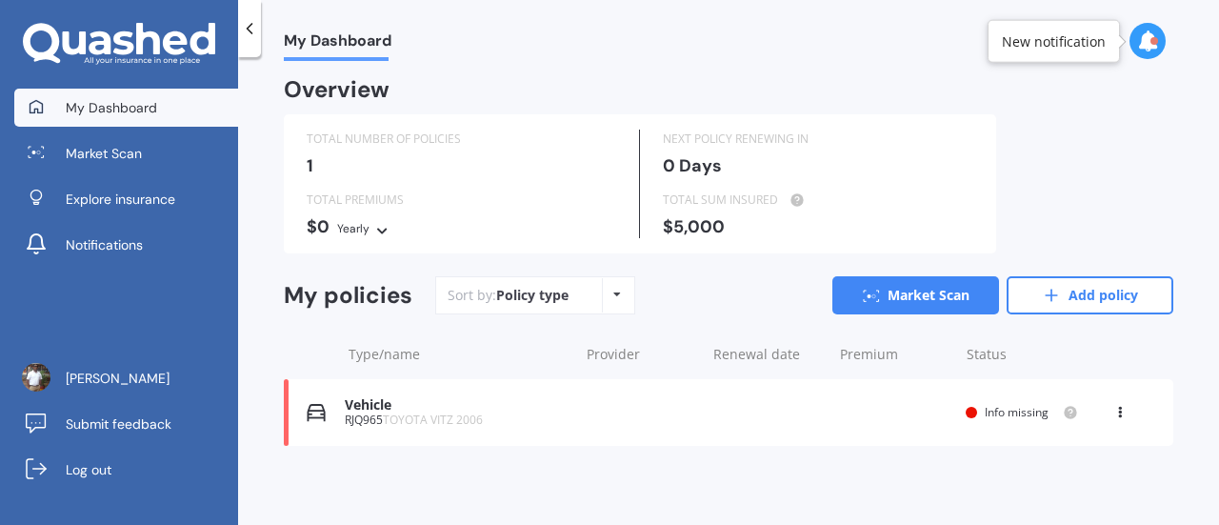
click at [1029, 406] on span "Info missing" at bounding box center [1017, 412] width 64 height 16
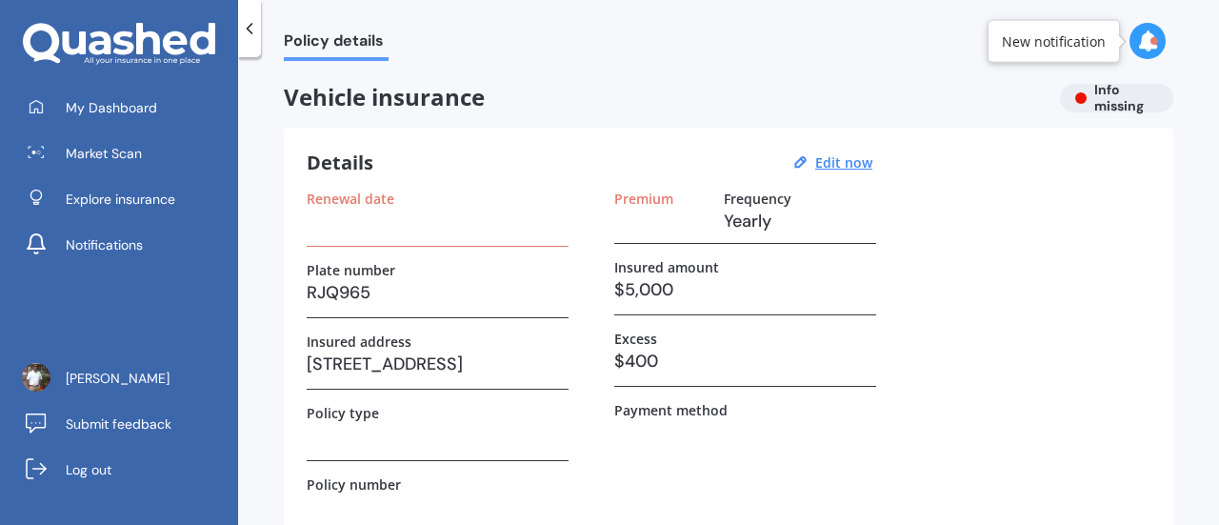
click at [387, 231] on h3 at bounding box center [438, 221] width 262 height 29
click at [338, 239] on div "Renewal date" at bounding box center [438, 218] width 262 height 56
click at [851, 170] on u "Edit now" at bounding box center [843, 162] width 57 height 18
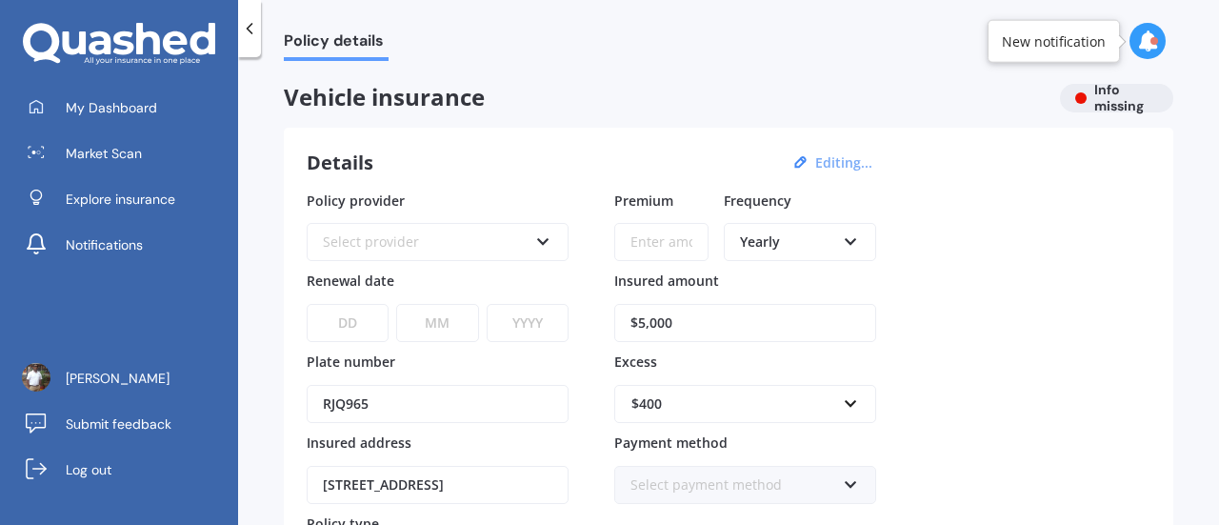
click at [453, 264] on div "Policy provider Select provider AA AMI AMP ANZ ASB Aioi Nissay Dowa Ando Assura…" at bounding box center [438, 427] width 262 height 475
click at [443, 234] on div "Select provider" at bounding box center [425, 241] width 205 height 21
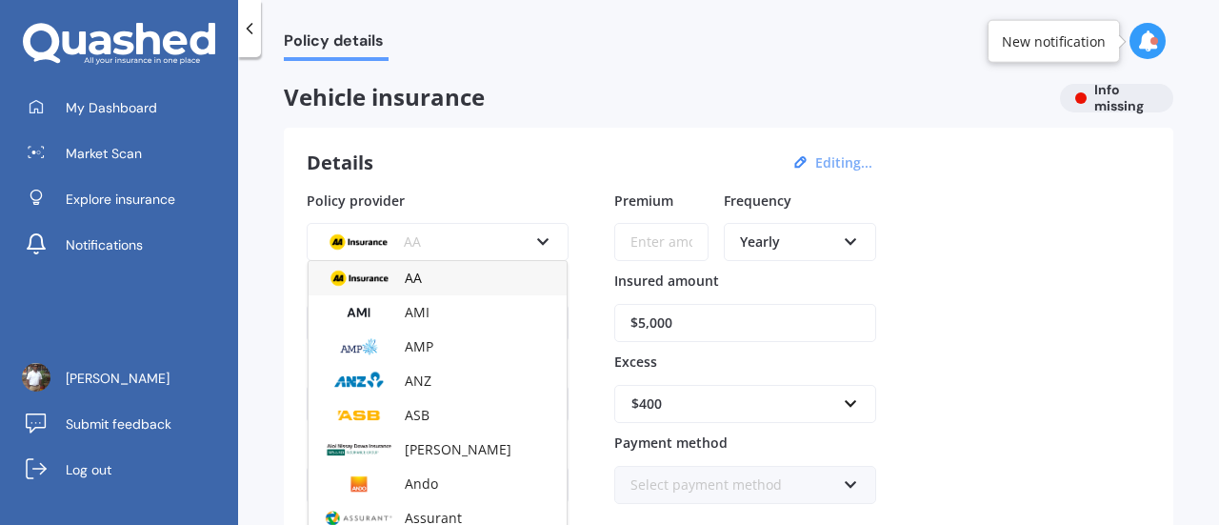
click at [443, 234] on div "AA" at bounding box center [425, 241] width 205 height 21
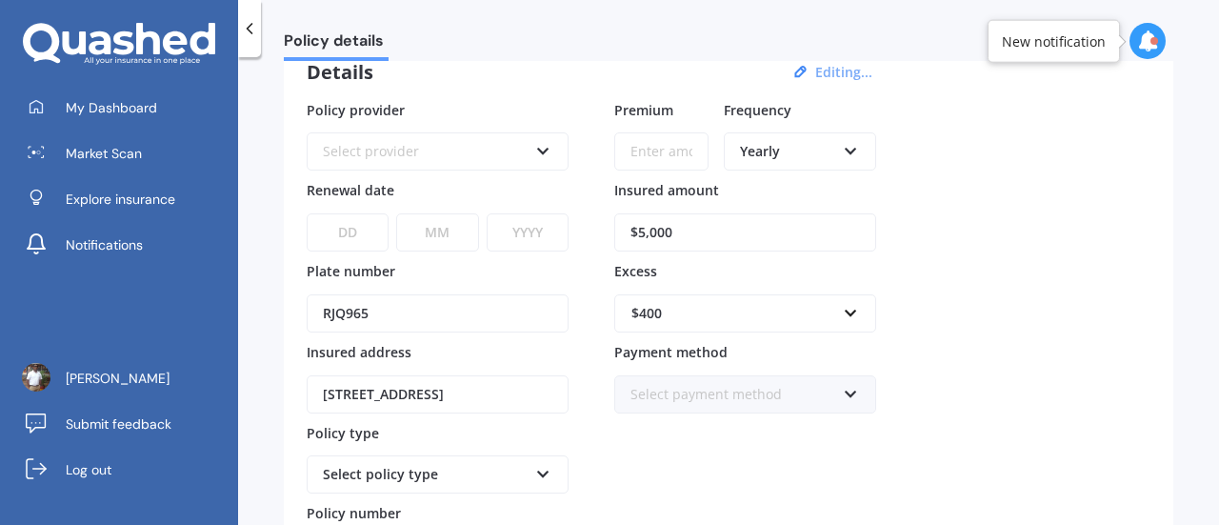
scroll to position [91, 0]
click at [434, 140] on div "Select provider" at bounding box center [425, 150] width 205 height 21
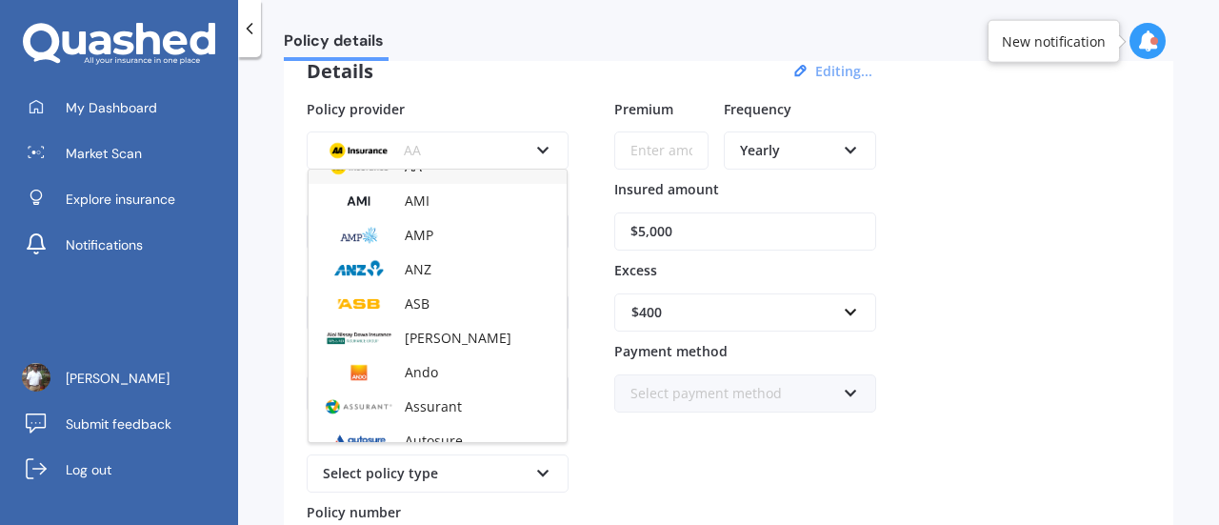
scroll to position [0, 0]
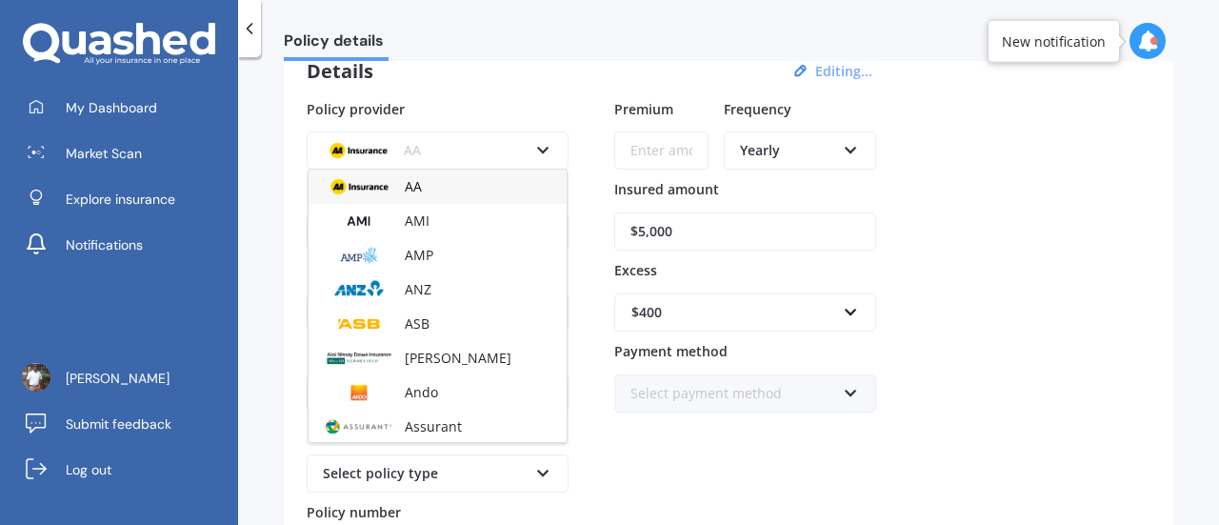
click at [405, 180] on span "AA" at bounding box center [413, 186] width 17 height 18
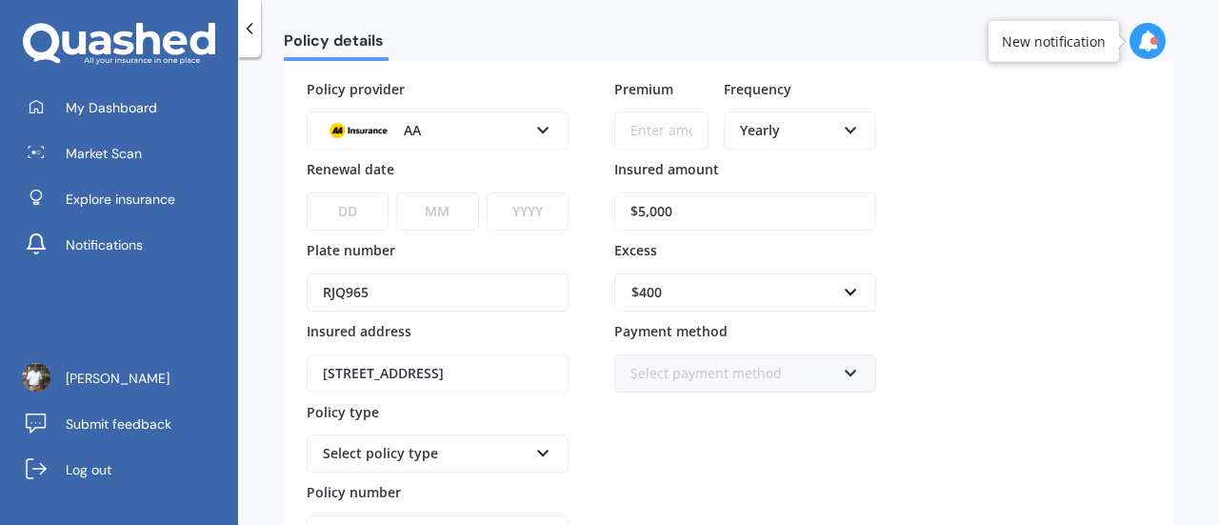
scroll to position [110, 0]
click at [349, 203] on select "DD 01 02 03 04 05 06 07 08 09 10 11 12 13 14 15 16 17 18 19 20 21 22 23 24 25 2…" at bounding box center [348, 212] width 82 height 38
select select "16"
click at [307, 193] on select "DD 01 02 03 04 05 06 07 08 09 10 11 12 13 14 15 16 17 18 19 20 21 22 23 24 25 2…" at bounding box center [348, 212] width 82 height 38
click at [470, 197] on select "MM 01 02 03 04 05 06 07 08 09 10 11 12" at bounding box center [437, 212] width 82 height 38
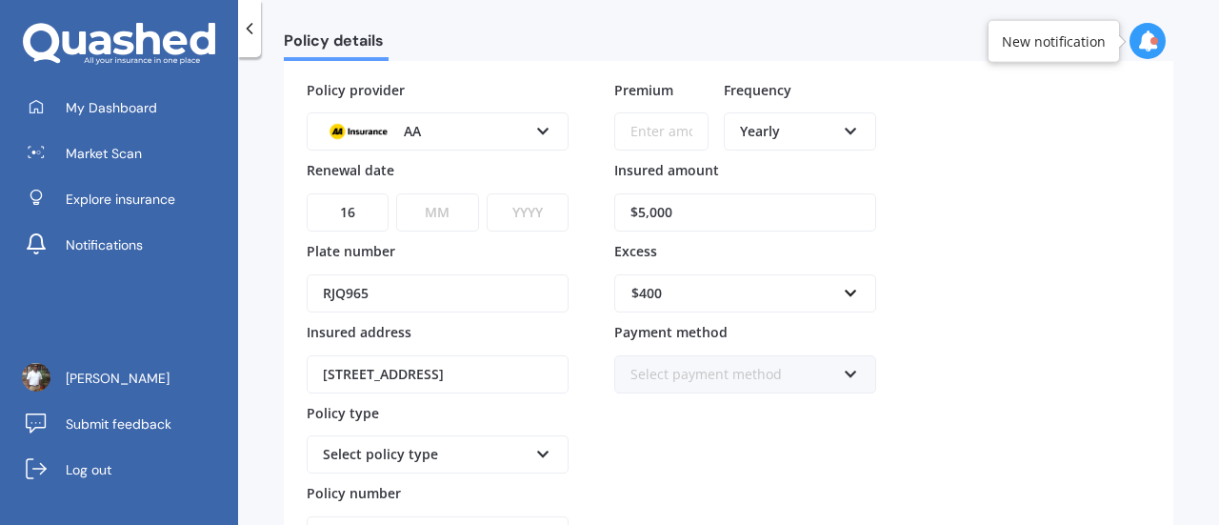
select select "09"
click at [396, 193] on select "MM 01 02 03 04 05 06 07 08 09 10 11 12" at bounding box center [437, 212] width 82 height 38
click at [528, 194] on select "YYYY 2027 2026 2025 2024 2023 2022 2021 2020 2019 2018 2017 2016 2015 2014 2013…" at bounding box center [528, 212] width 82 height 38
select select "2025"
click at [487, 193] on select "YYYY 2027 2026 2025 2024 2023 2022 2021 2020 2019 2018 2017 2016 2015 2014 2013…" at bounding box center [528, 212] width 82 height 38
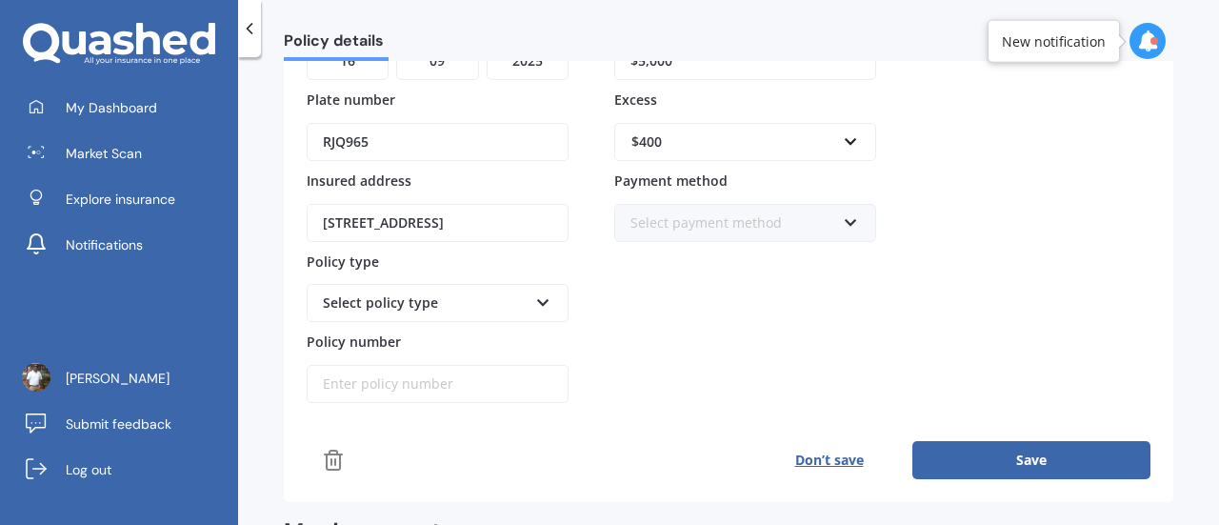
scroll to position [265, 0]
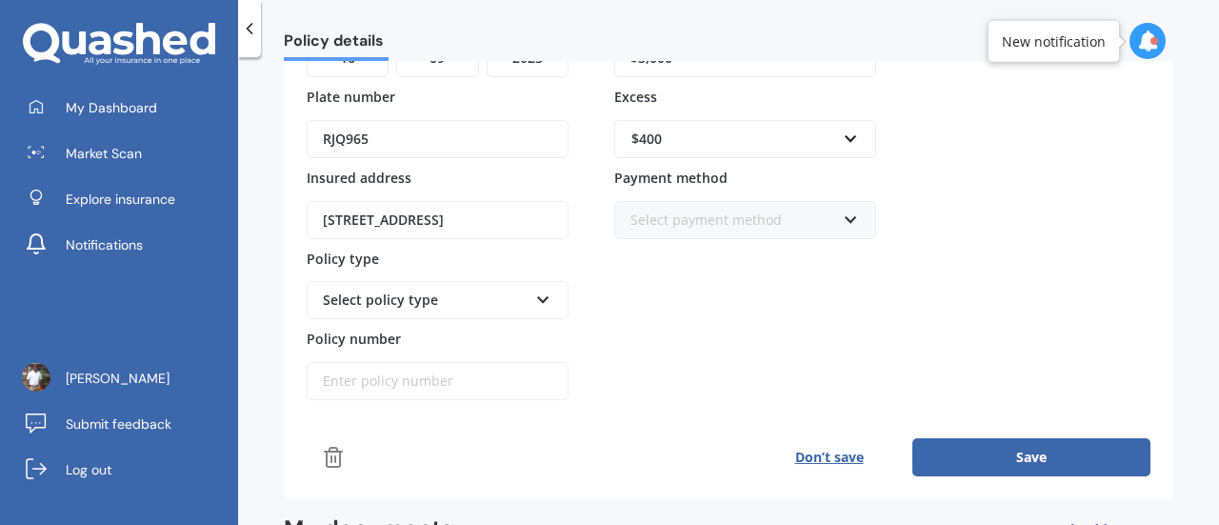
click at [491, 301] on div "Select policy type" at bounding box center [425, 300] width 205 height 21
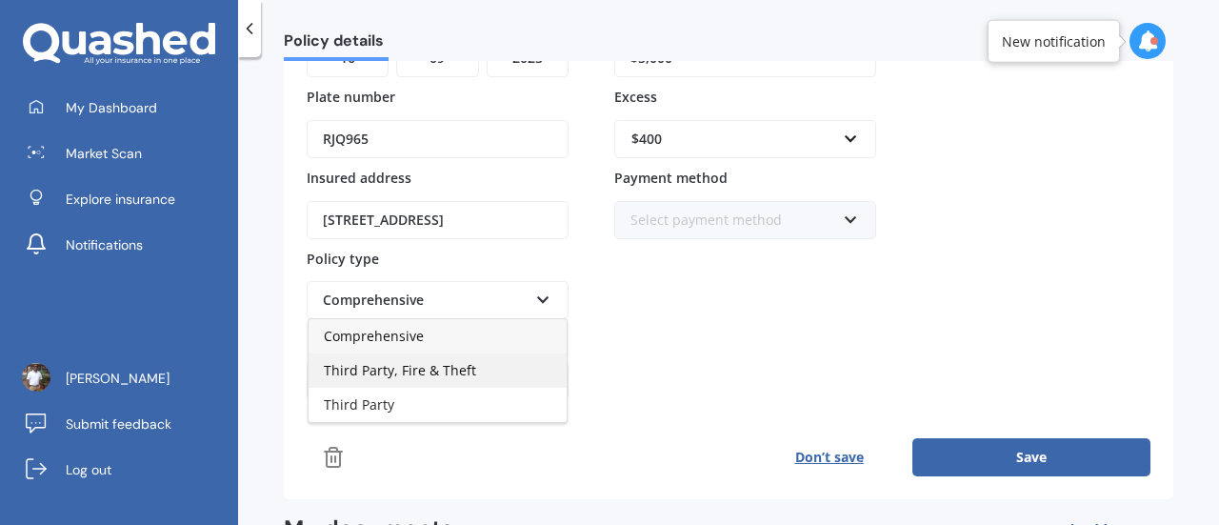
click at [436, 365] on span "Third Party, Fire & Theft" at bounding box center [400, 370] width 152 height 18
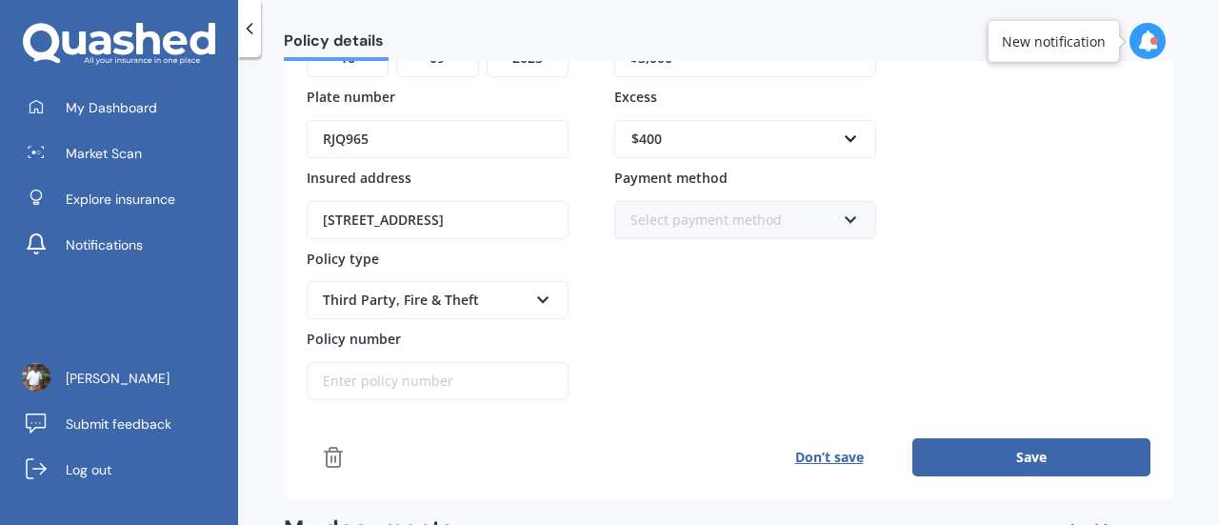
click at [440, 290] on div "Third Party, Fire & Theft" at bounding box center [425, 300] width 205 height 21
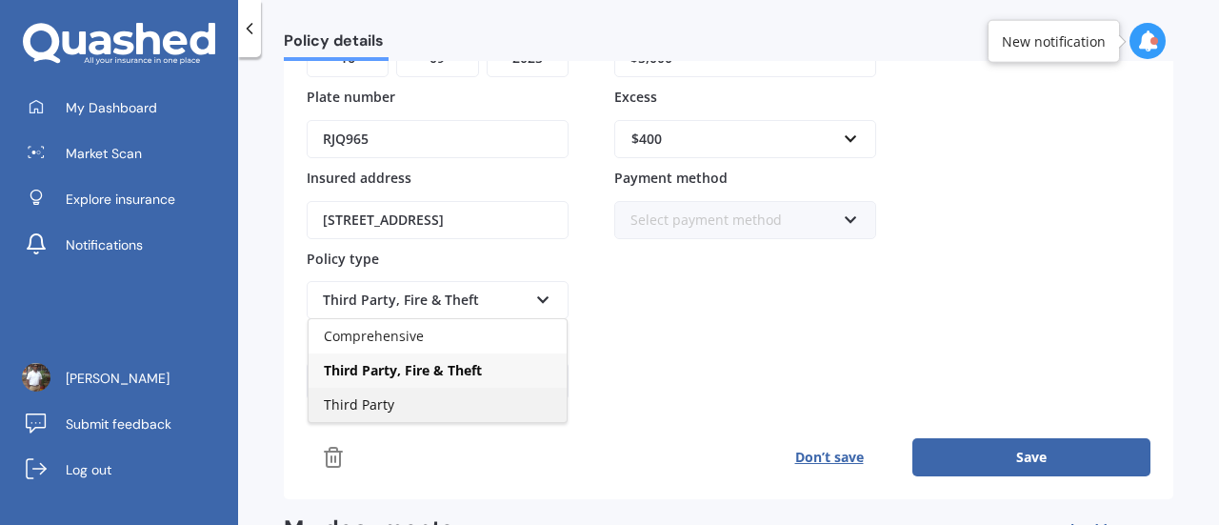
click at [407, 397] on div "Third Party" at bounding box center [438, 405] width 258 height 34
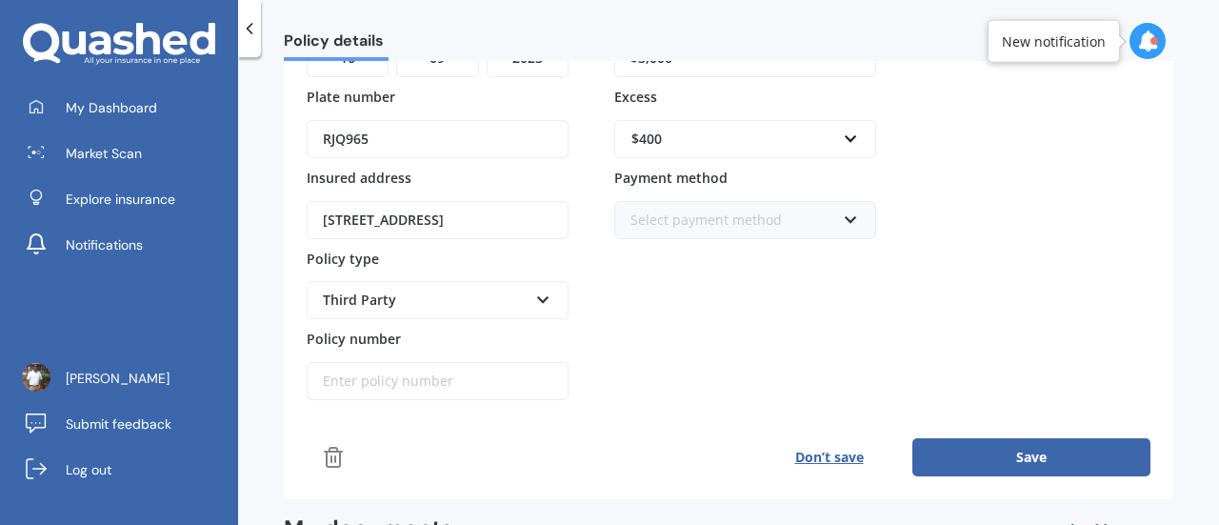
click at [451, 373] on input "Policy number" at bounding box center [438, 381] width 262 height 38
click at [720, 369] on div "Premium Frequency Yearly Yearly Six-Monthly Quarterly Monthly Fortnightly Weekl…" at bounding box center [745, 163] width 262 height 475
click at [1010, 461] on button "Save" at bounding box center [1031, 457] width 238 height 38
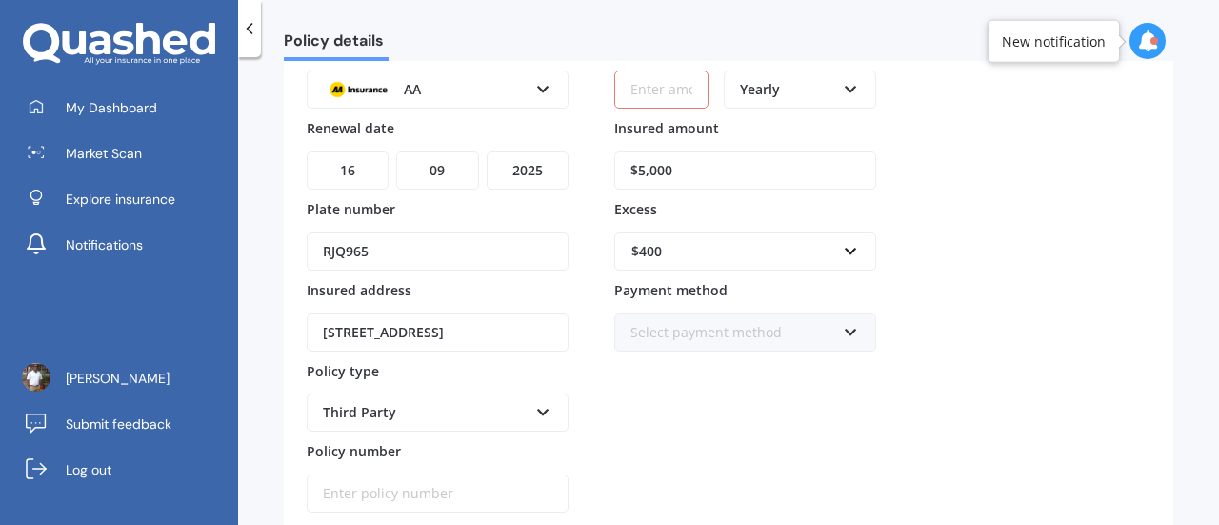
scroll to position [153, 0]
click at [644, 166] on input "$5,000" at bounding box center [745, 169] width 262 height 38
type input "$4,000"
click at [965, 222] on div "Policy provider AA AA AMI AMP ANZ ASB Aioi Nissay Dowa Ando Assurant Autosure B…" at bounding box center [729, 274] width 844 height 475
click at [670, 91] on input "Premium" at bounding box center [661, 89] width 94 height 38
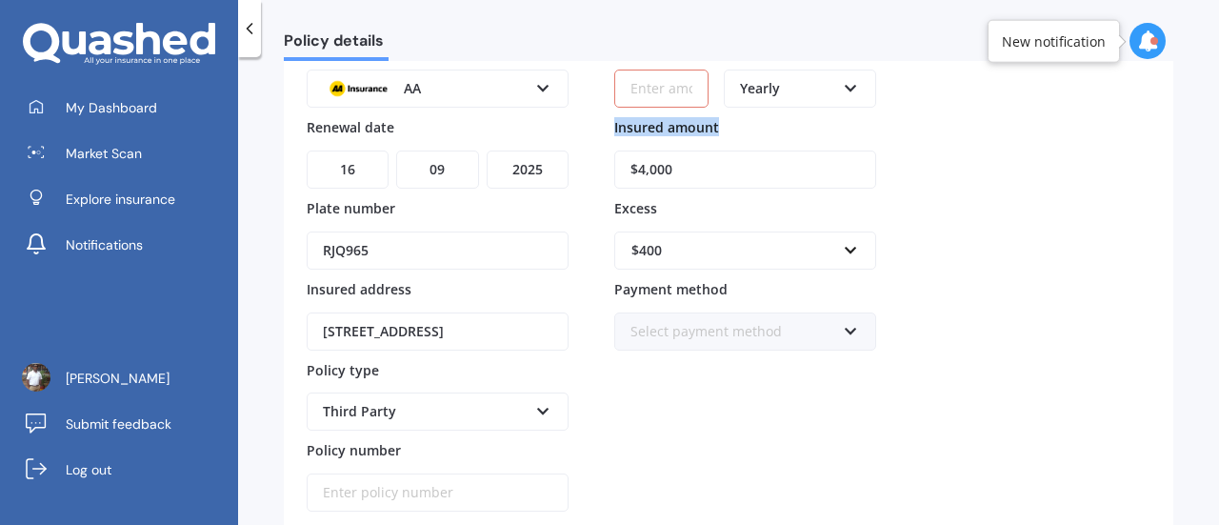
drag, startPoint x: 962, startPoint y: 153, endPoint x: 851, endPoint y: 91, distance: 126.6
click at [851, 91] on div "Policy provider AA AA AMI AMP ANZ ASB Aioi Nissay Dowa Ando Assurant Autosure B…" at bounding box center [729, 274] width 844 height 475
click at [851, 91] on icon at bounding box center [851, 84] width 16 height 13
click at [957, 173] on div "Policy provider AA AA AMI AMP ANZ ASB Aioi Nissay Dowa Ando Assurant Autosure B…" at bounding box center [729, 274] width 844 height 475
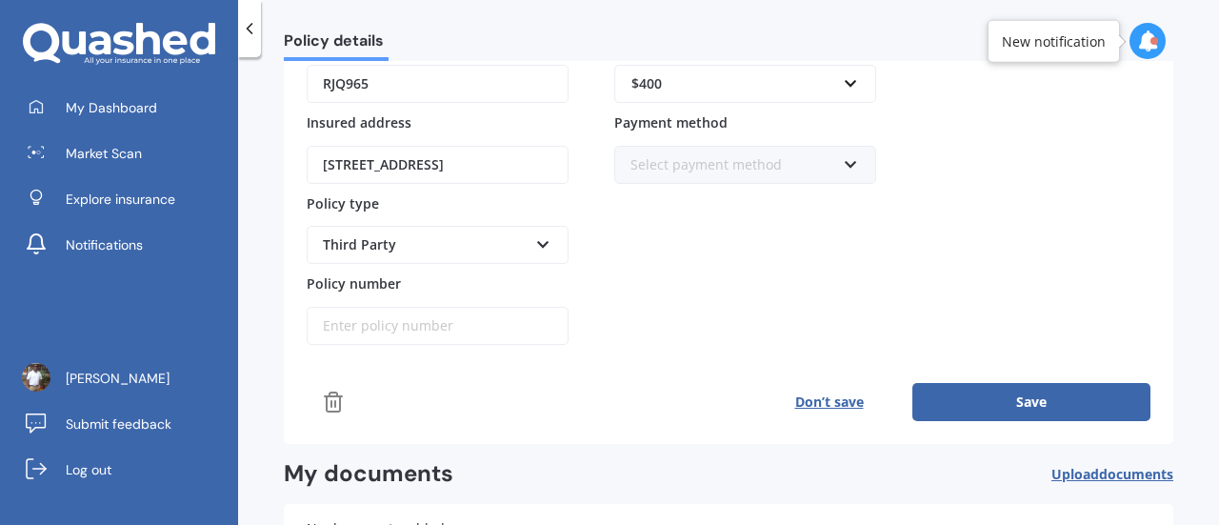
scroll to position [321, 0]
click at [807, 137] on div "Select payment method Direct debit - bank account Direct debit - credit/debit c…" at bounding box center [745, 152] width 262 height 62
click at [773, 153] on div "Select payment method" at bounding box center [732, 163] width 205 height 21
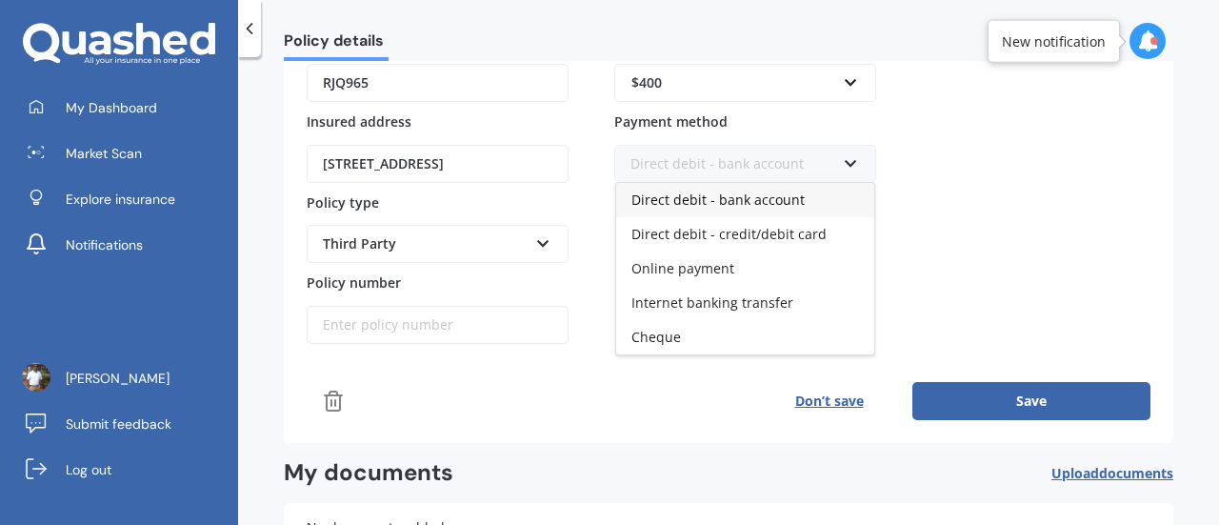
click at [768, 199] on span "Direct debit - bank account" at bounding box center [717, 199] width 173 height 18
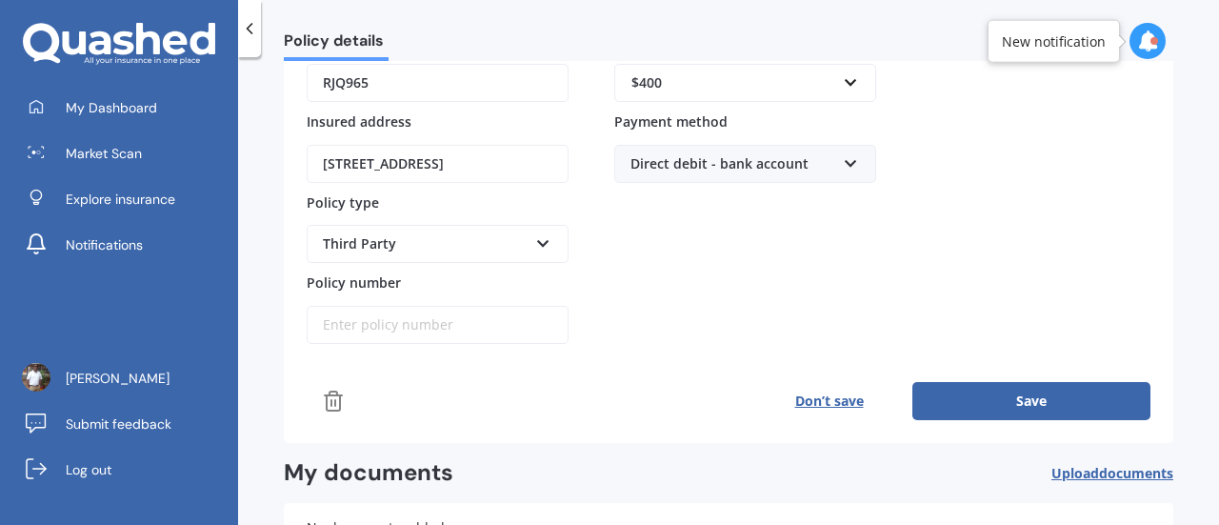
click at [990, 382] on button "Save" at bounding box center [1031, 401] width 238 height 38
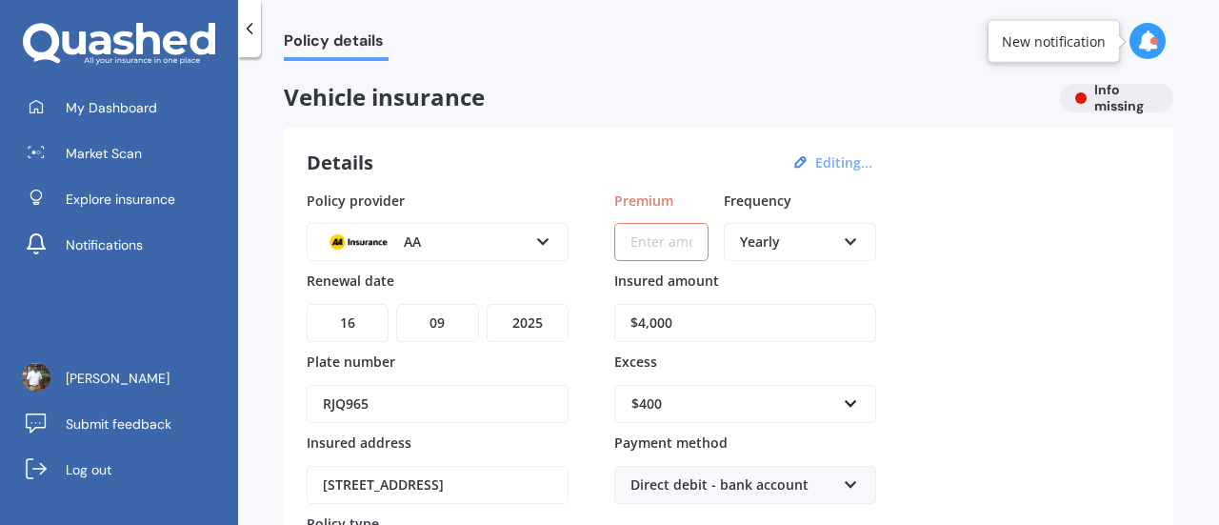
click at [638, 243] on input "Premium" at bounding box center [661, 242] width 94 height 38
click at [1142, 48] on icon at bounding box center [1147, 40] width 21 height 21
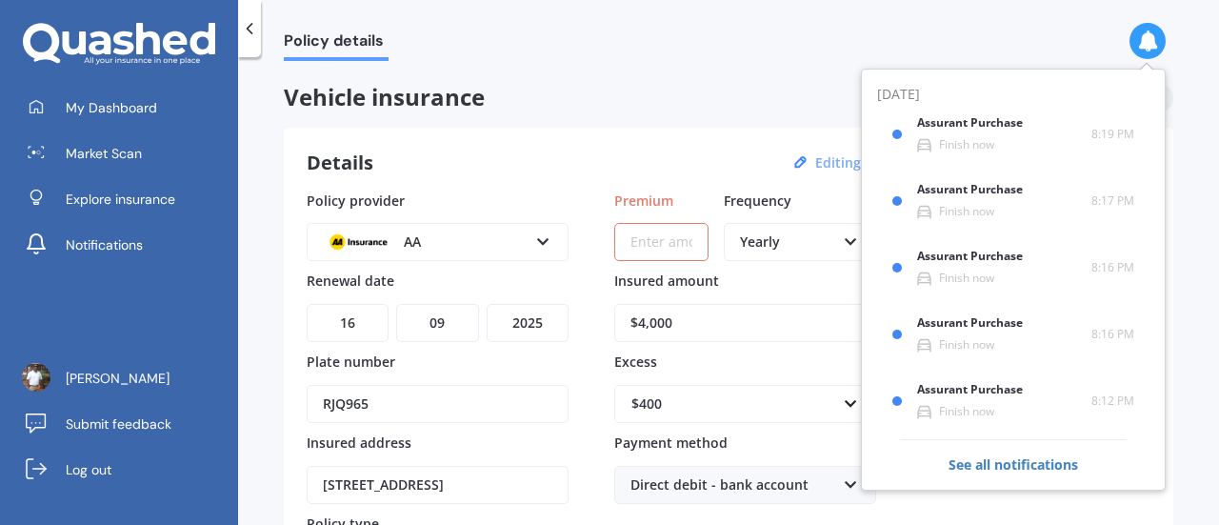
click at [647, 49] on div "Policy details" at bounding box center [728, 30] width 981 height 61
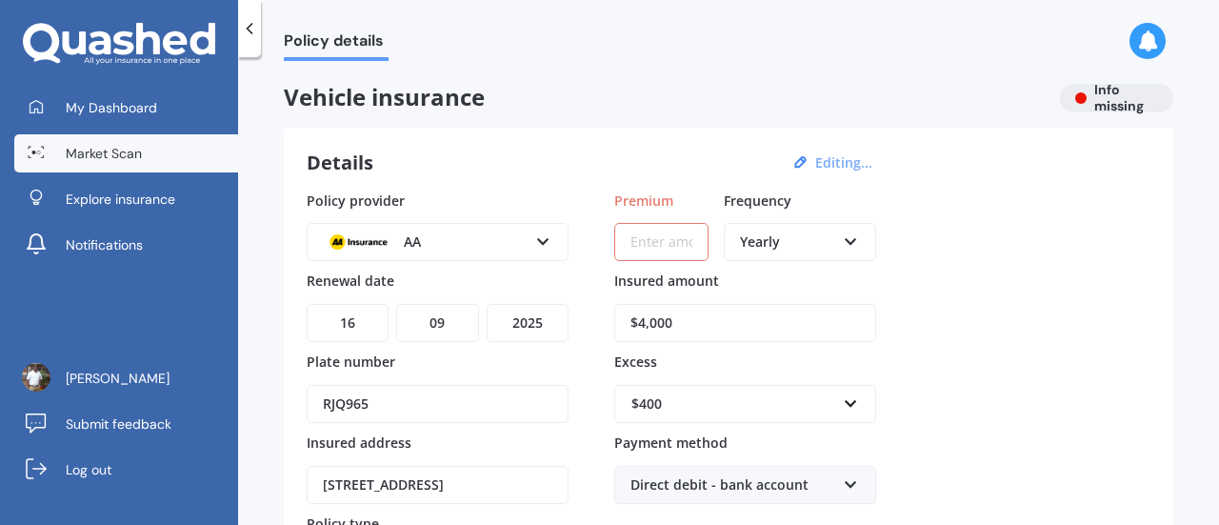
click at [126, 159] on span "Market Scan" at bounding box center [104, 153] width 76 height 19
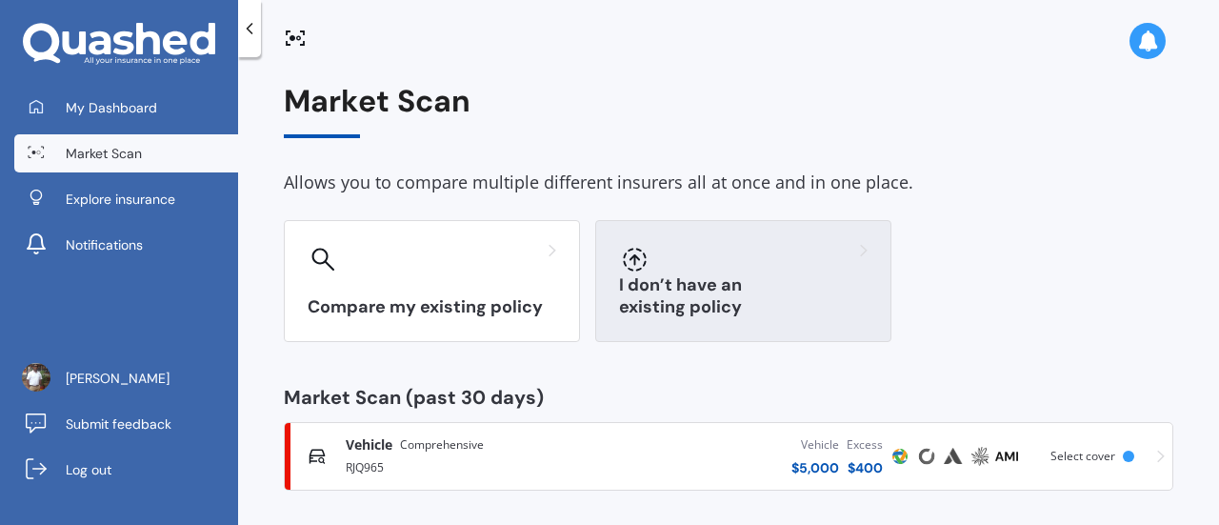
scroll to position [8, 0]
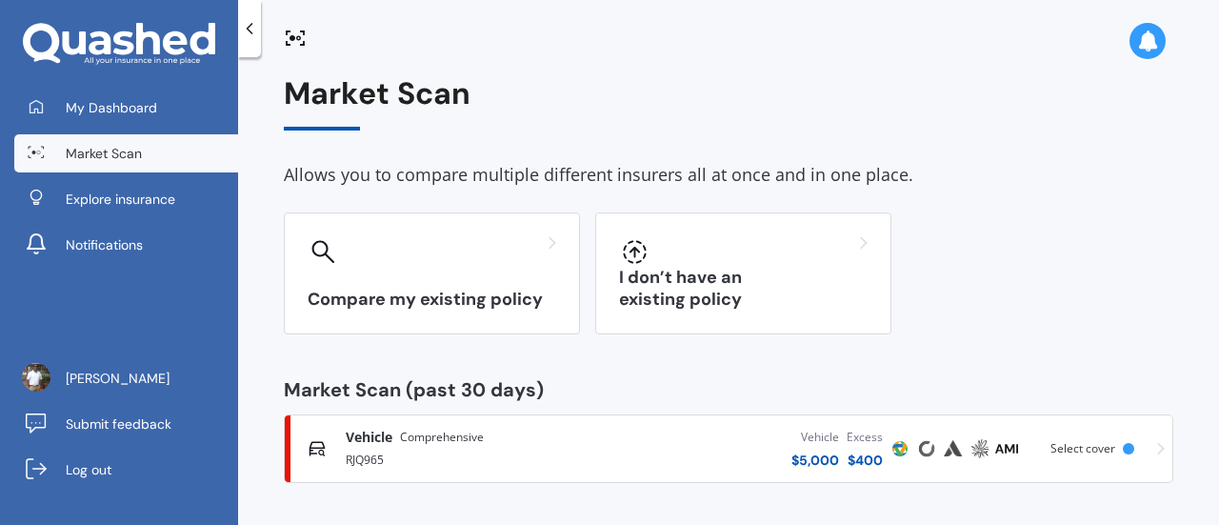
click at [1097, 448] on span "Select cover" at bounding box center [1082, 448] width 65 height 16
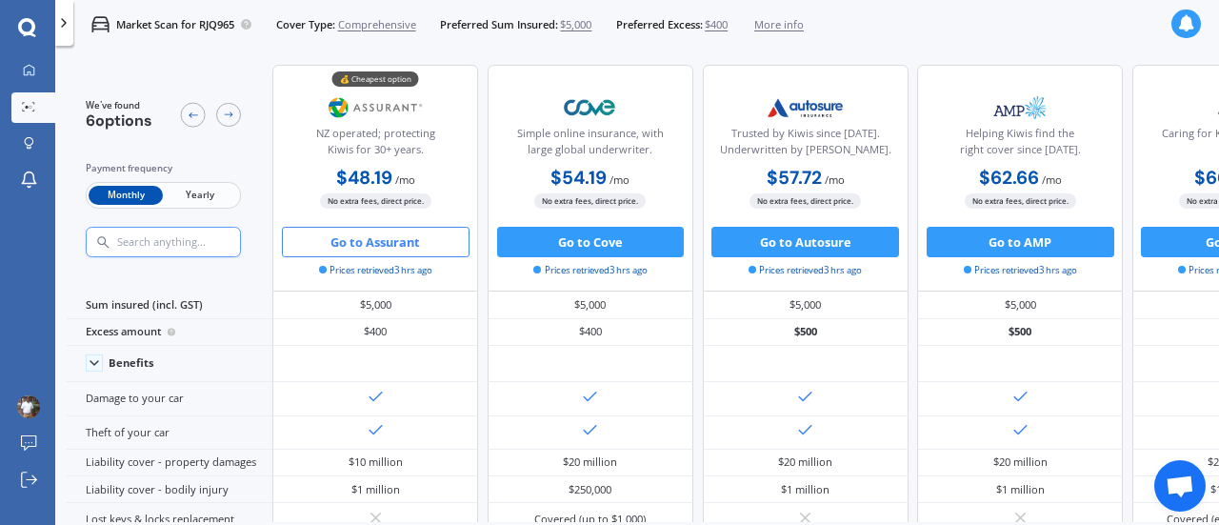
click at [383, 249] on button "Go to Assurant" at bounding box center [376, 242] width 188 height 30
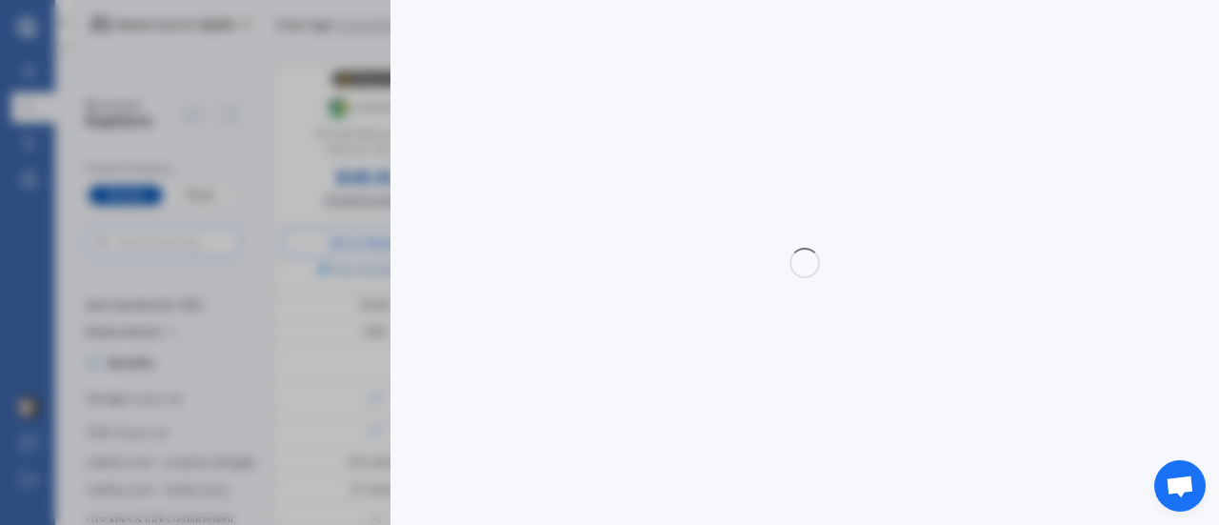
select select "full"
select select "0"
select select "In a garage"
select select "[GEOGRAPHIC_DATA]"
select select "15000"
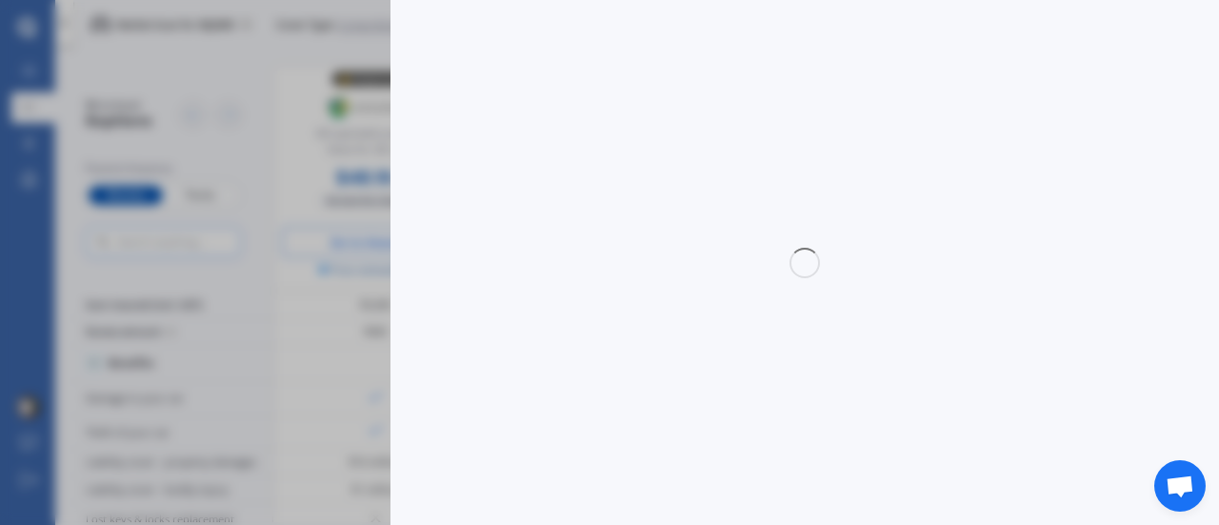
select select "TOYOTA"
select select "VITZ"
select select "(ALL)"
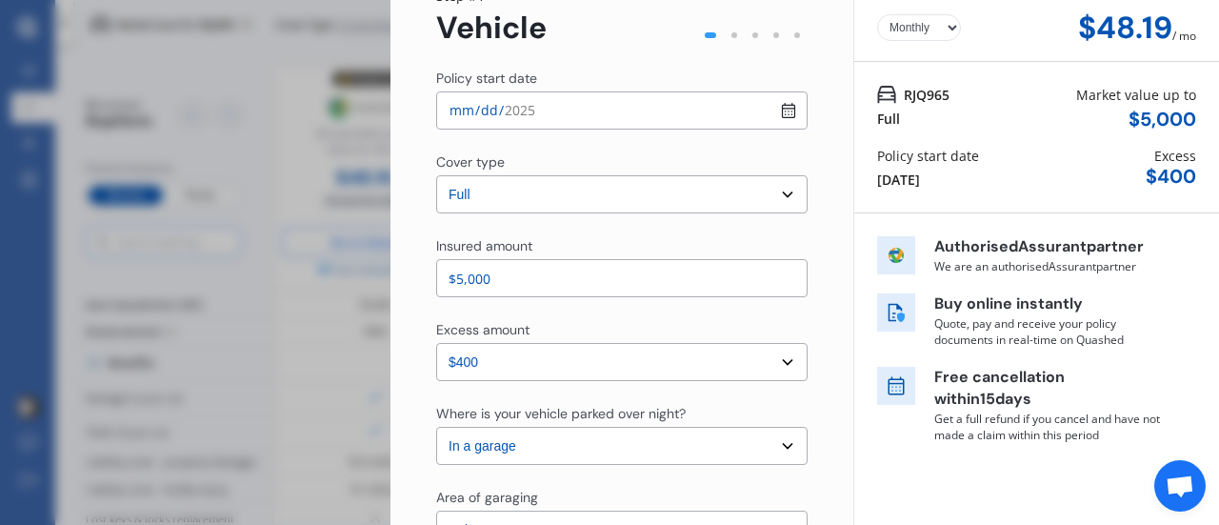
scroll to position [120, 0]
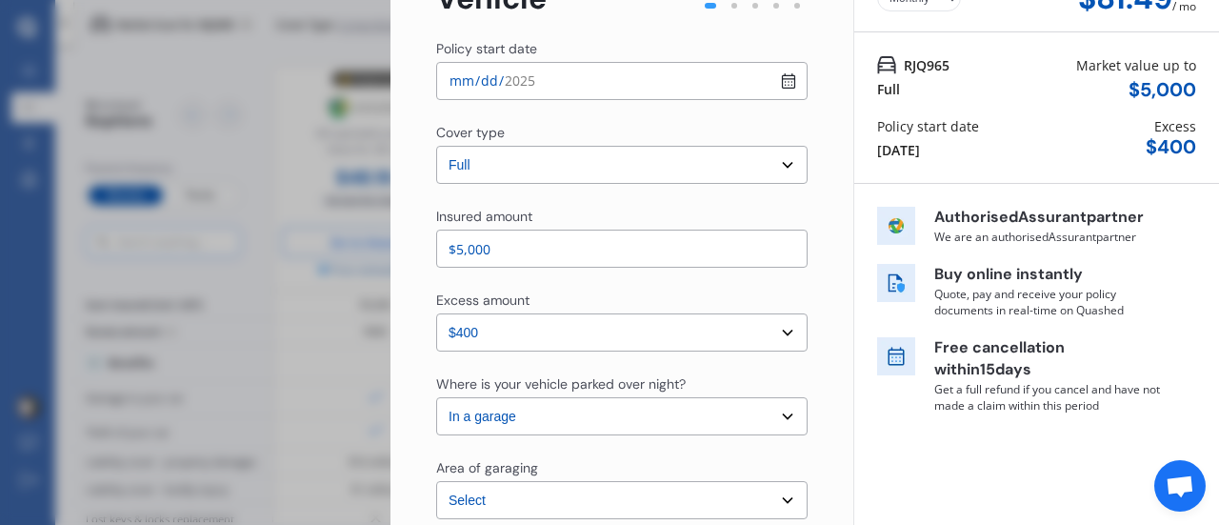
click at [1153, 107] on div "RJQ965 Full Market value up to $ 5,000 Policy start date 16 Sep 2025 Excess $ 4…" at bounding box center [1036, 107] width 365 height 151
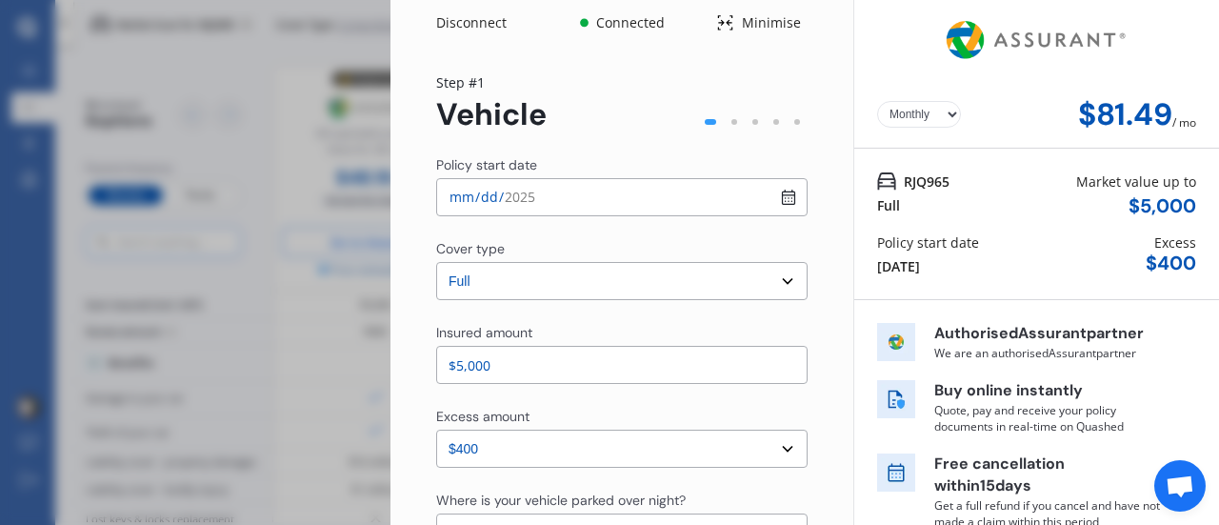
scroll to position [0, 0]
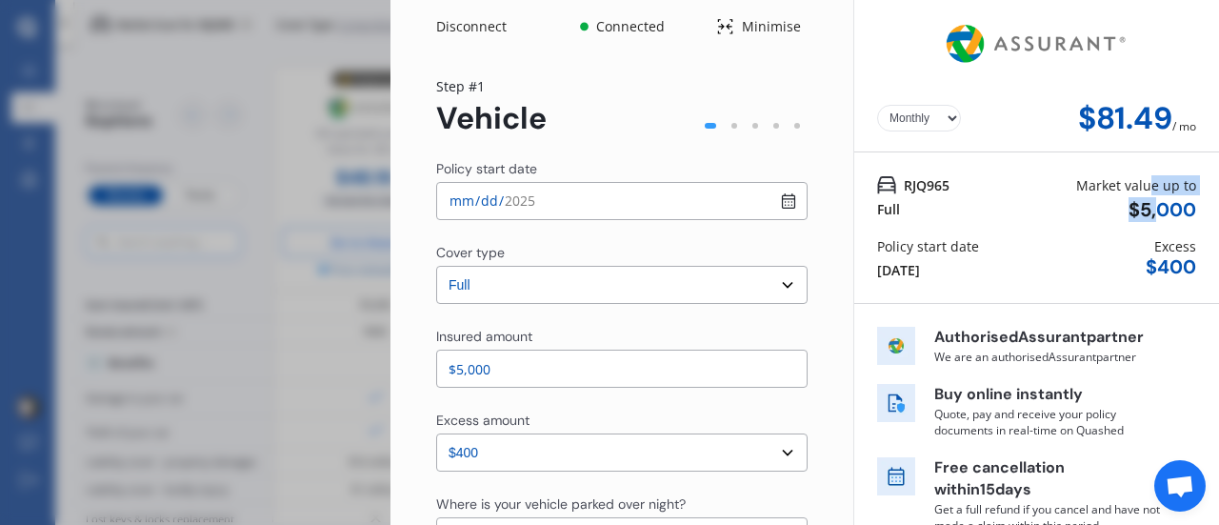
drag, startPoint x: 1142, startPoint y: 193, endPoint x: 1145, endPoint y: 207, distance: 13.6
click at [1145, 207] on div "Market value up to $ 5,000" at bounding box center [1136, 198] width 120 height 46
click at [1145, 207] on div "$ 5,000" at bounding box center [1163, 210] width 68 height 22
click at [1136, 210] on div "$ 5,000" at bounding box center [1163, 210] width 68 height 22
